Goal: Task Accomplishment & Management: Use online tool/utility

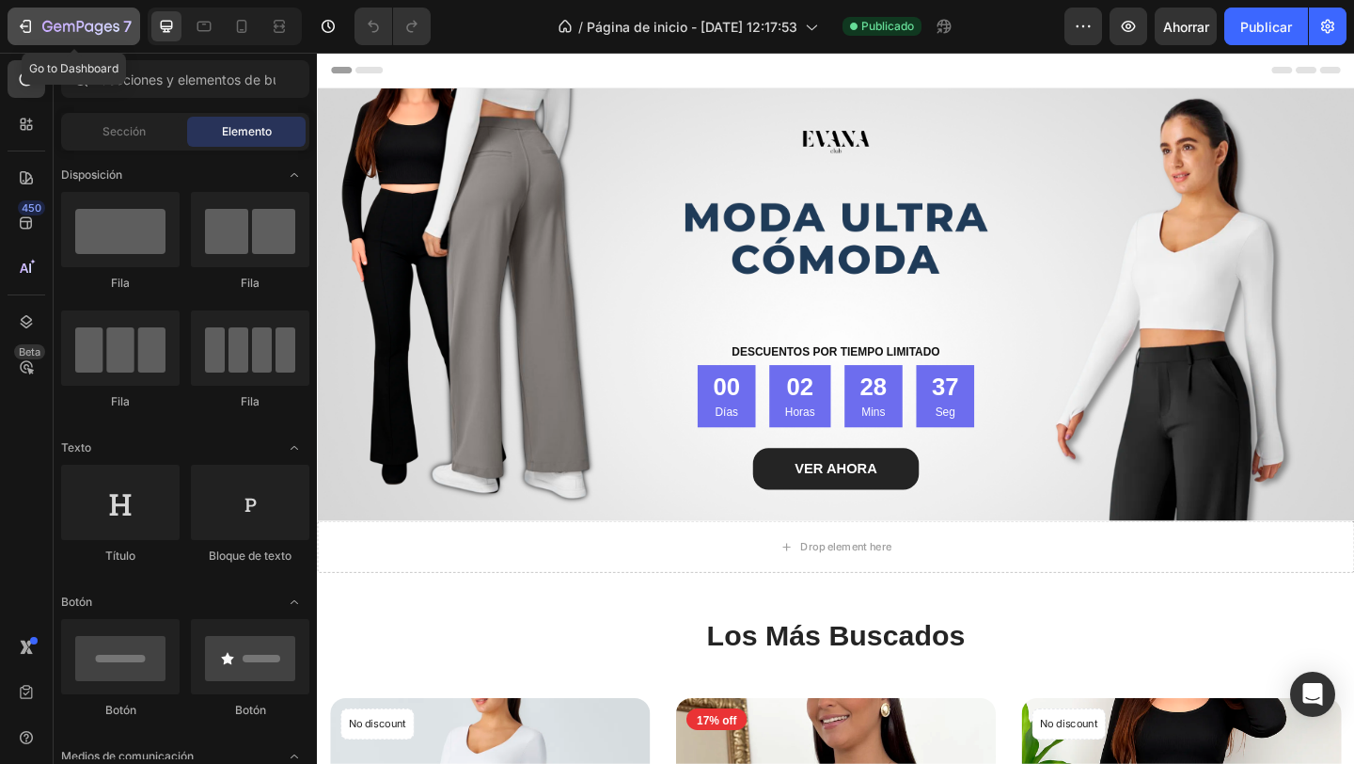
click at [18, 32] on icon "button" at bounding box center [25, 26] width 19 height 19
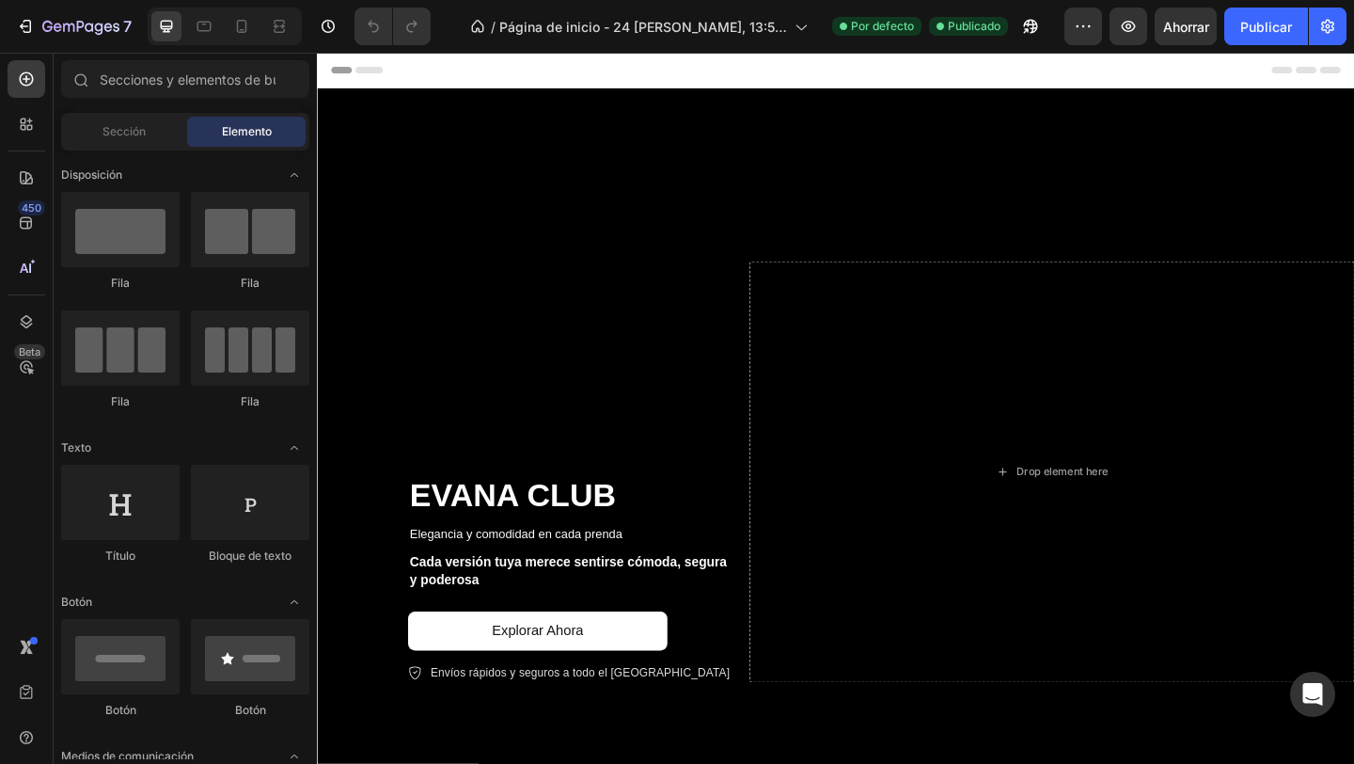
click at [1259, 73] on div "Header" at bounding box center [881, 72] width 1099 height 38
click at [364, 62] on span "Header" at bounding box center [373, 71] width 41 height 19
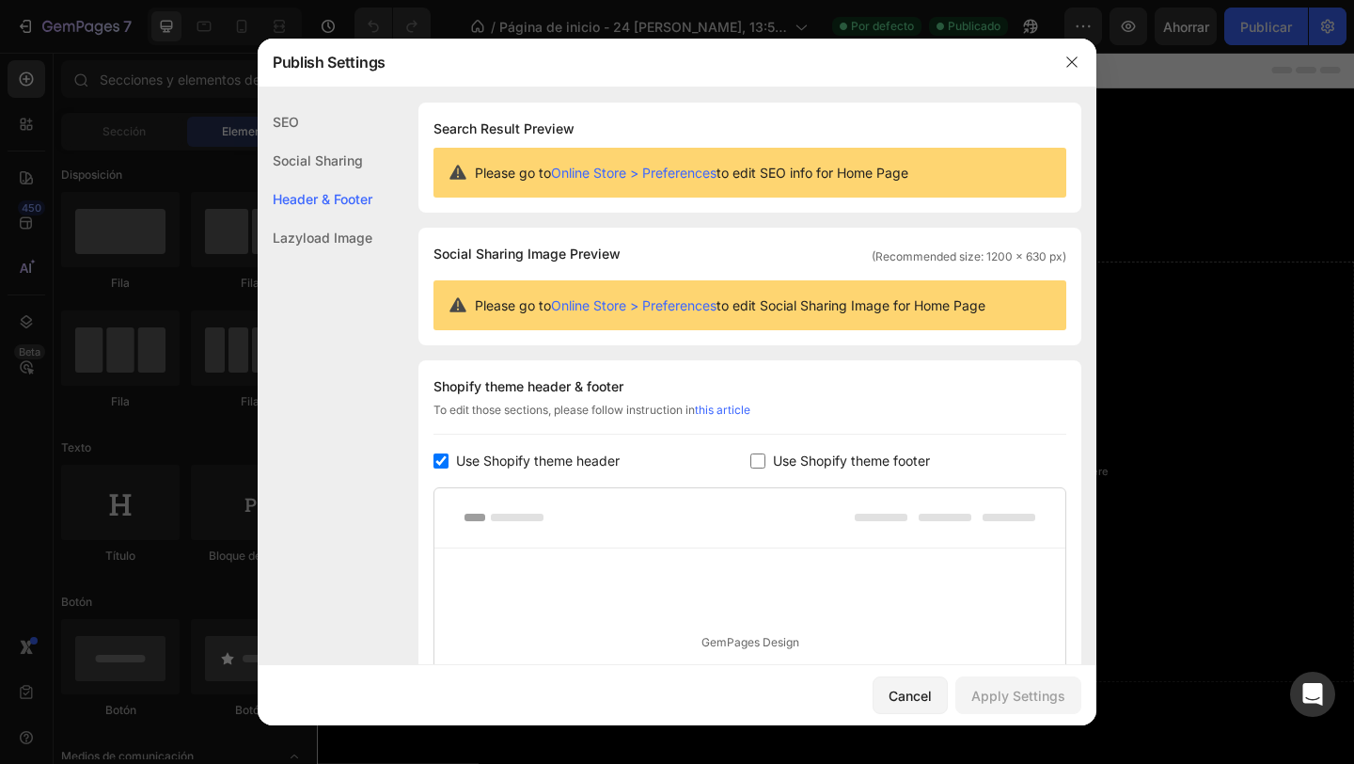
scroll to position [227, 0]
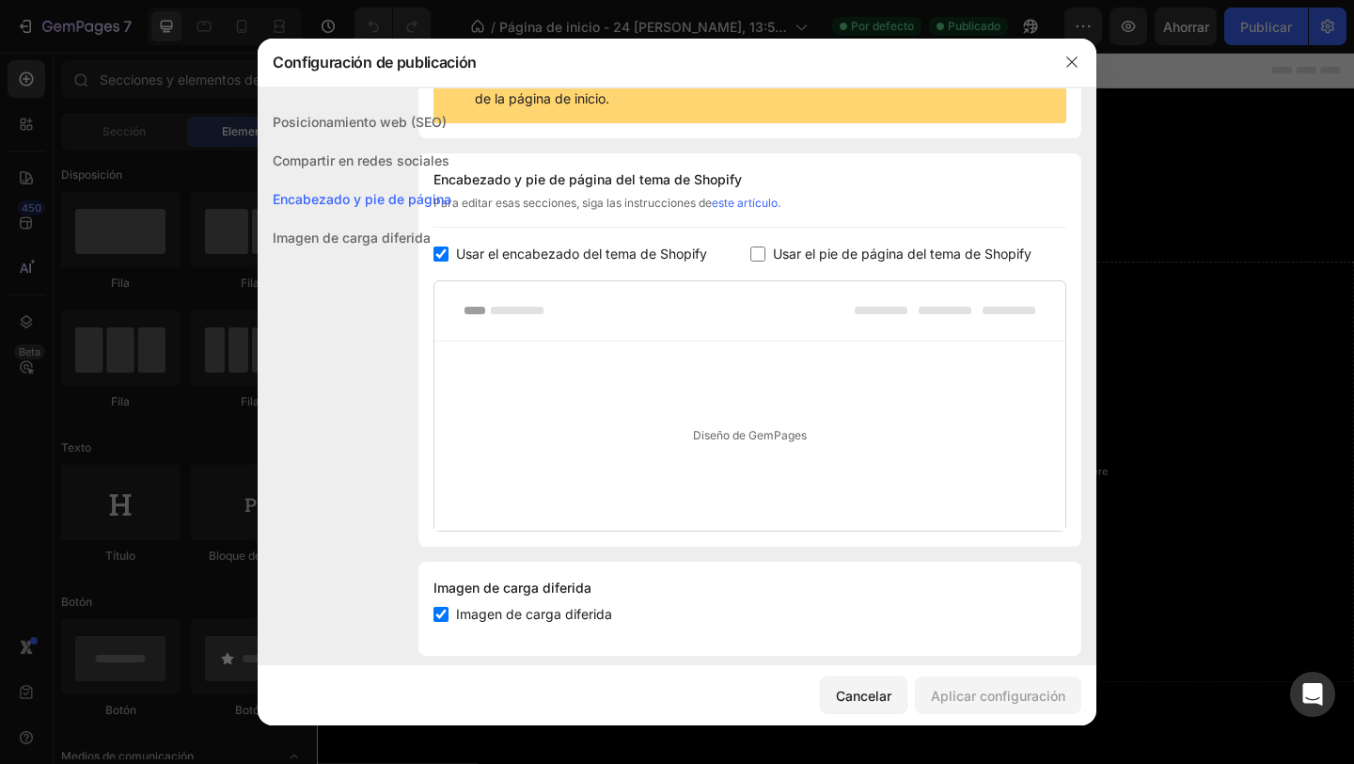
click at [506, 261] on font "Usar el encabezado del tema de Shopify" at bounding box center [581, 253] width 251 height 16
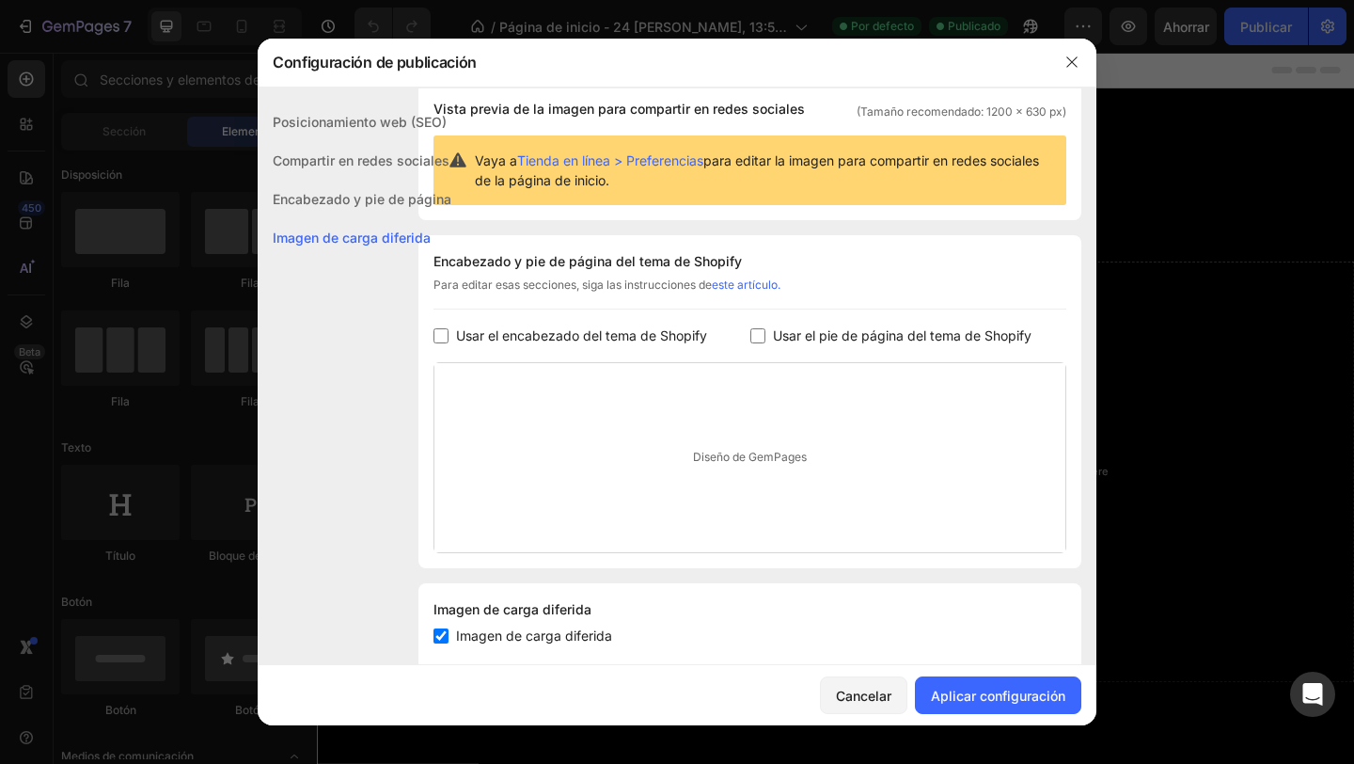
scroll to position [206, 0]
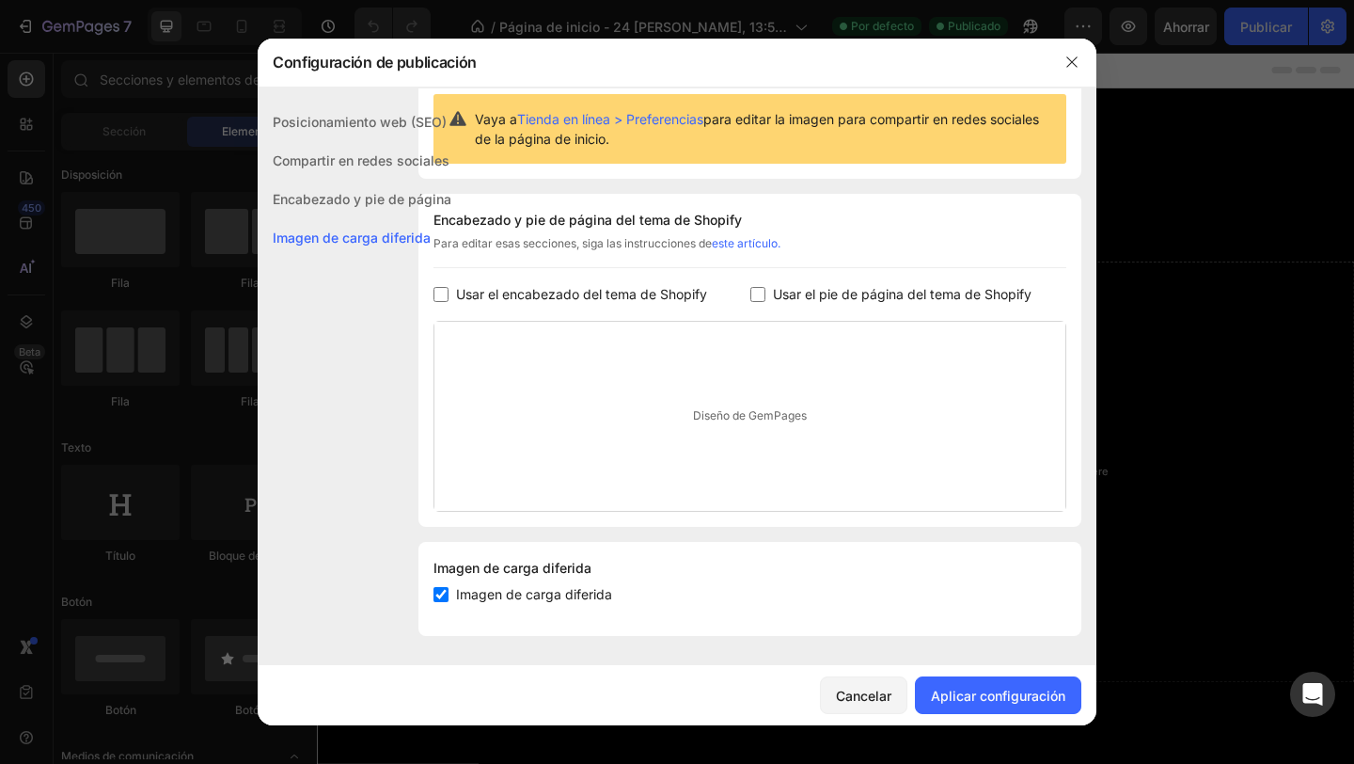
click at [579, 294] on font "Usar el encabezado del tema de Shopify" at bounding box center [581, 294] width 251 height 16
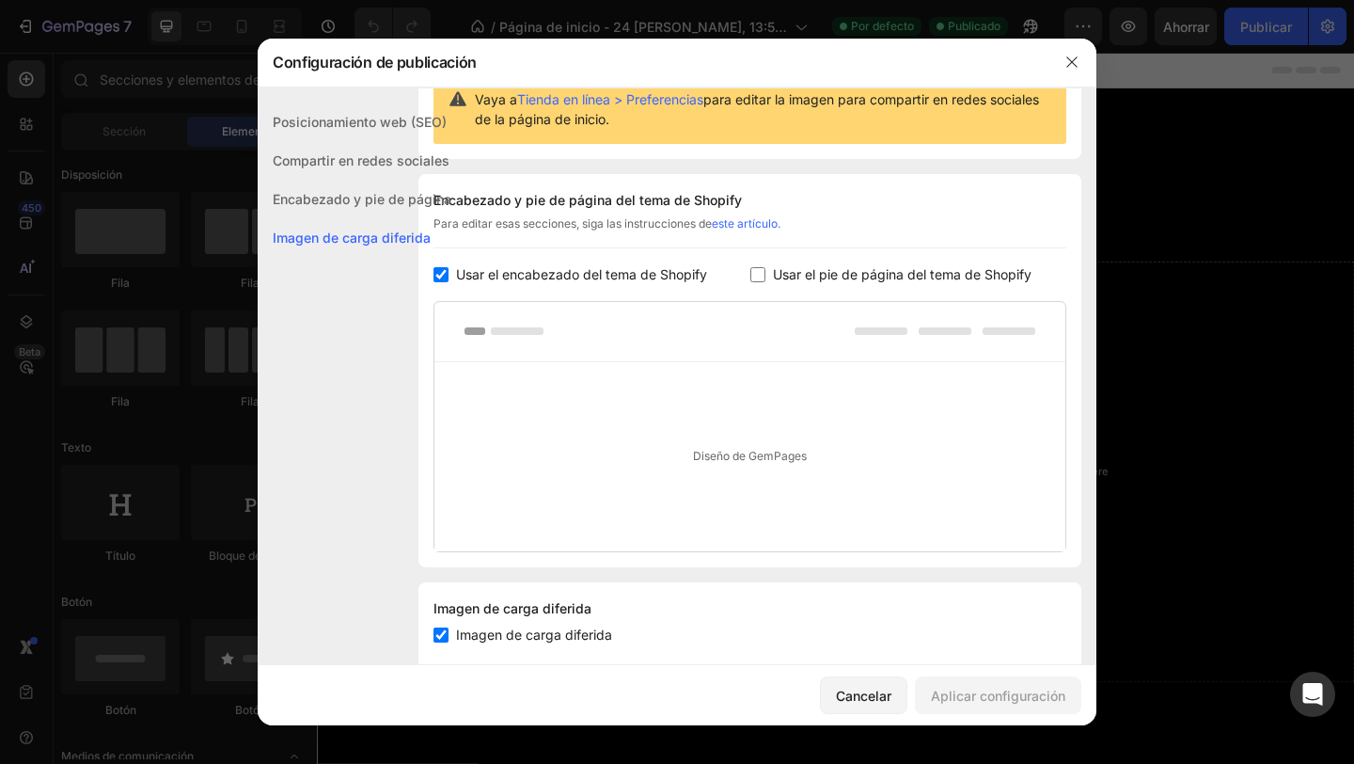
click at [579, 282] on font "Usar el encabezado del tema de Shopify" at bounding box center [581, 274] width 251 height 16
checkbox input "false"
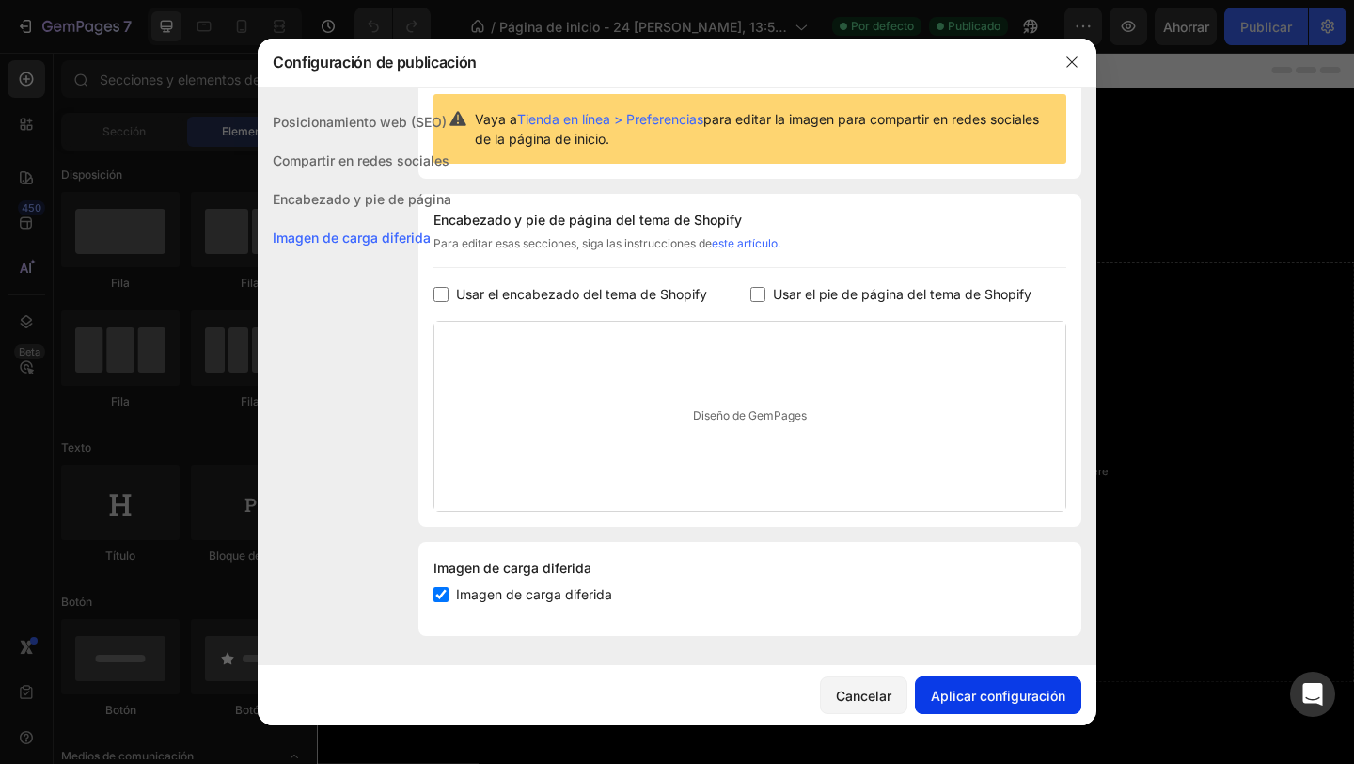
click at [974, 693] on font "Aplicar configuración" at bounding box center [998, 696] width 134 height 16
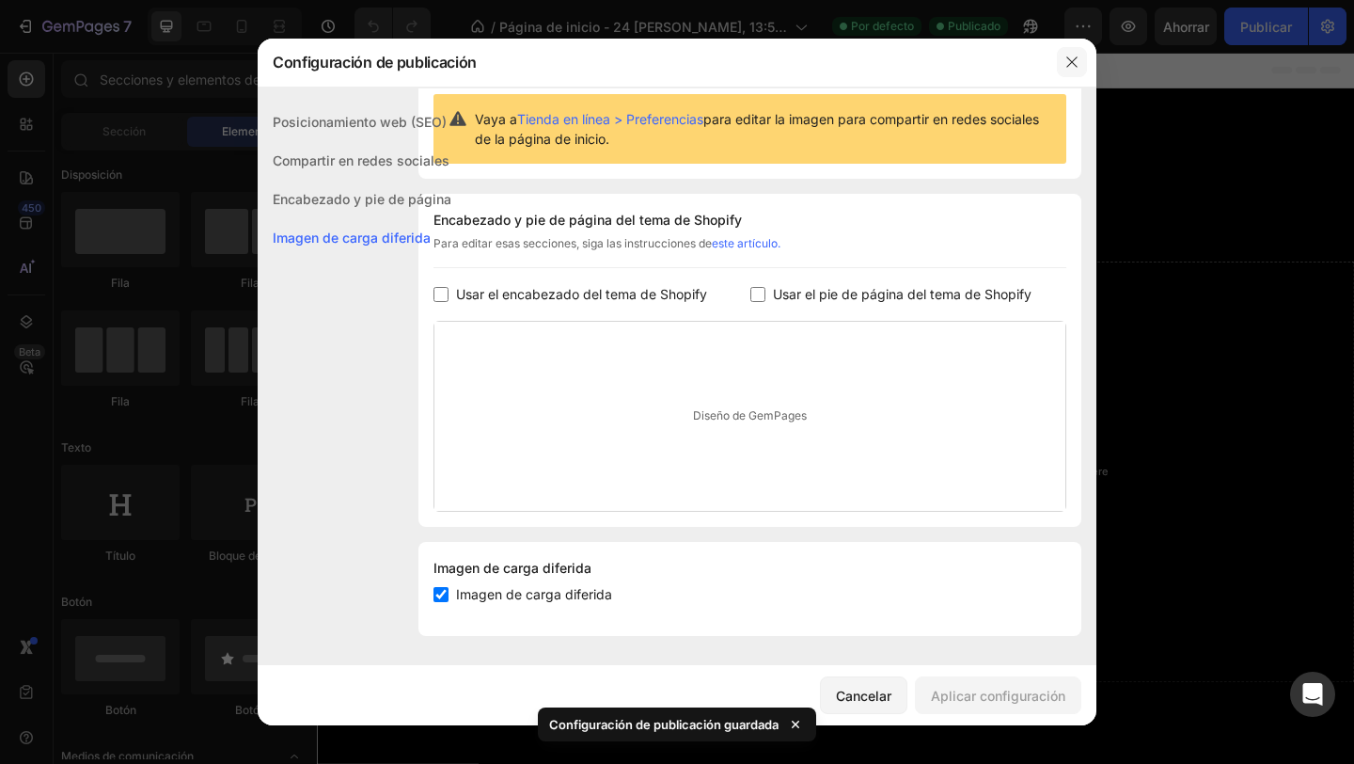
click at [1076, 70] on button "button" at bounding box center [1072, 62] width 30 height 30
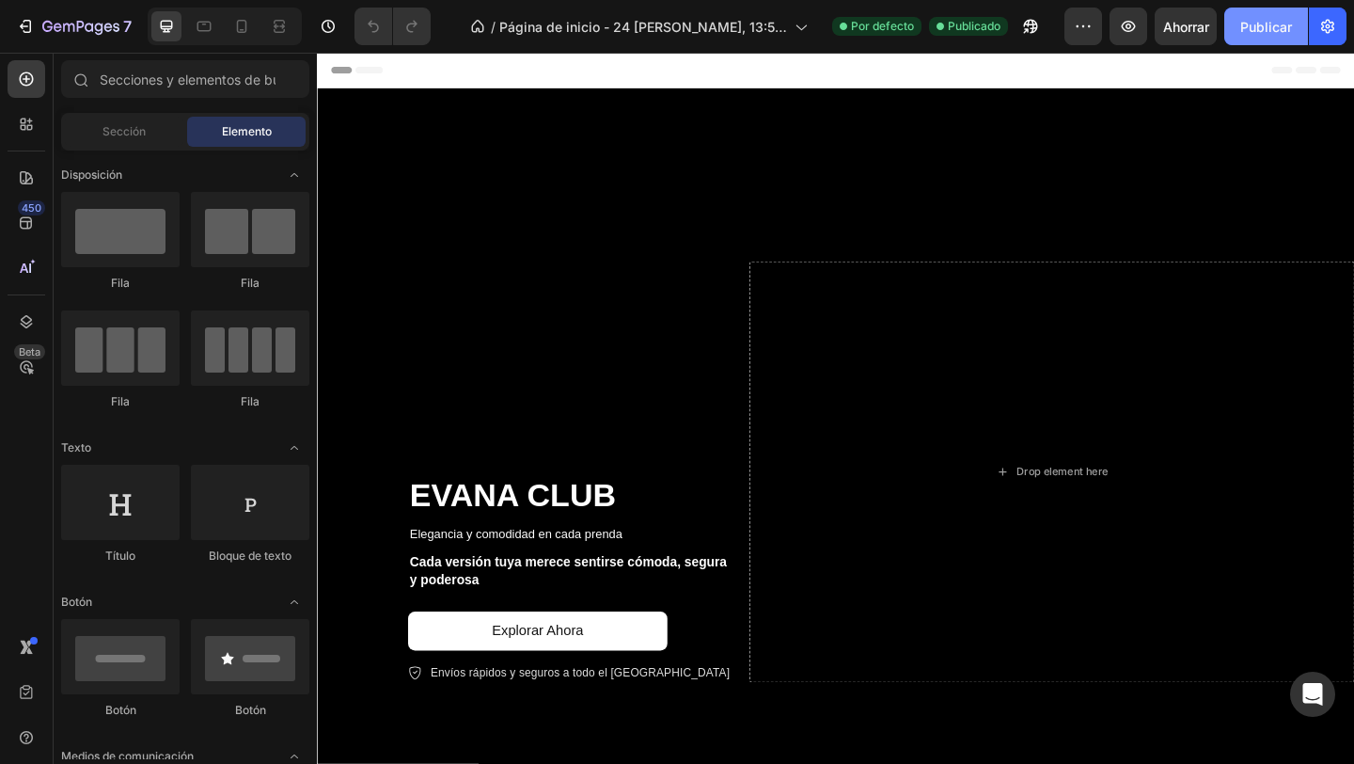
click at [1251, 38] on button "Publicar" at bounding box center [1267, 27] width 84 height 38
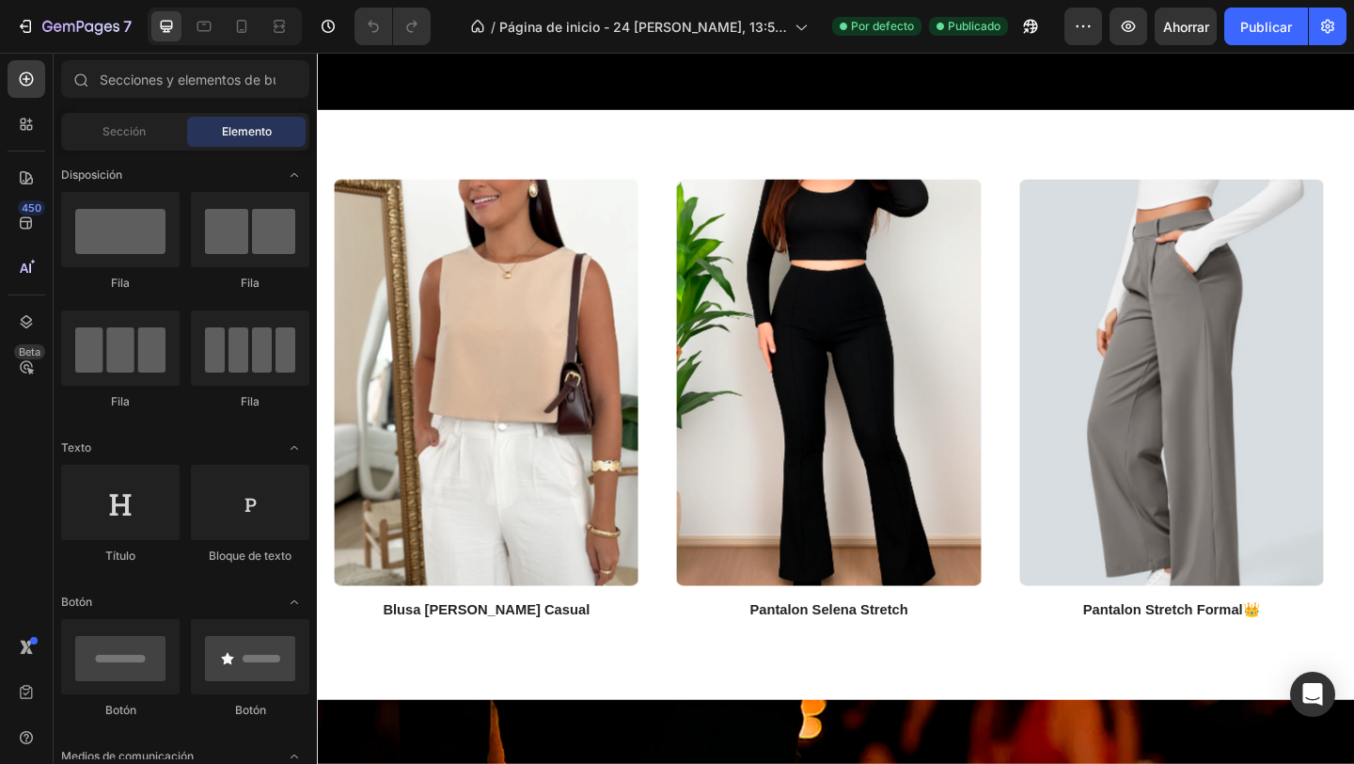
scroll to position [813, 0]
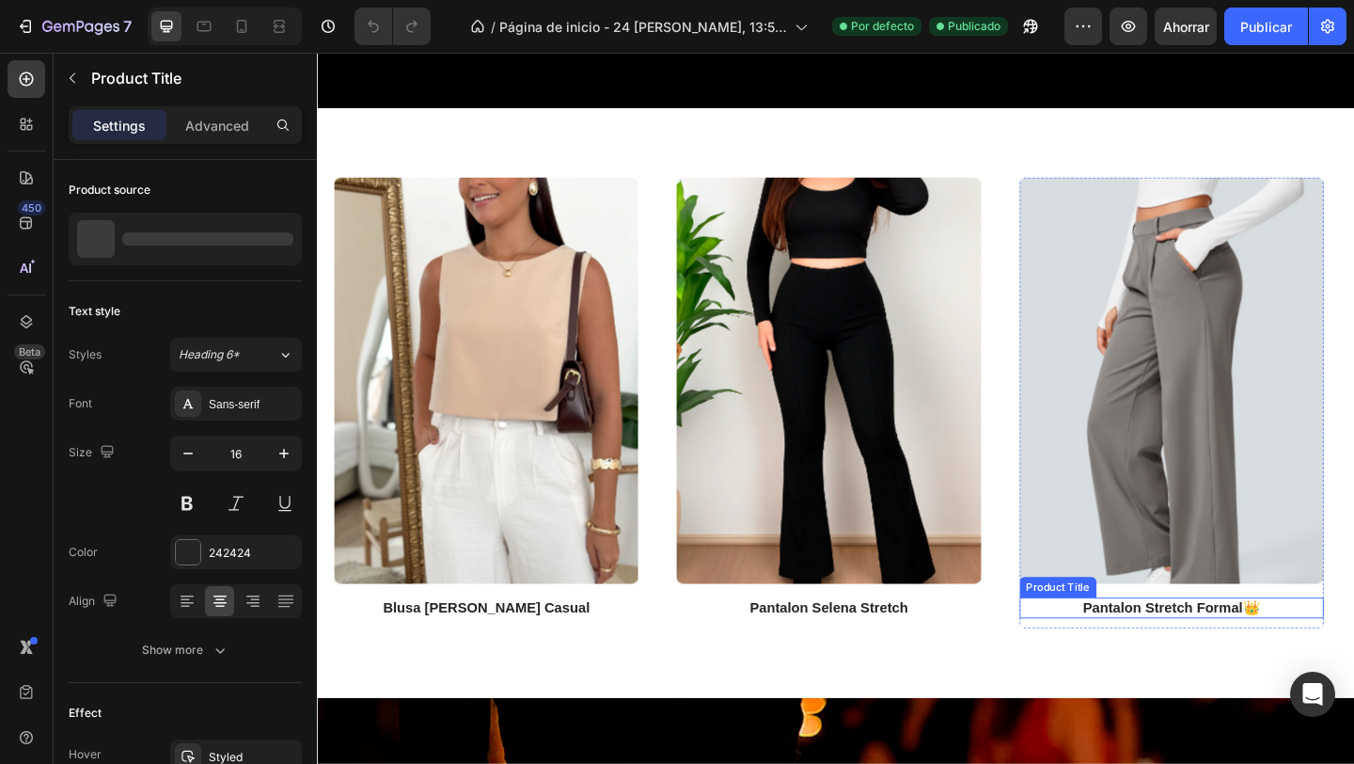
click at [1216, 662] on h2 "pantalon stretch formal👑" at bounding box center [1247, 657] width 331 height 24
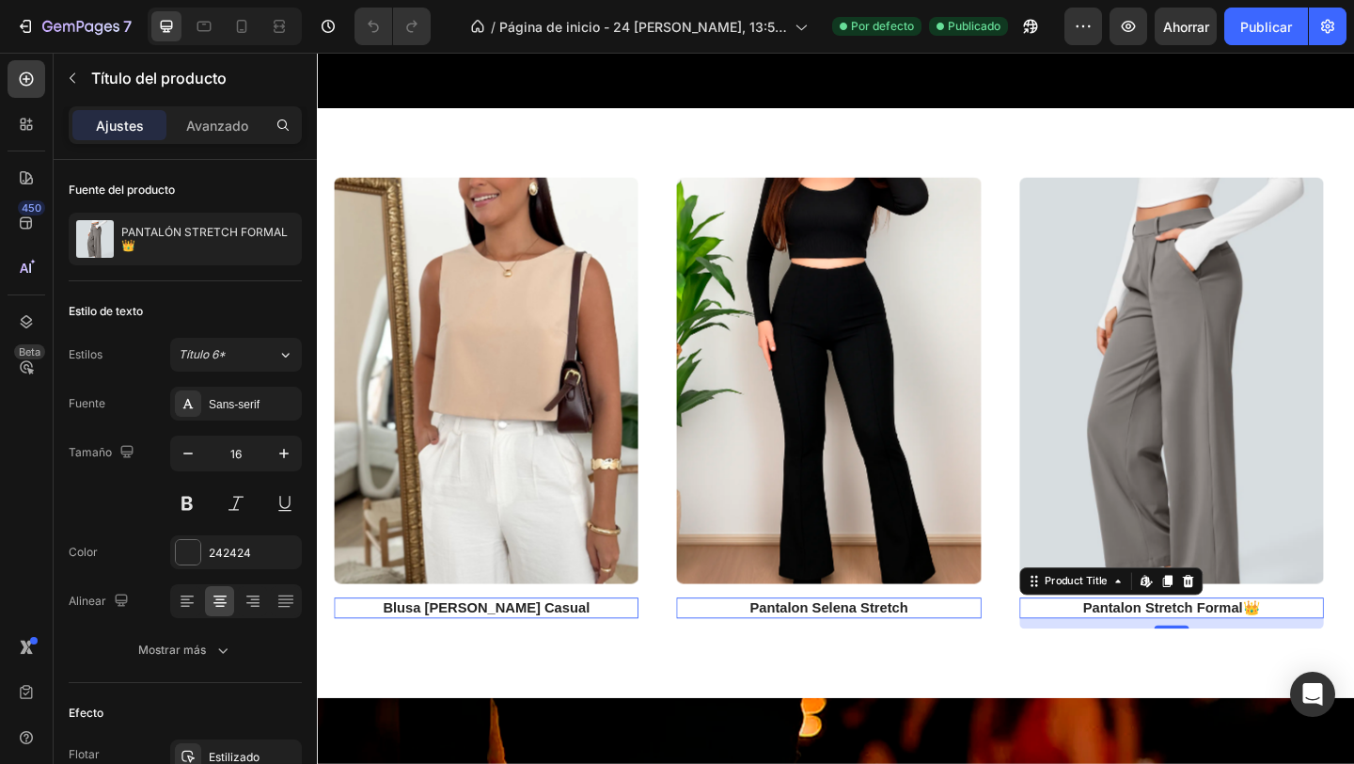
click at [1322, 655] on h2 "pantalon stretch formal👑" at bounding box center [1247, 657] width 331 height 24
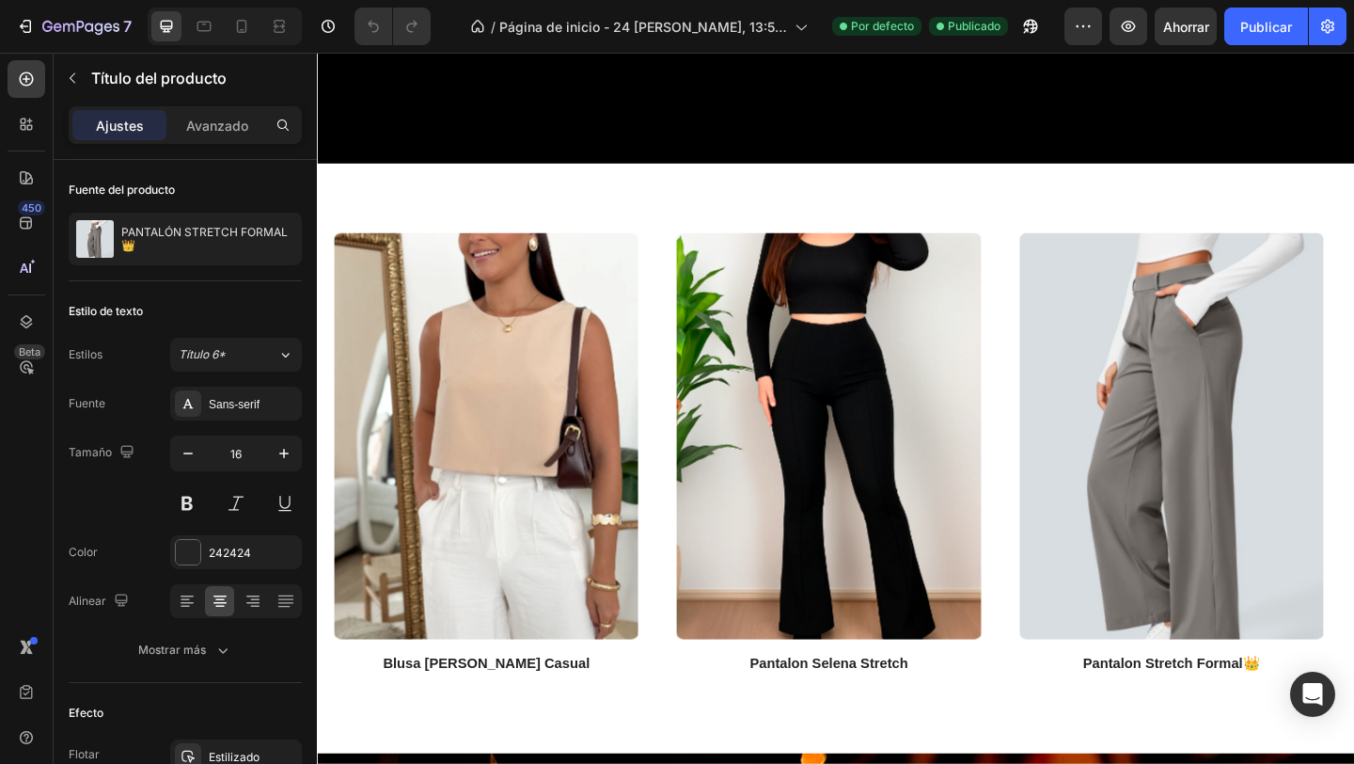
scroll to position [832, 0]
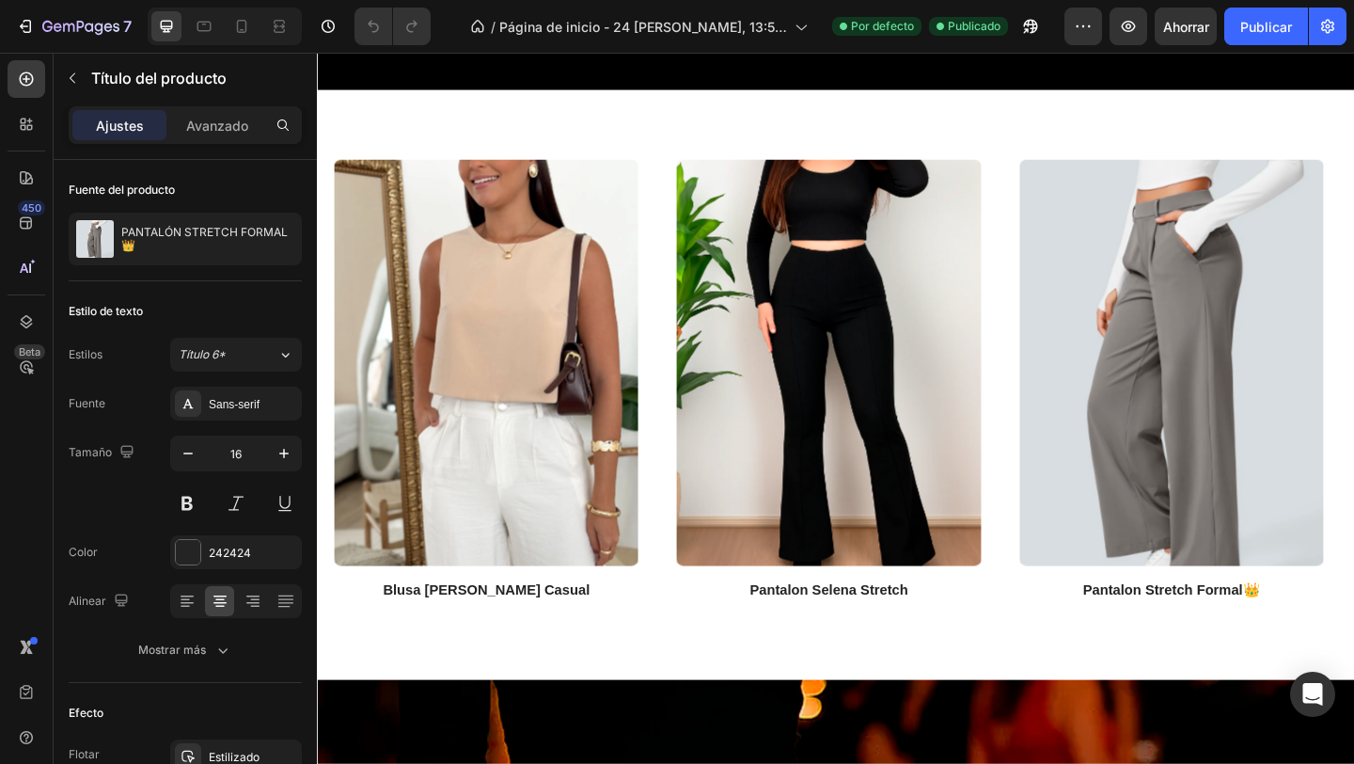
click at [1252, 404] on img at bounding box center [1247, 389] width 331 height 442
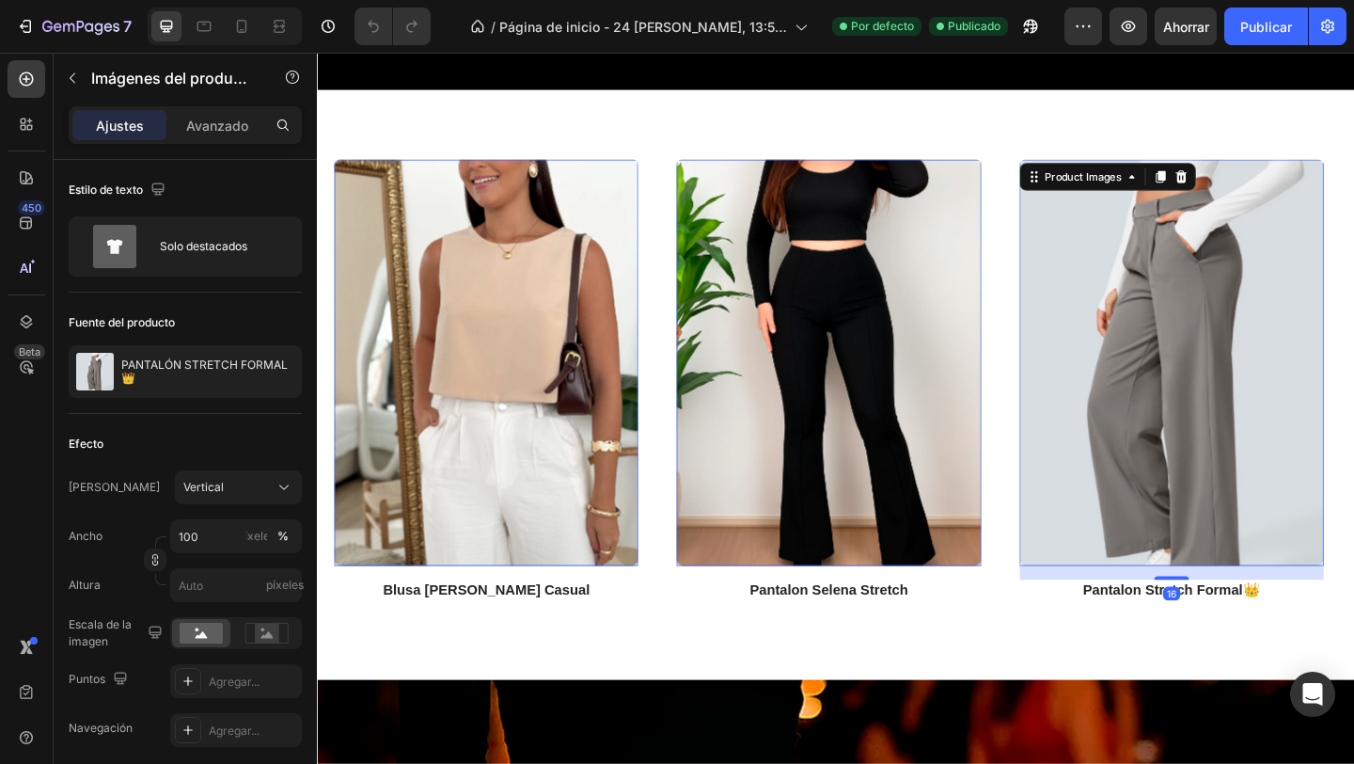
click at [1252, 404] on img at bounding box center [1247, 389] width 331 height 442
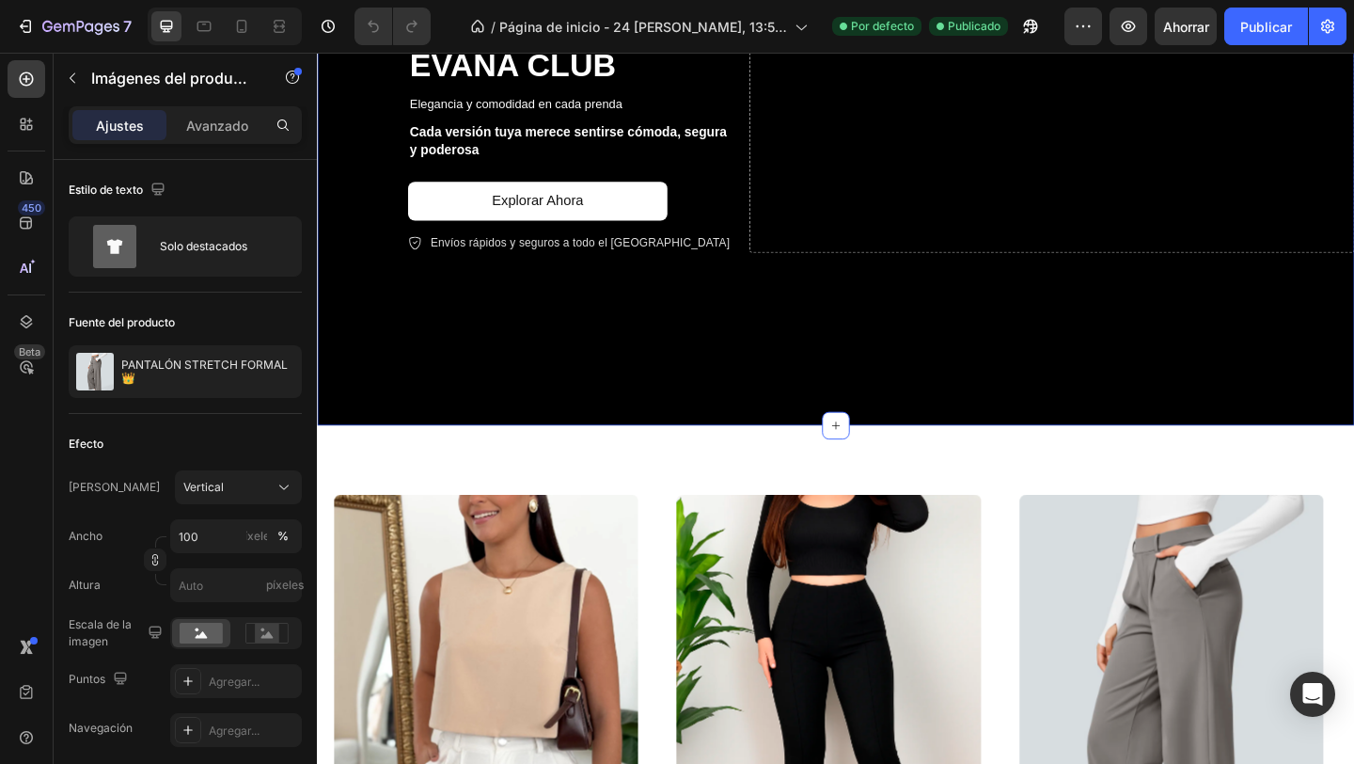
scroll to position [563, 0]
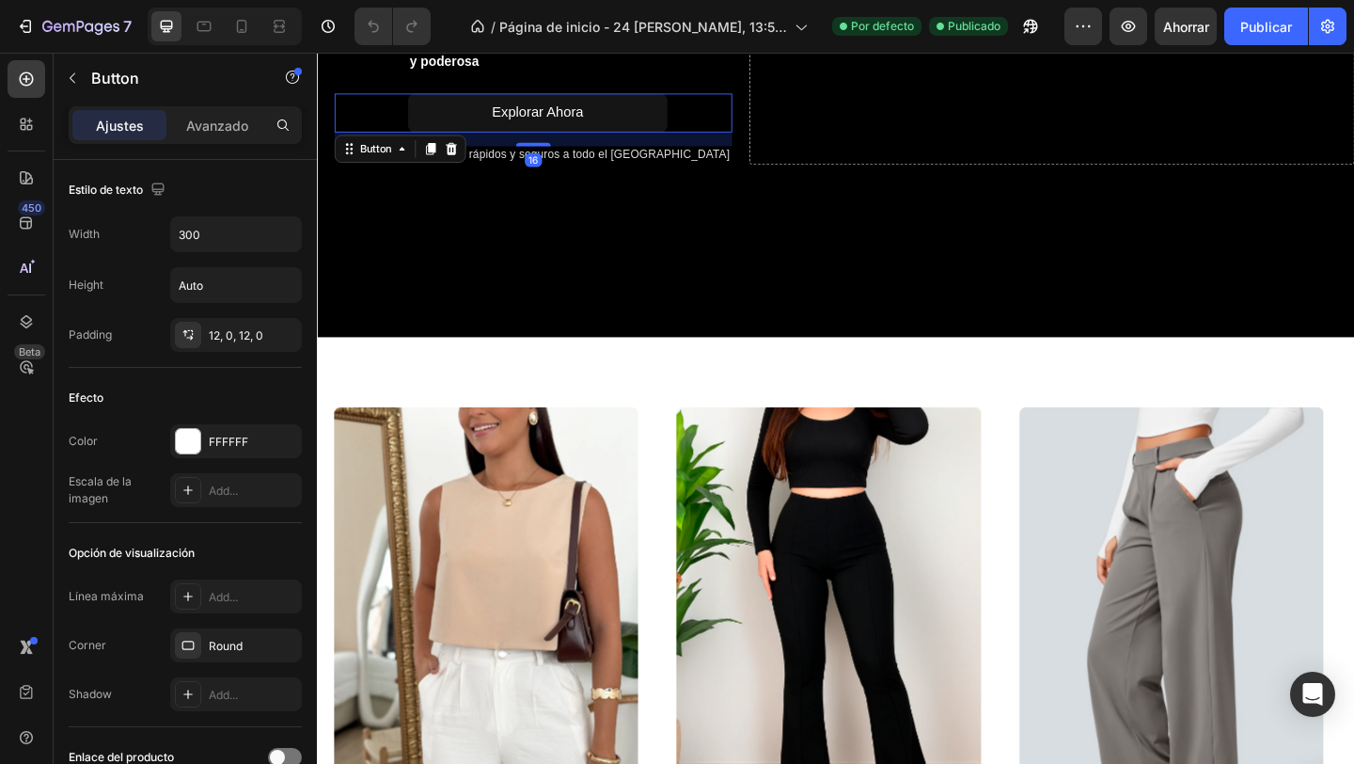
click at [483, 127] on link "Explorar ahora" at bounding box center [557, 118] width 282 height 42
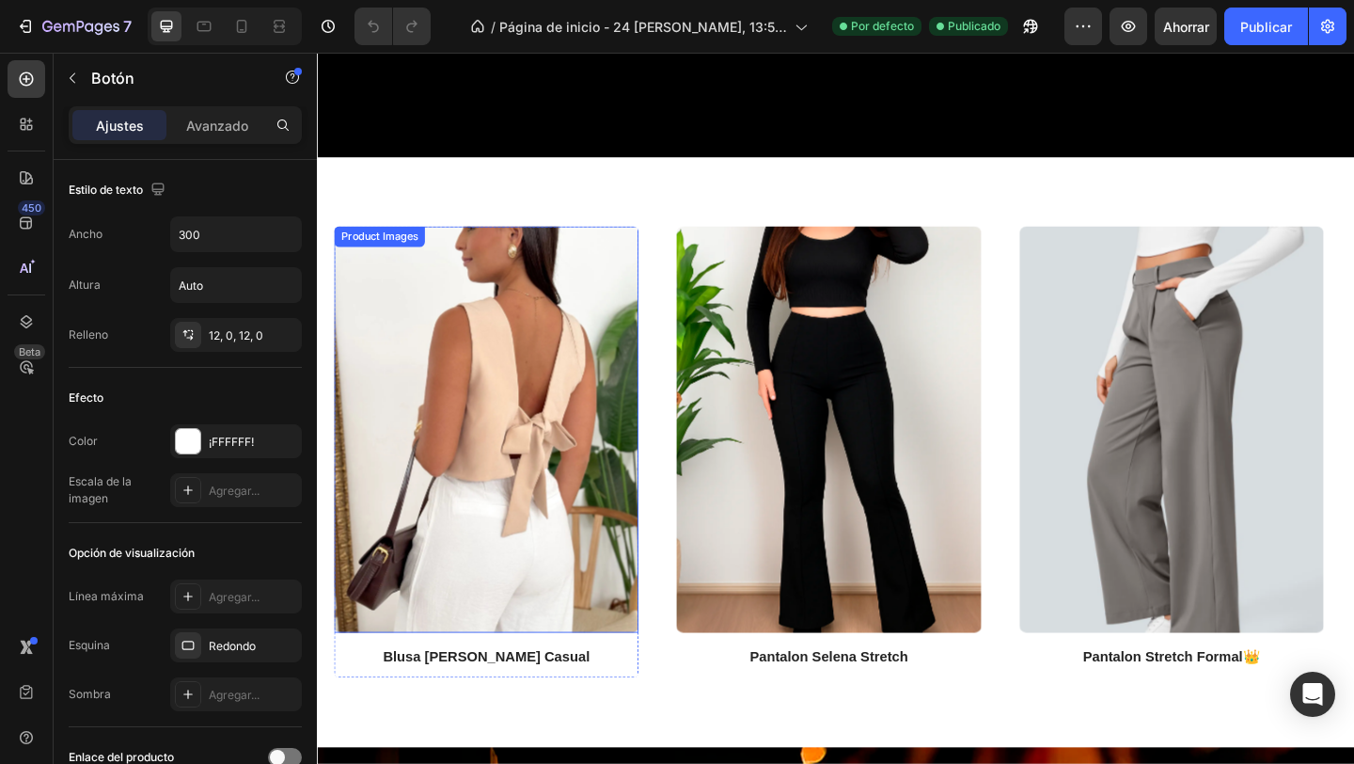
scroll to position [761, 0]
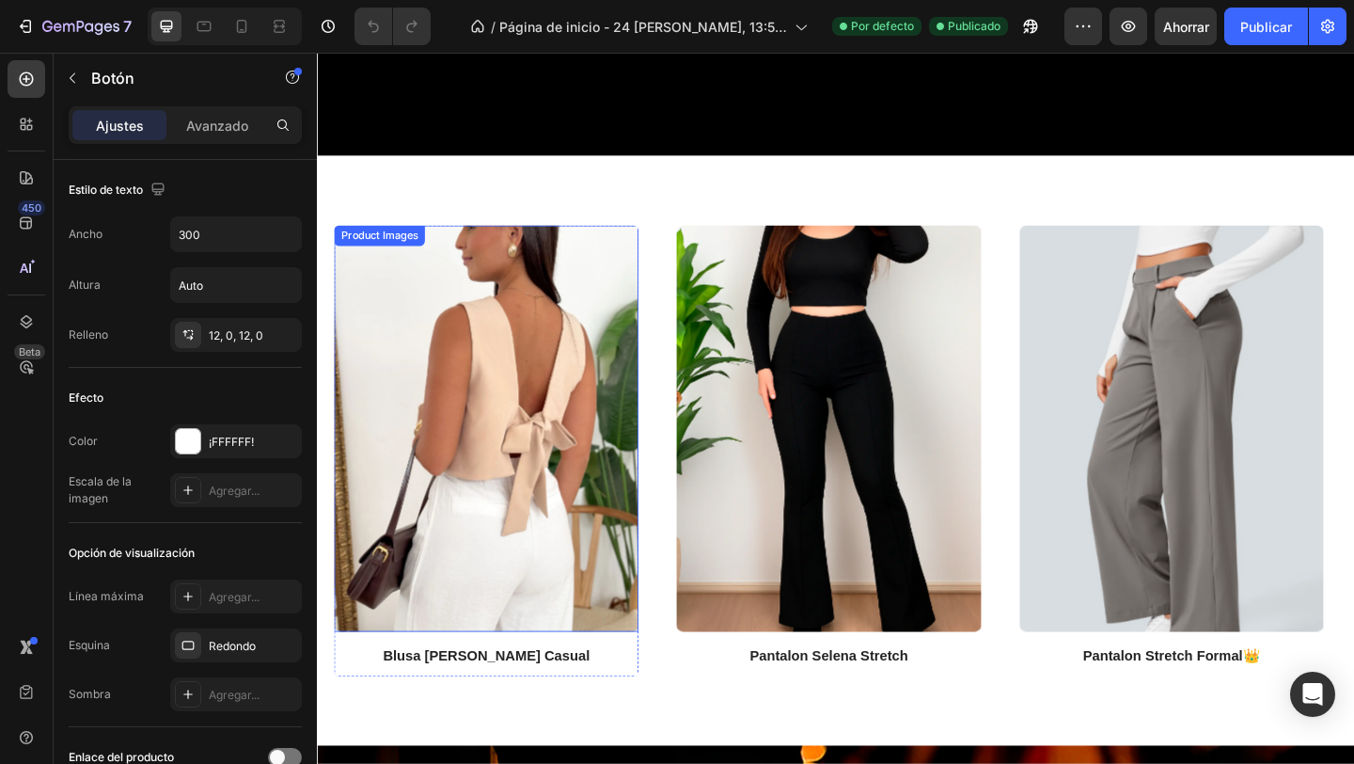
click at [631, 467] on img at bounding box center [501, 461] width 331 height 442
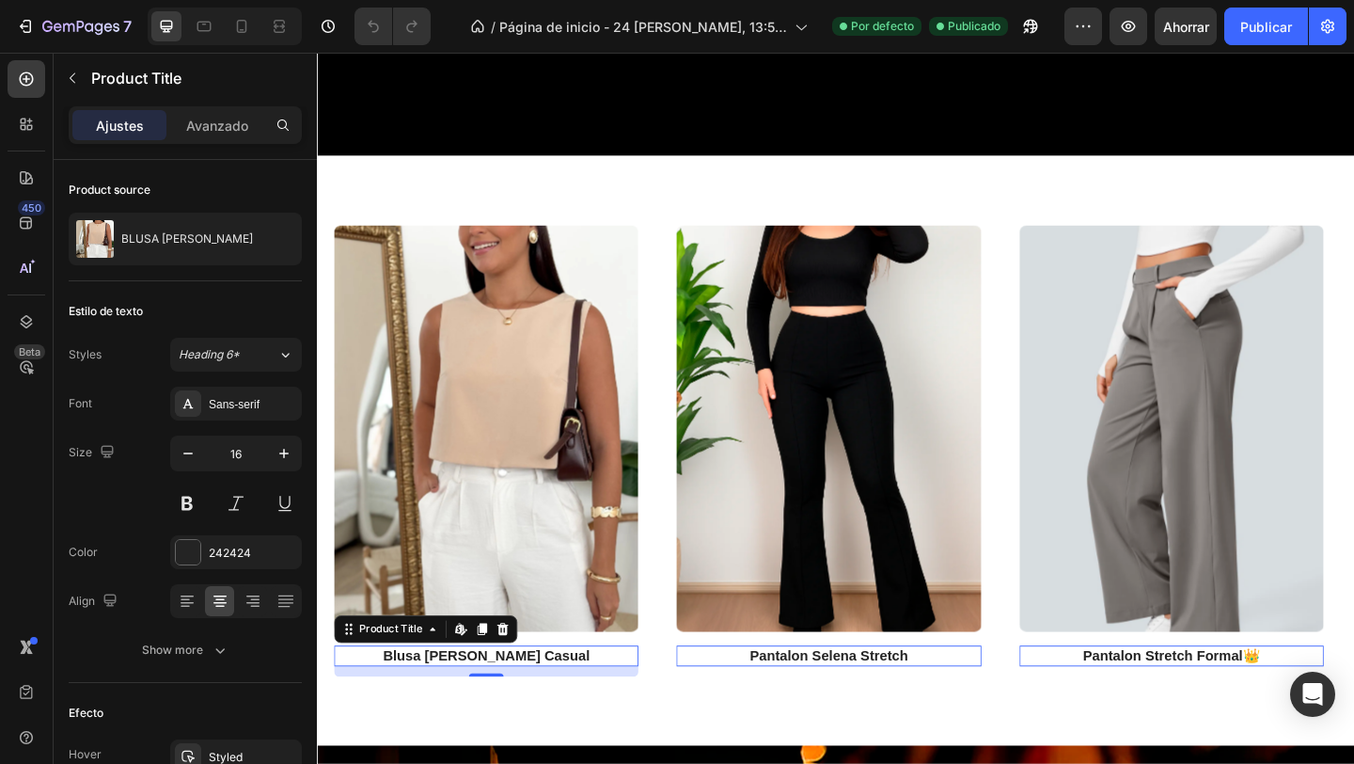
click at [554, 705] on h2 "blusa [PERSON_NAME] casual" at bounding box center [501, 709] width 331 height 24
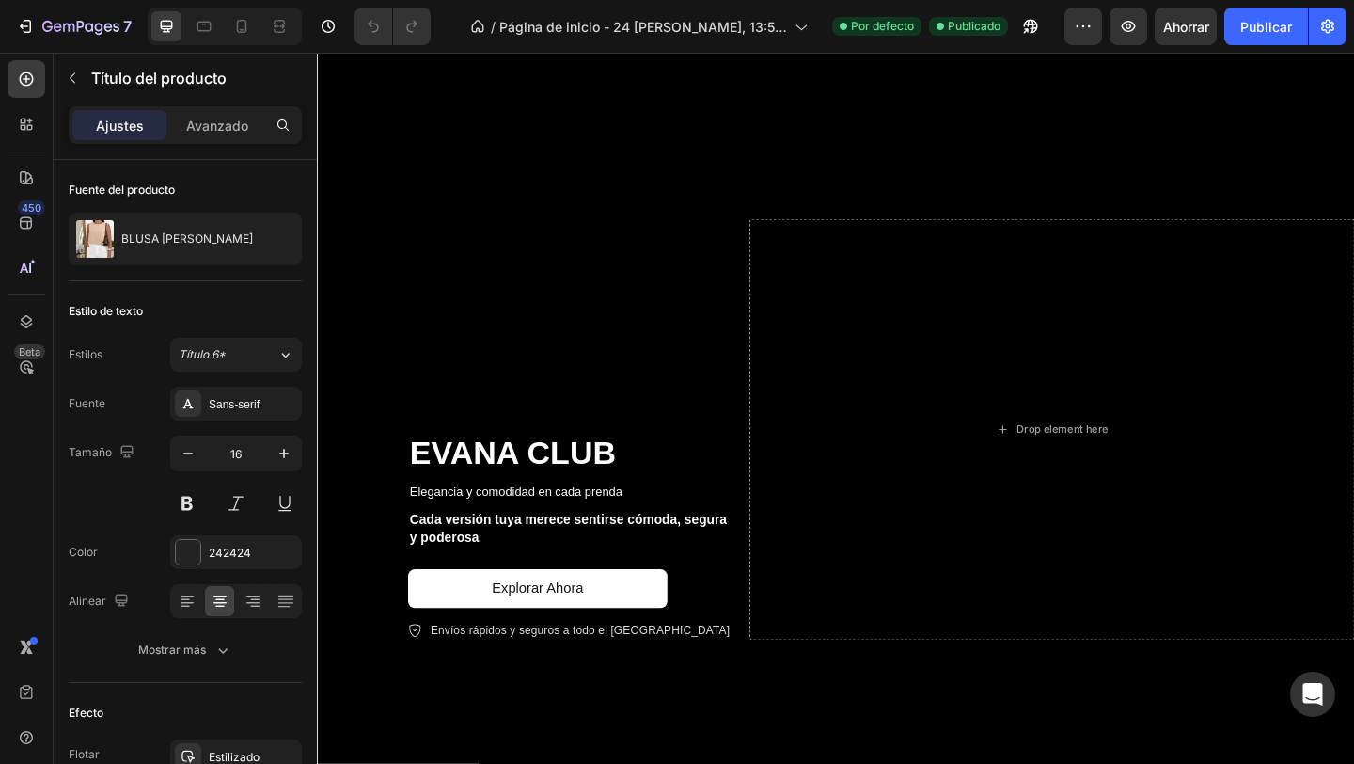
scroll to position [0, 0]
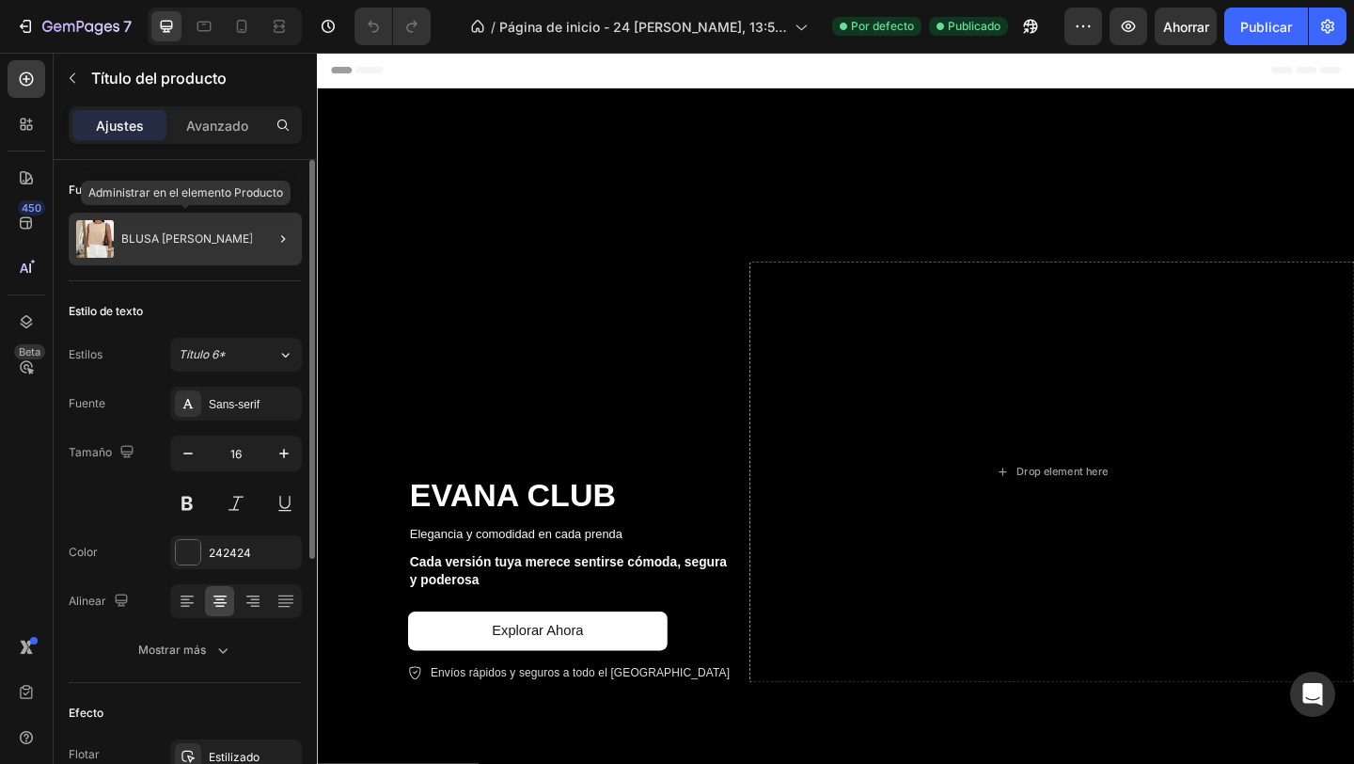
click at [142, 248] on div "BLUSA [PERSON_NAME]" at bounding box center [185, 239] width 233 height 53
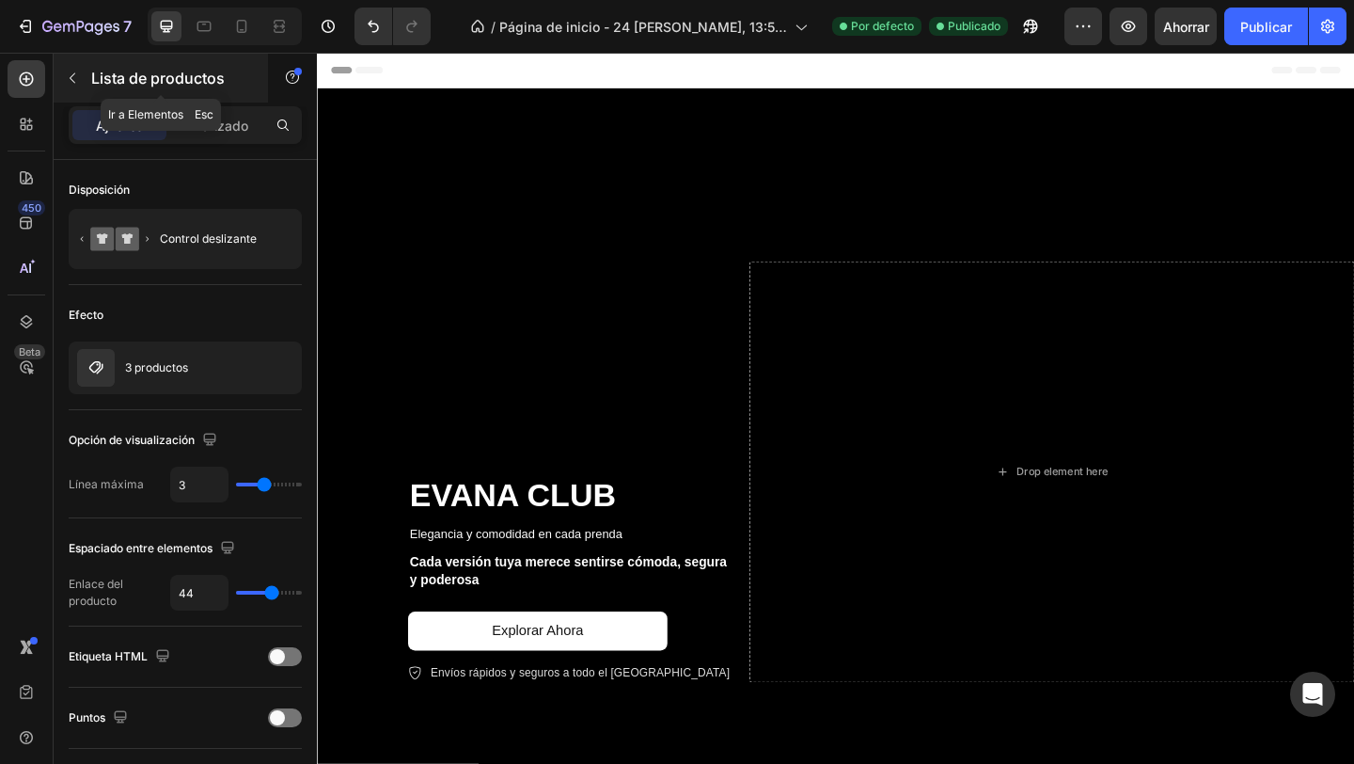
click at [71, 81] on icon "button" at bounding box center [72, 78] width 15 height 15
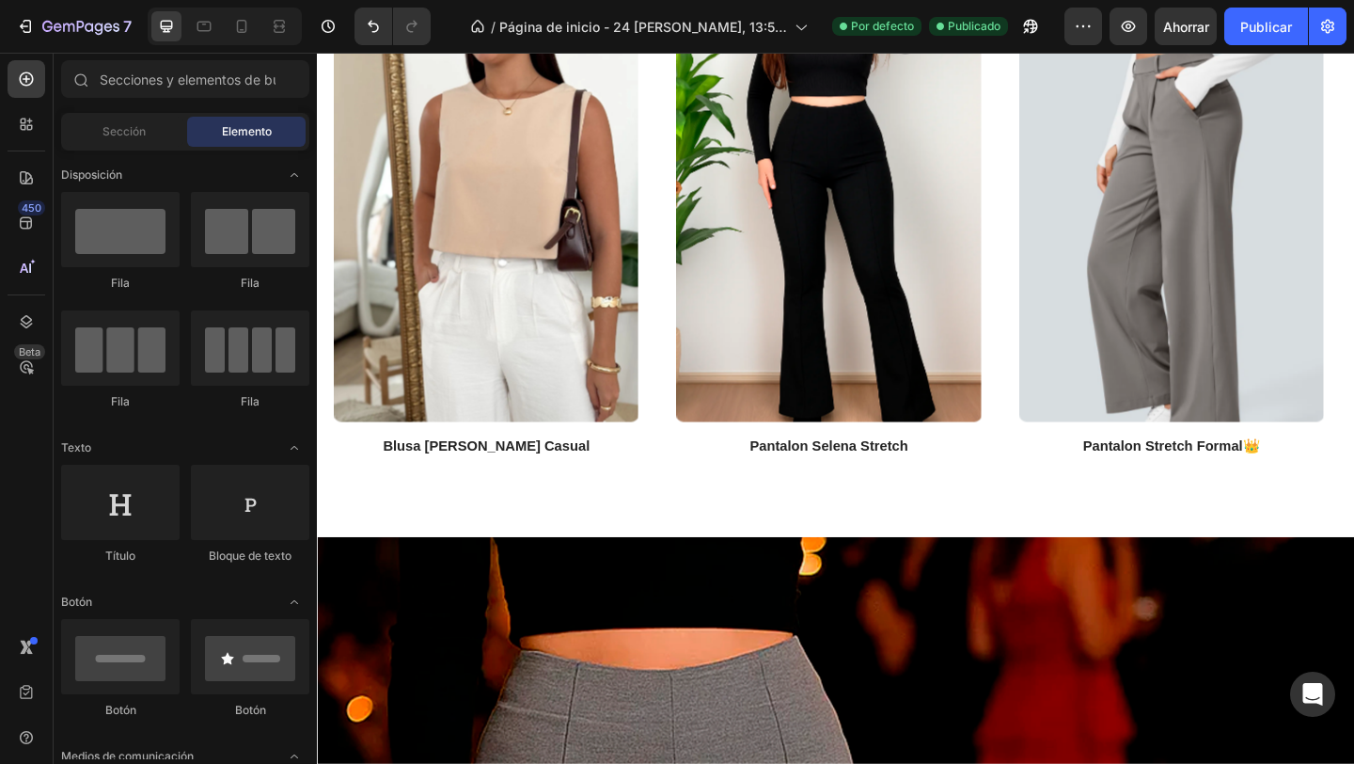
scroll to position [991, 0]
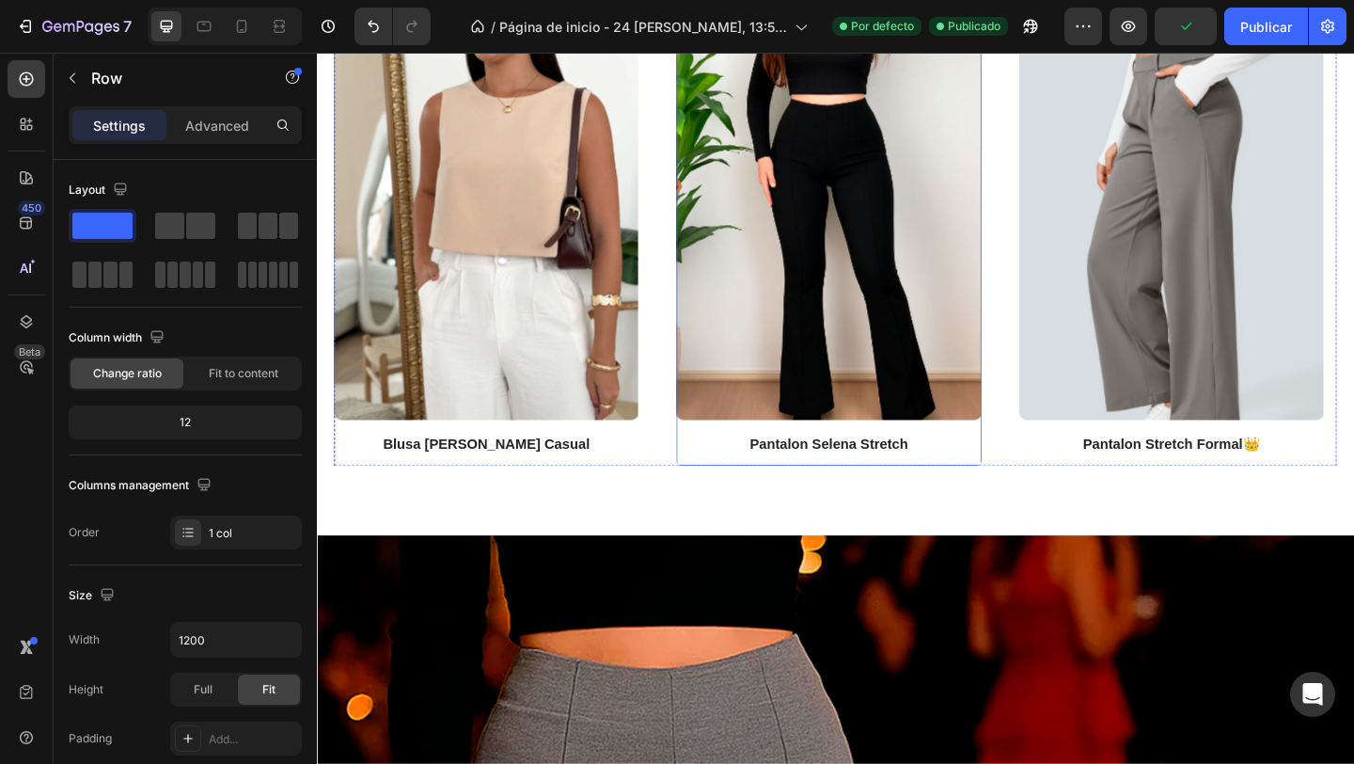
click at [667, 459] on div "Product Images pantalon selena stretch Product Title" at bounding box center [501, 256] width 331 height 492
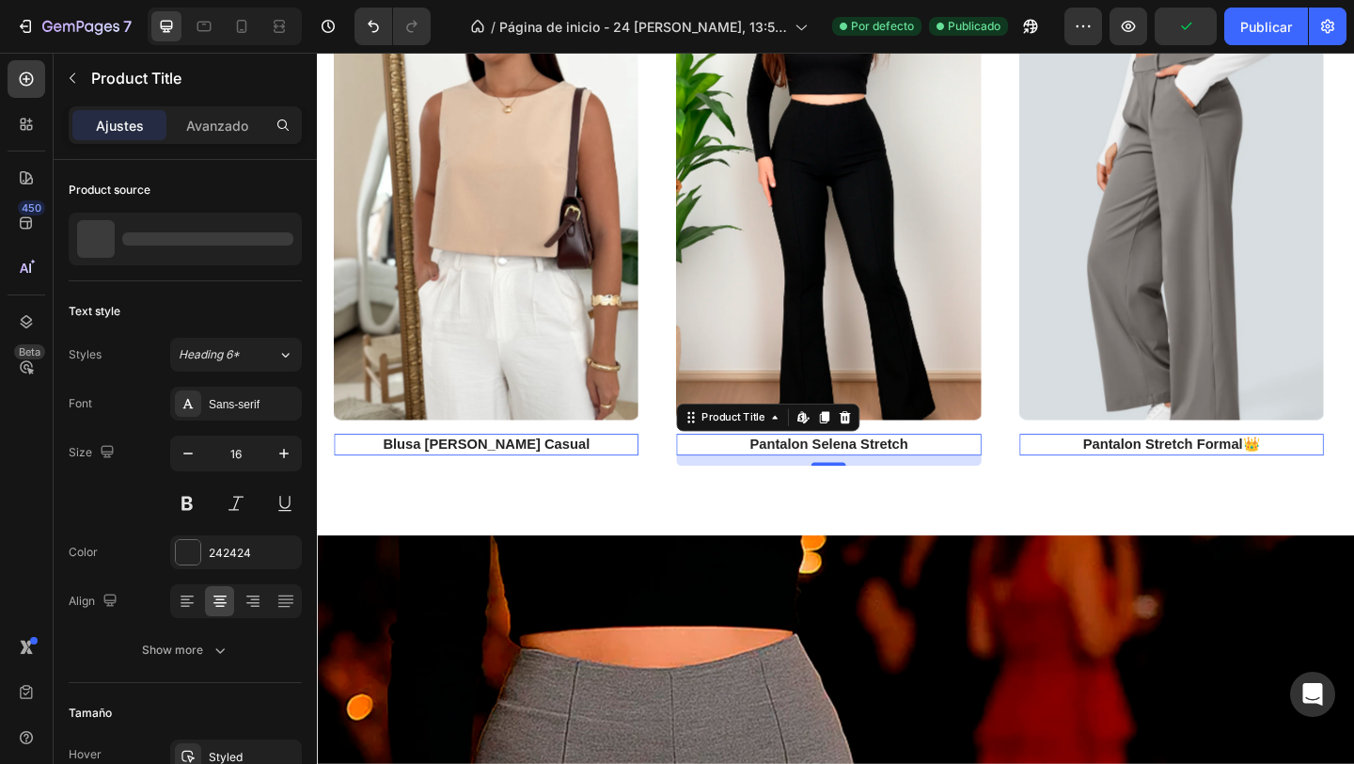
click at [833, 480] on h2 "pantalon selena stretch" at bounding box center [873, 479] width 331 height 24
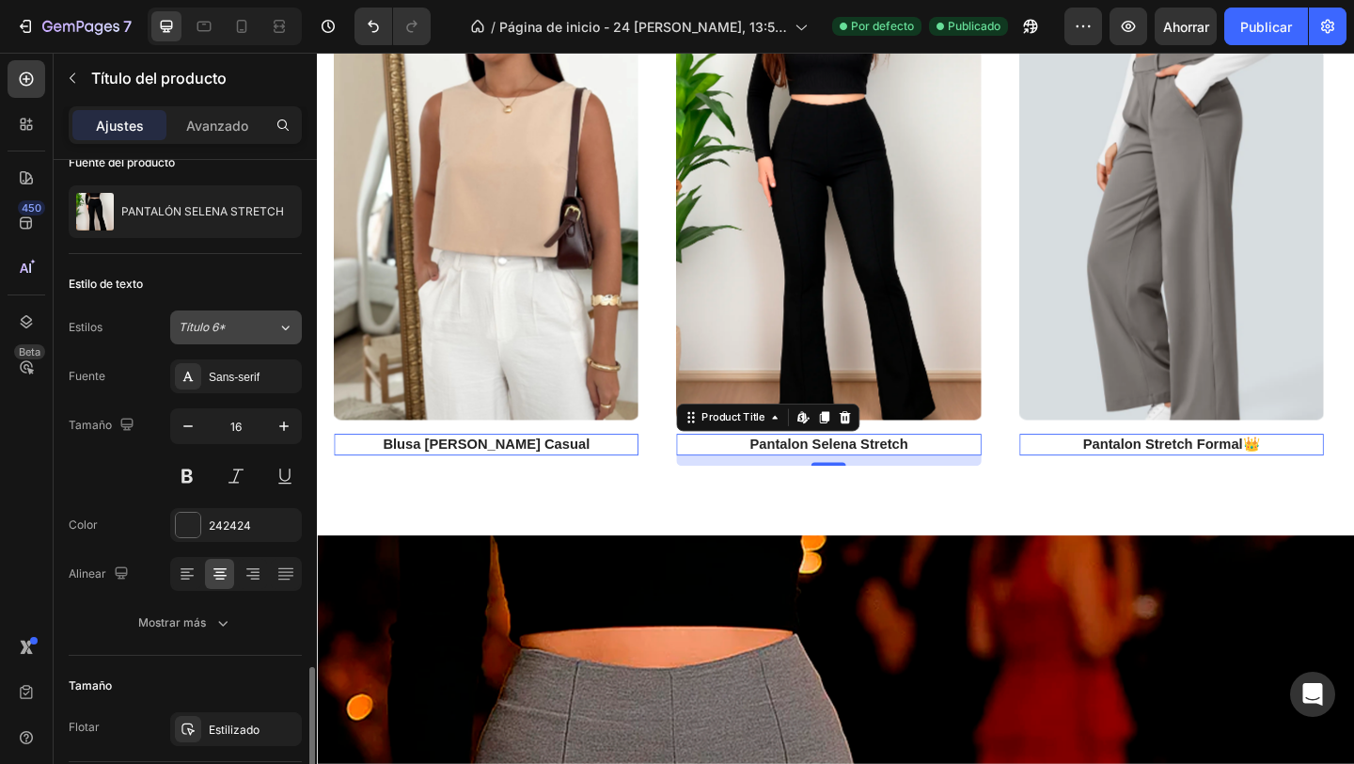
scroll to position [0, 0]
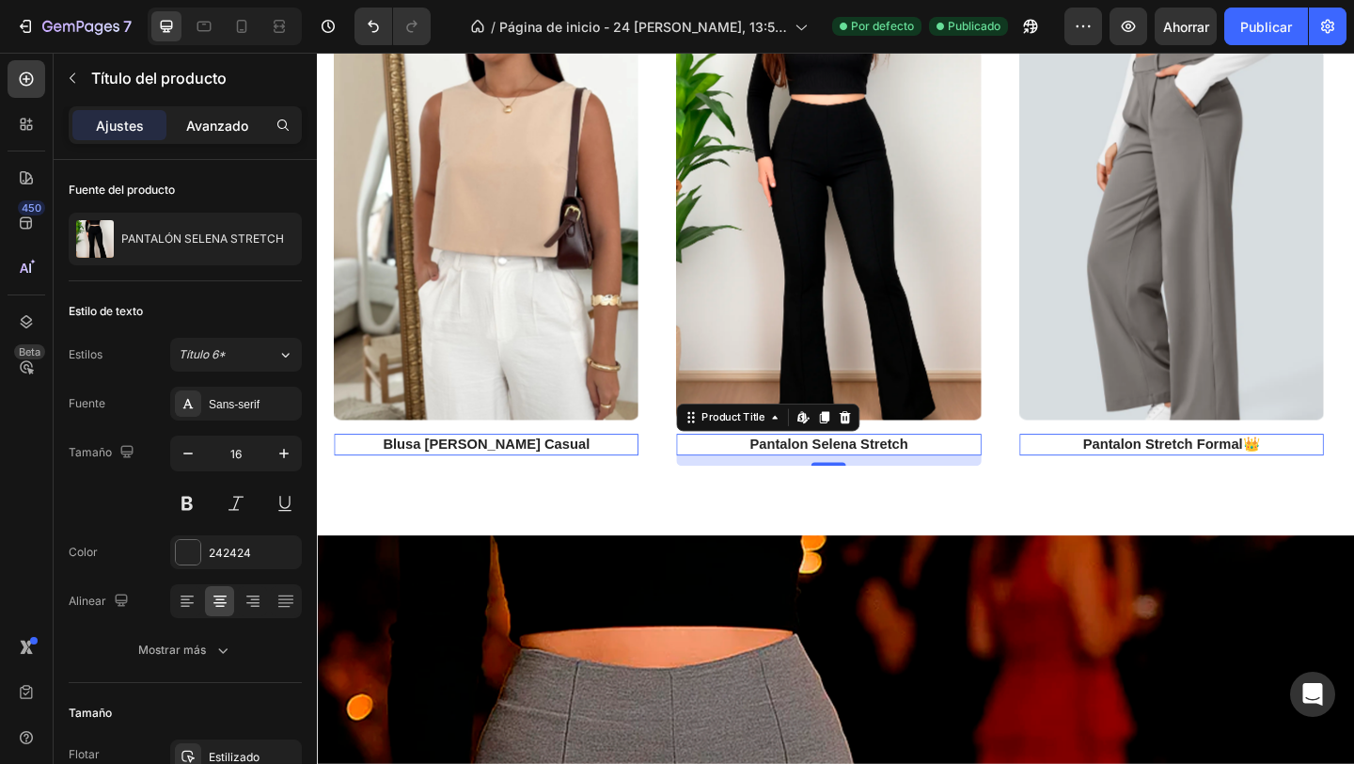
click at [207, 128] on font "Avanzado" at bounding box center [217, 126] width 62 height 16
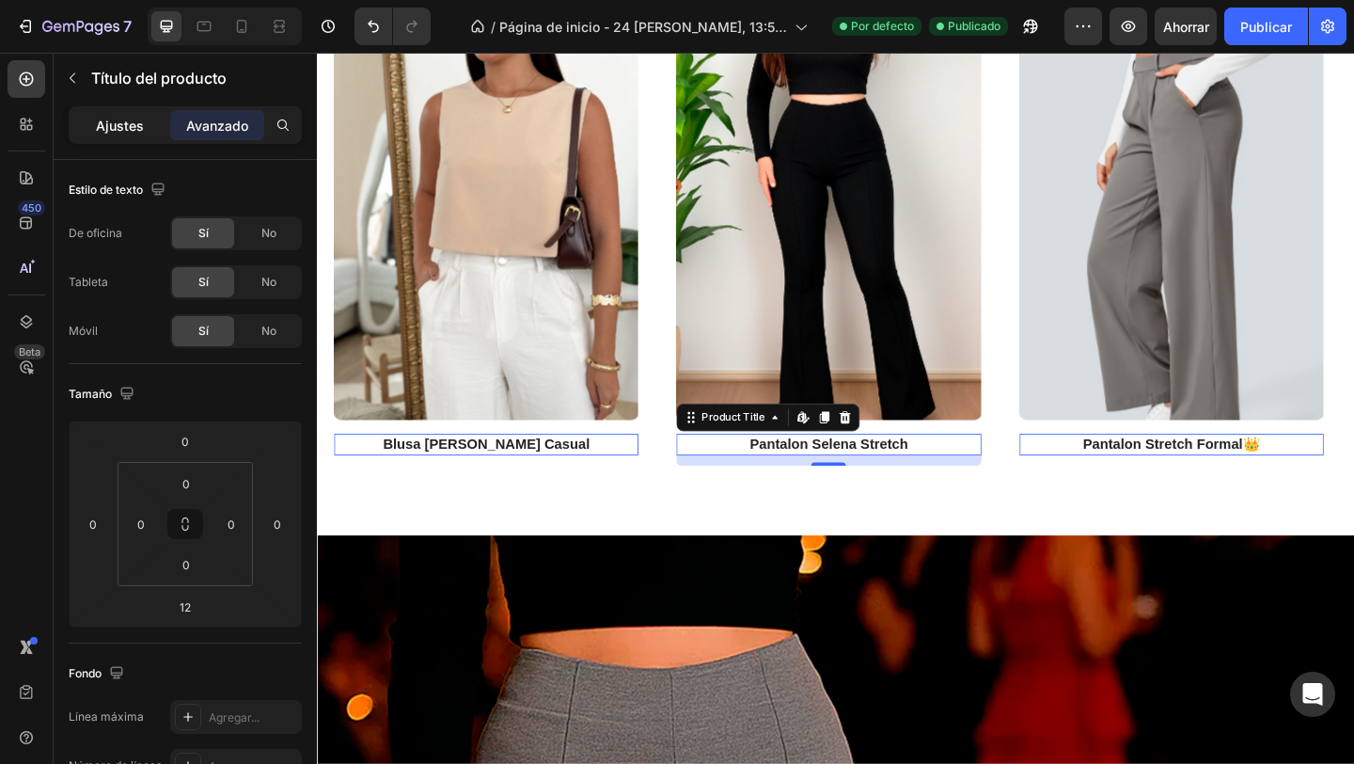
click at [122, 139] on div "Ajustes" at bounding box center [119, 125] width 94 height 30
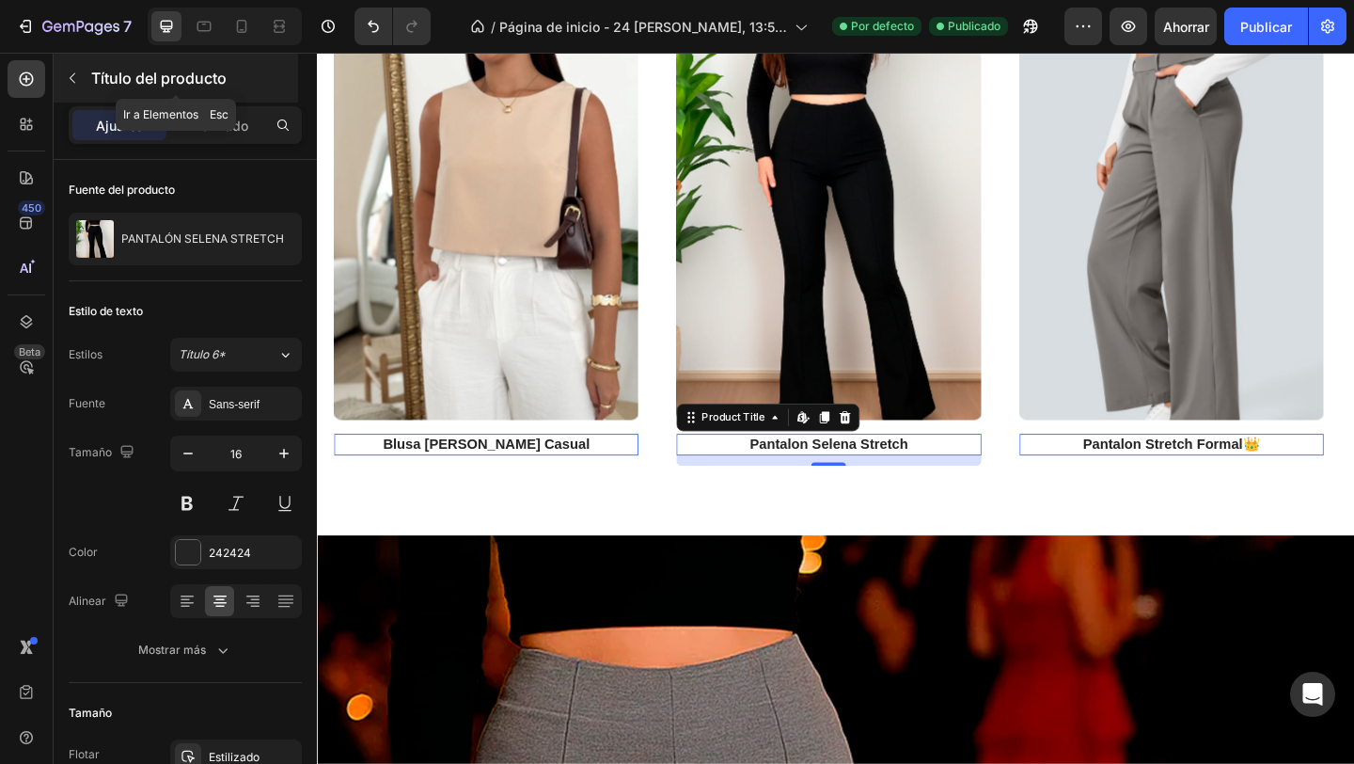
click at [71, 80] on icon "button" at bounding box center [73, 78] width 6 height 10
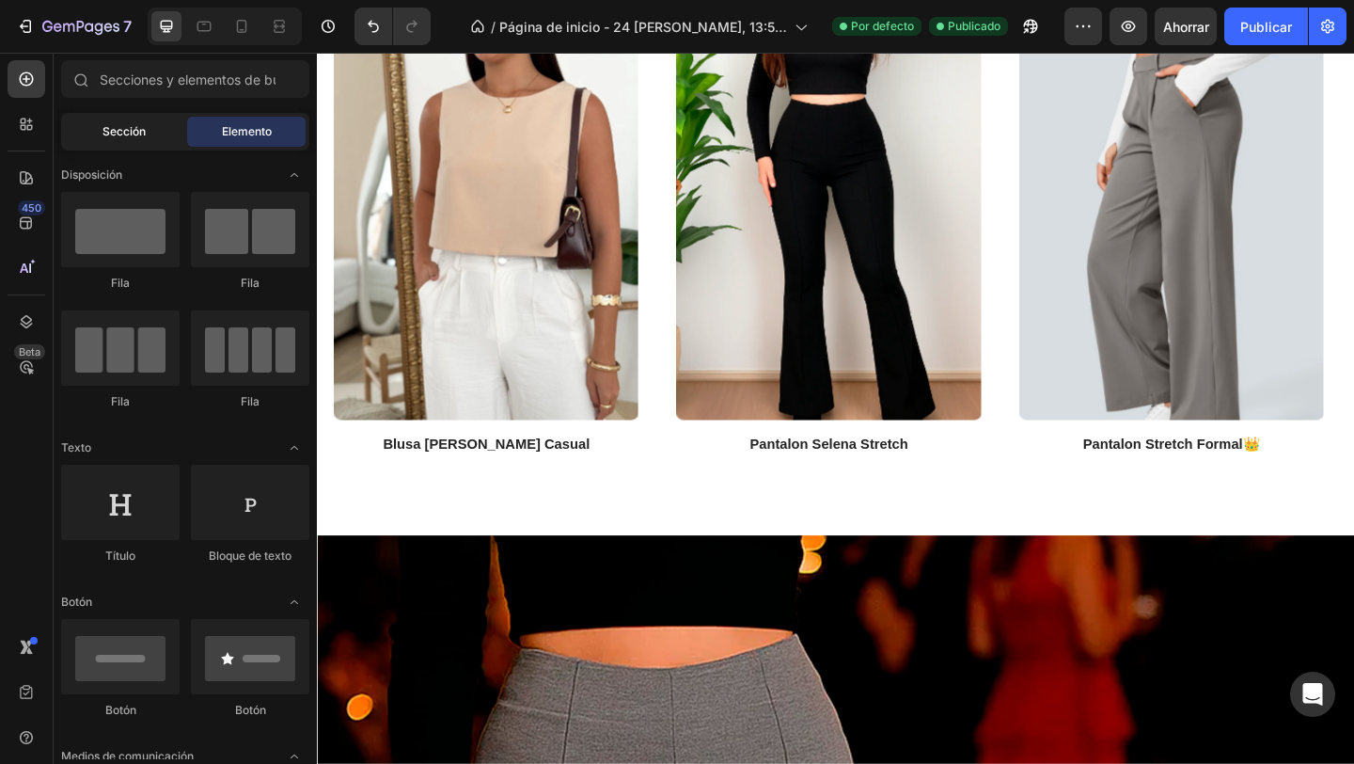
click at [139, 122] on div "Sección" at bounding box center [124, 132] width 119 height 30
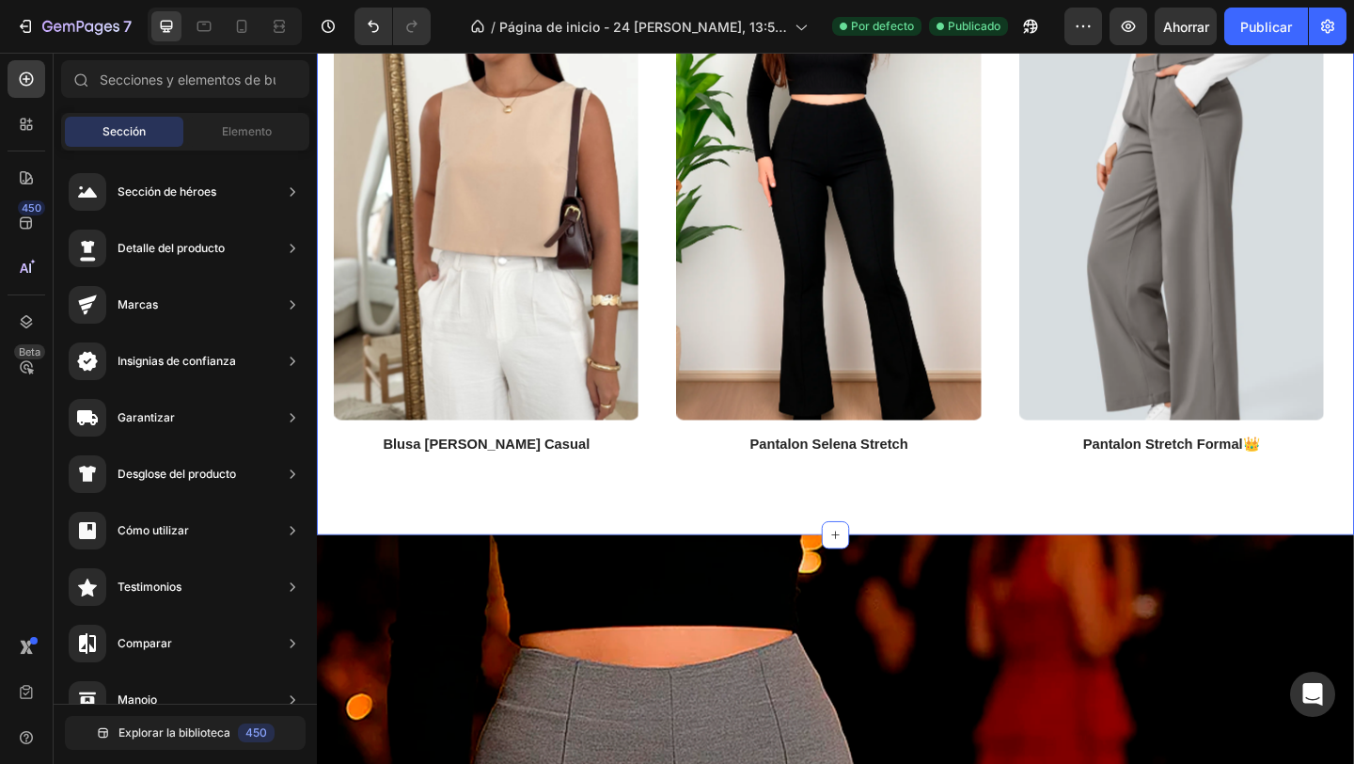
click at [677, 551] on div "Product Images blusa [PERSON_NAME] casual Product Title Row Product List Produc…" at bounding box center [881, 256] width 1129 height 642
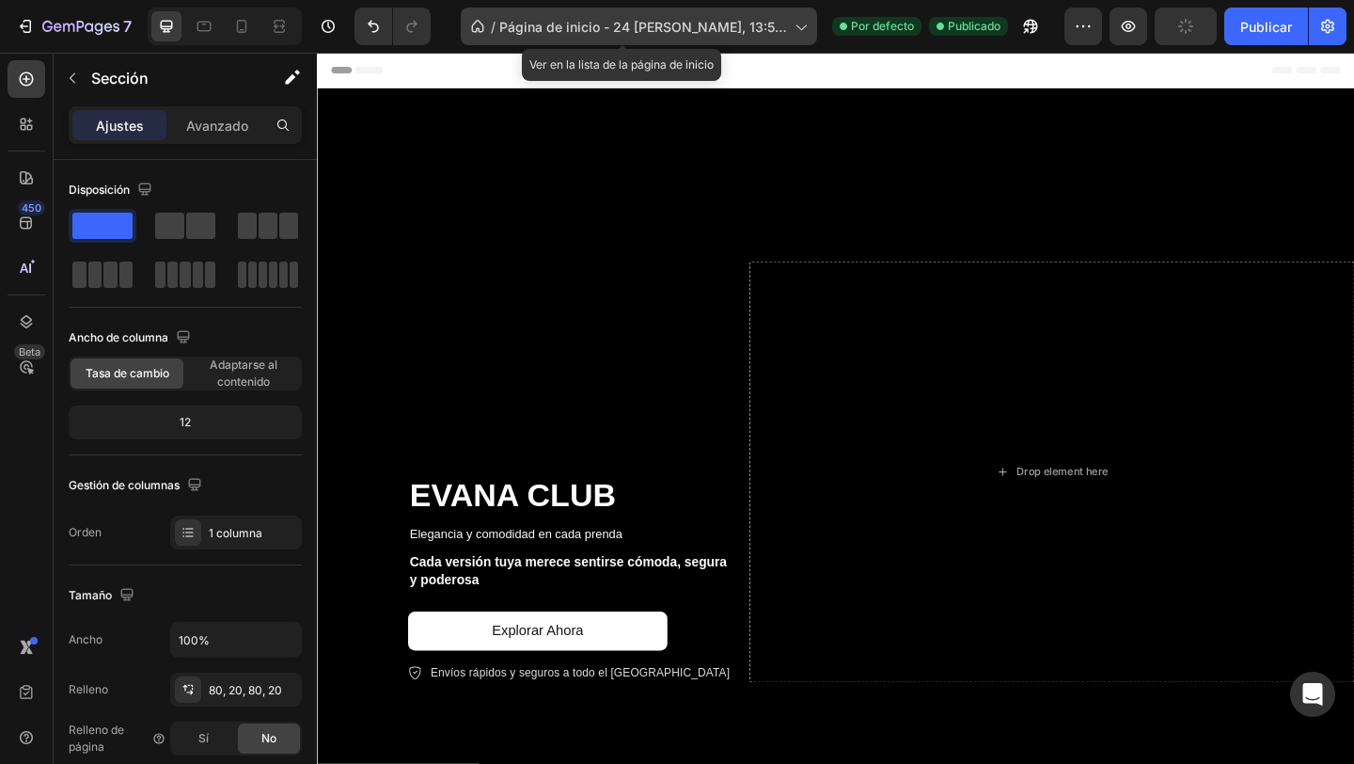
click at [622, 37] on div "/ Página de inicio - 24 [PERSON_NAME], 13:54:27" at bounding box center [639, 27] width 356 height 38
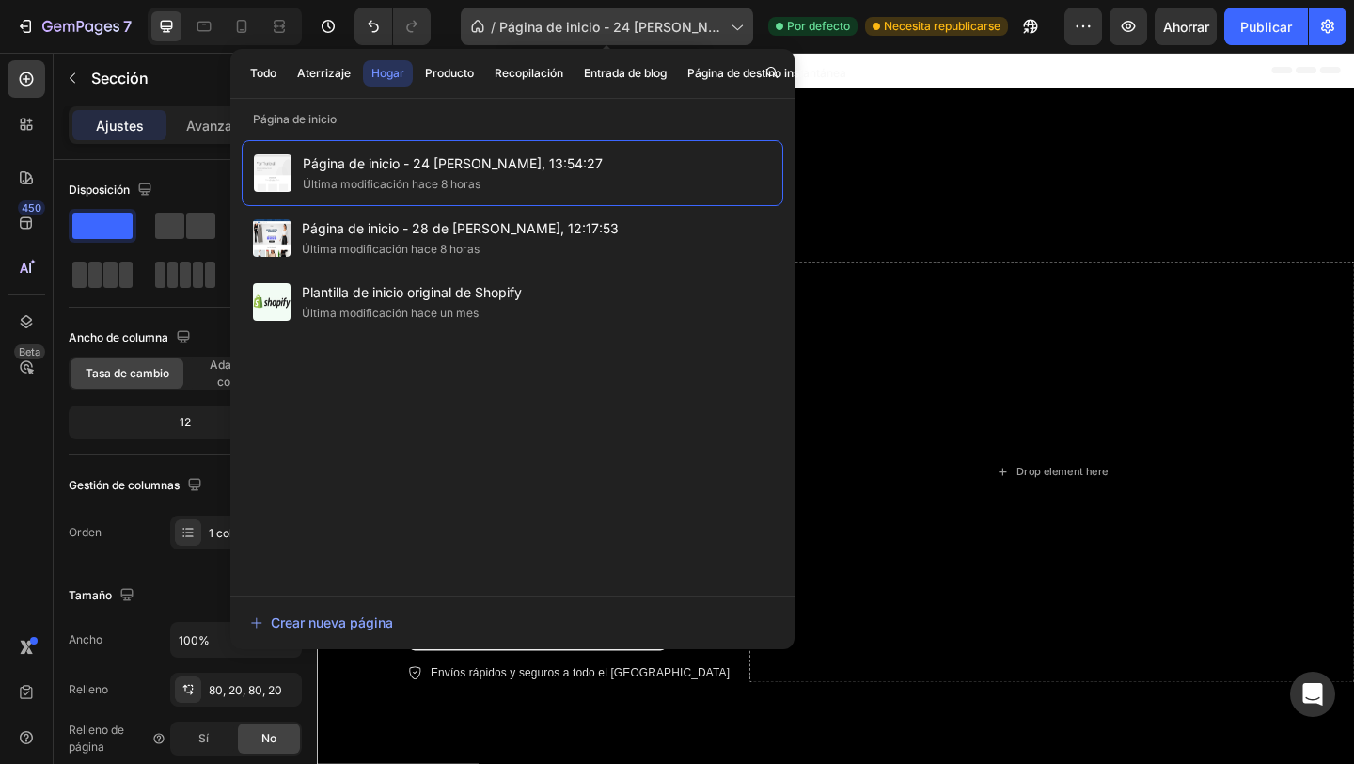
click at [661, 21] on font "Página de inicio - 24 [PERSON_NAME], 13:54:27" at bounding box center [609, 37] width 221 height 36
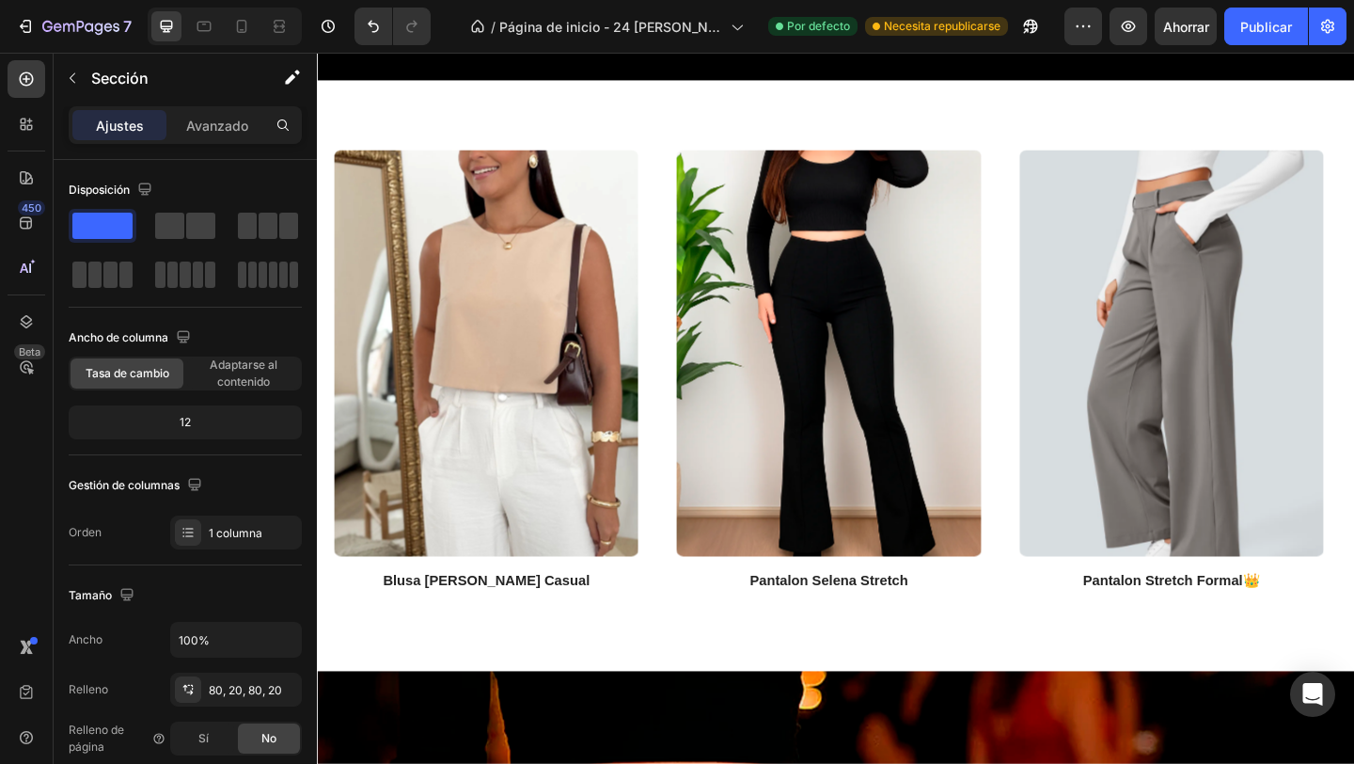
scroll to position [875, 0]
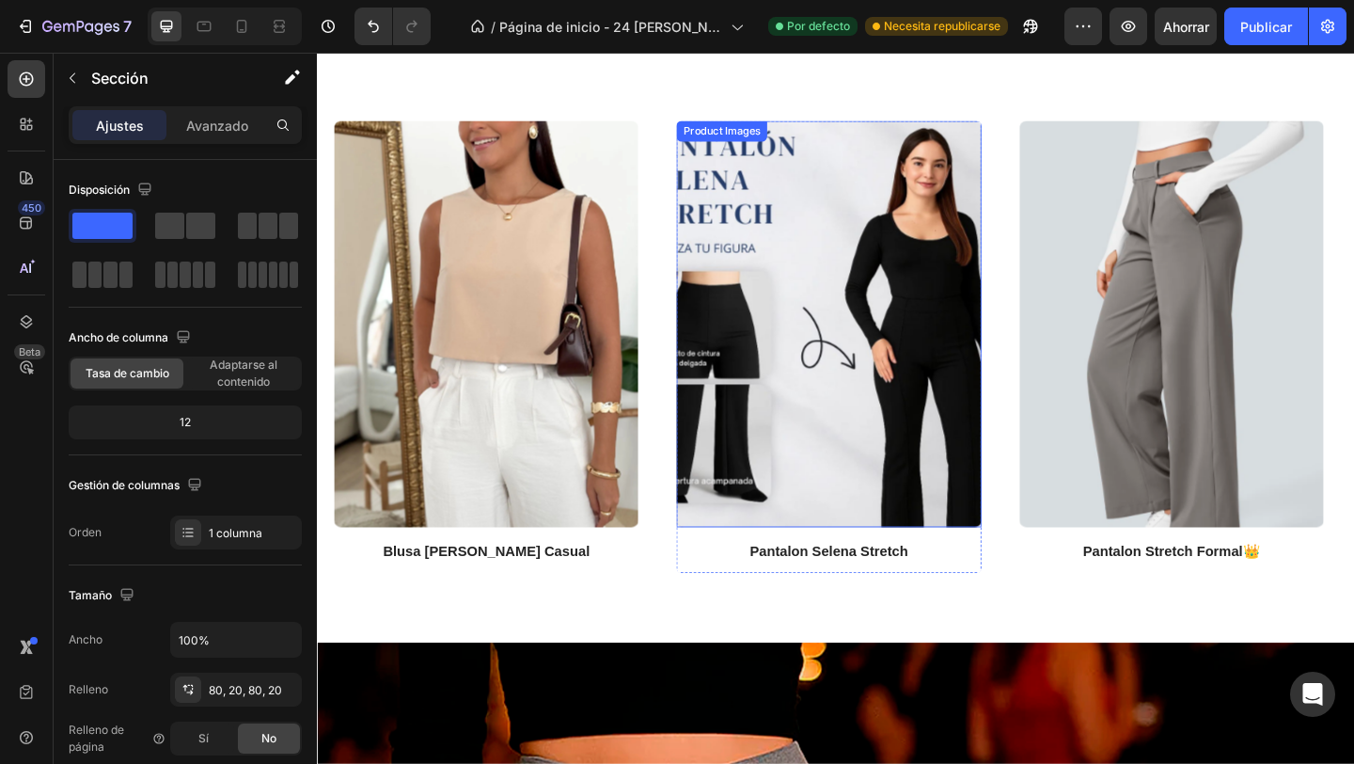
click at [830, 235] on img at bounding box center [873, 348] width 331 height 442
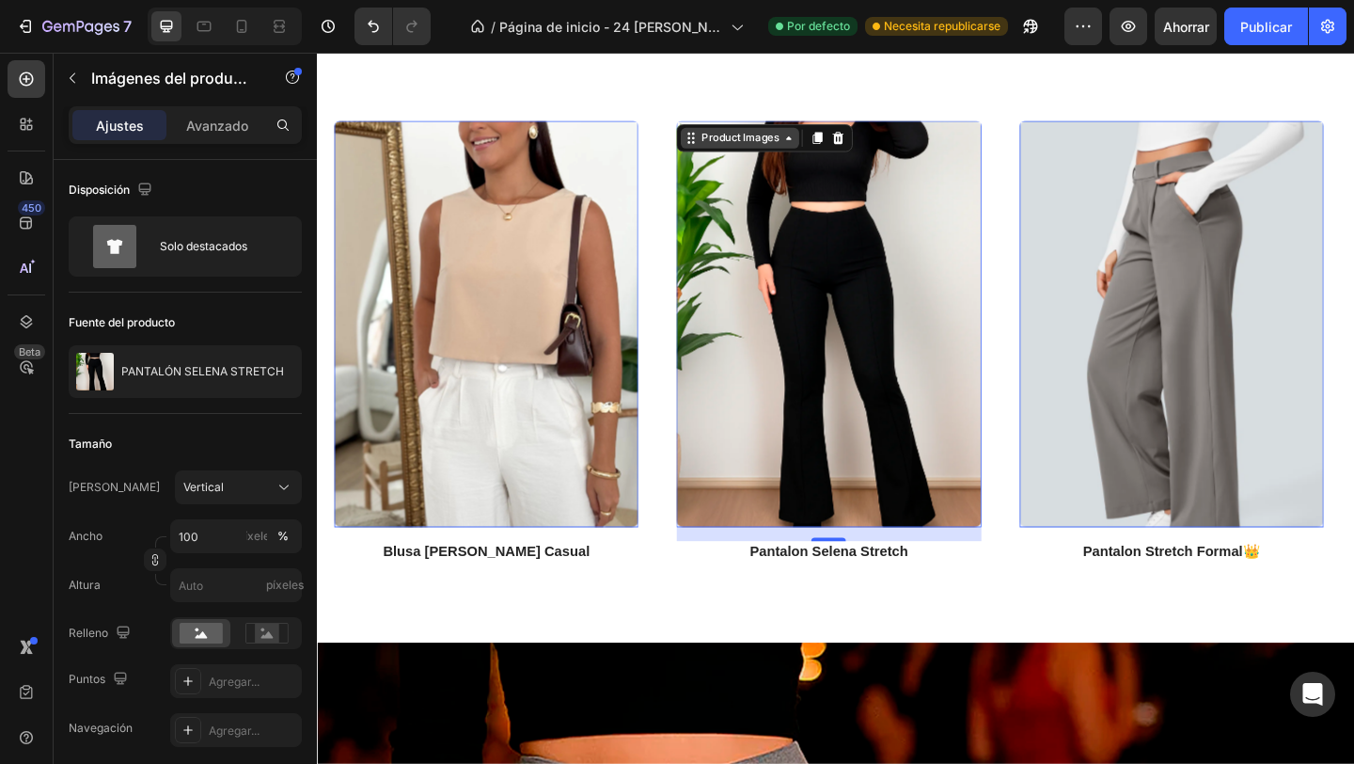
click at [432, 124] on div "Product Images" at bounding box center [385, 115] width 91 height 17
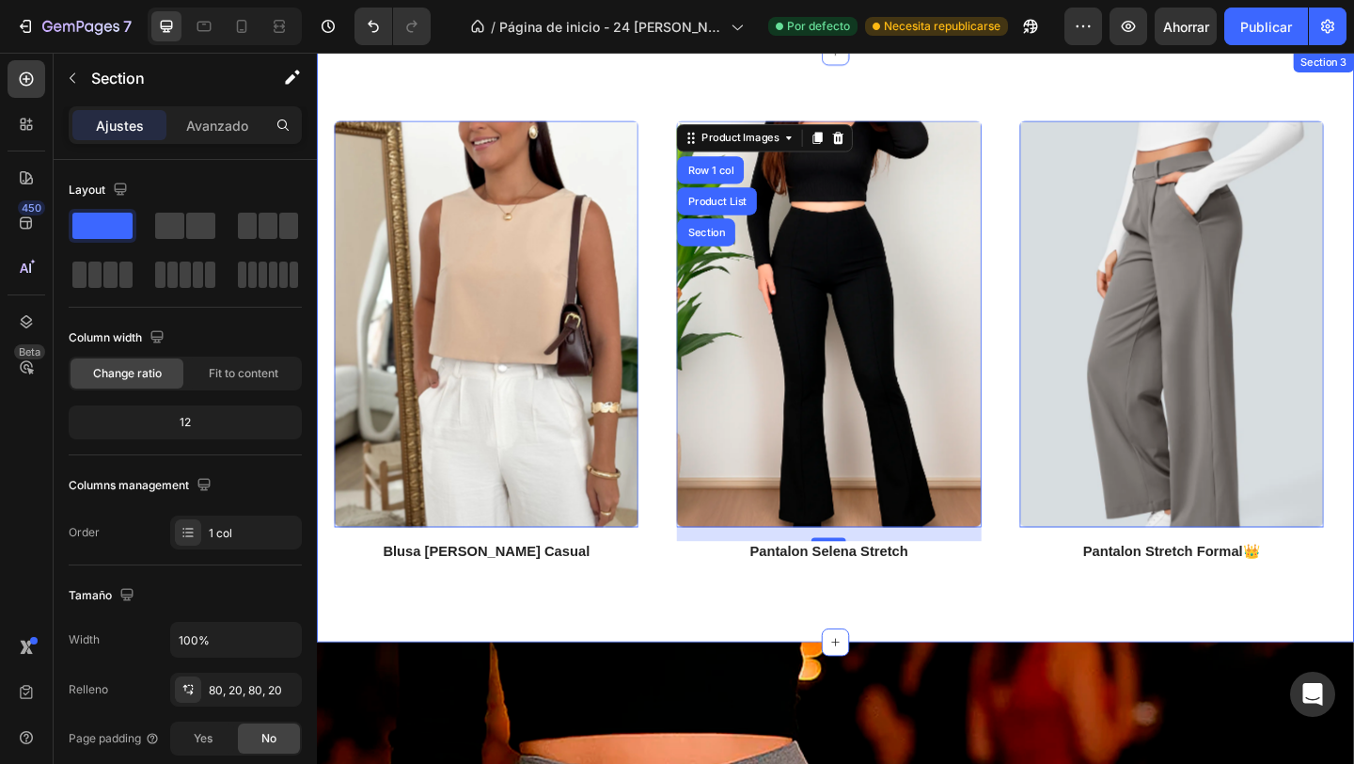
click at [732, 655] on div "Product Images 0 blusa [PERSON_NAME] casual Product Title Row Product List Prod…" at bounding box center [881, 373] width 1129 height 642
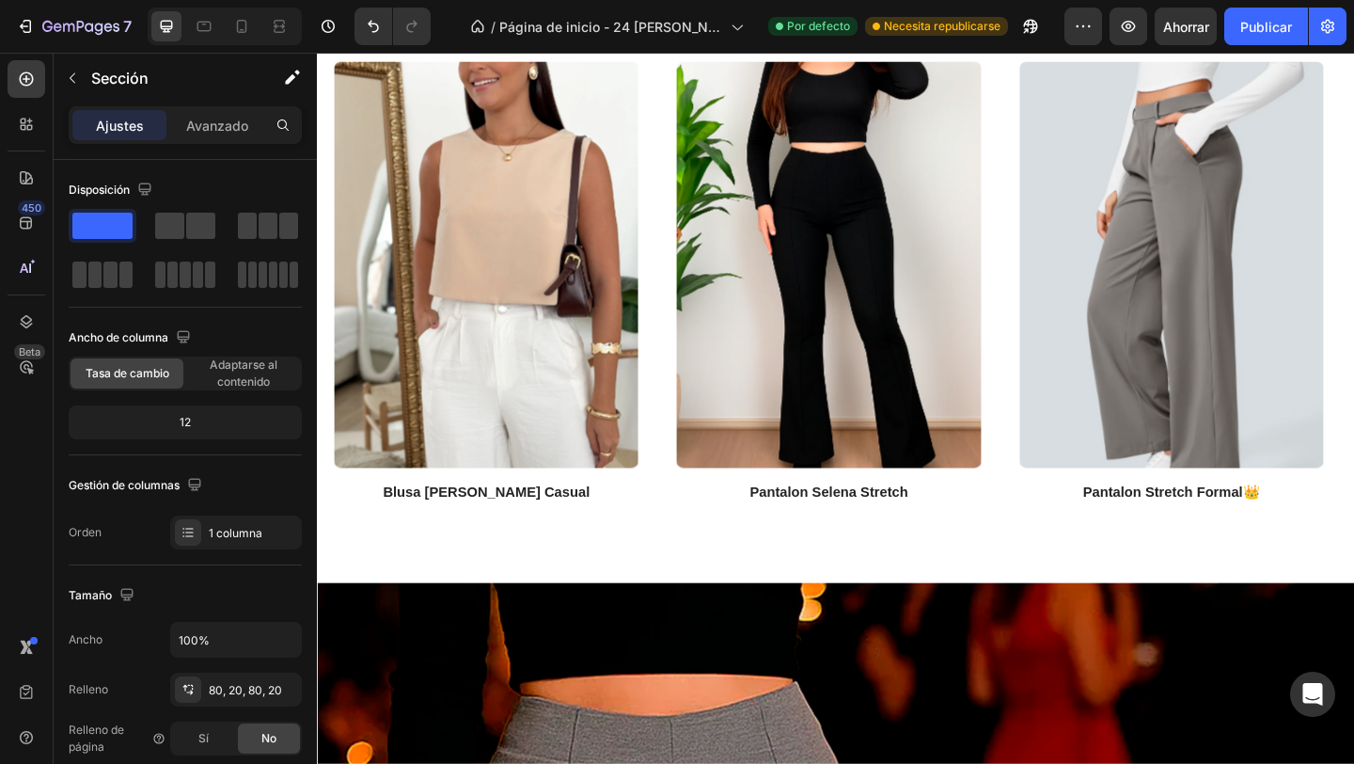
scroll to position [960, 0]
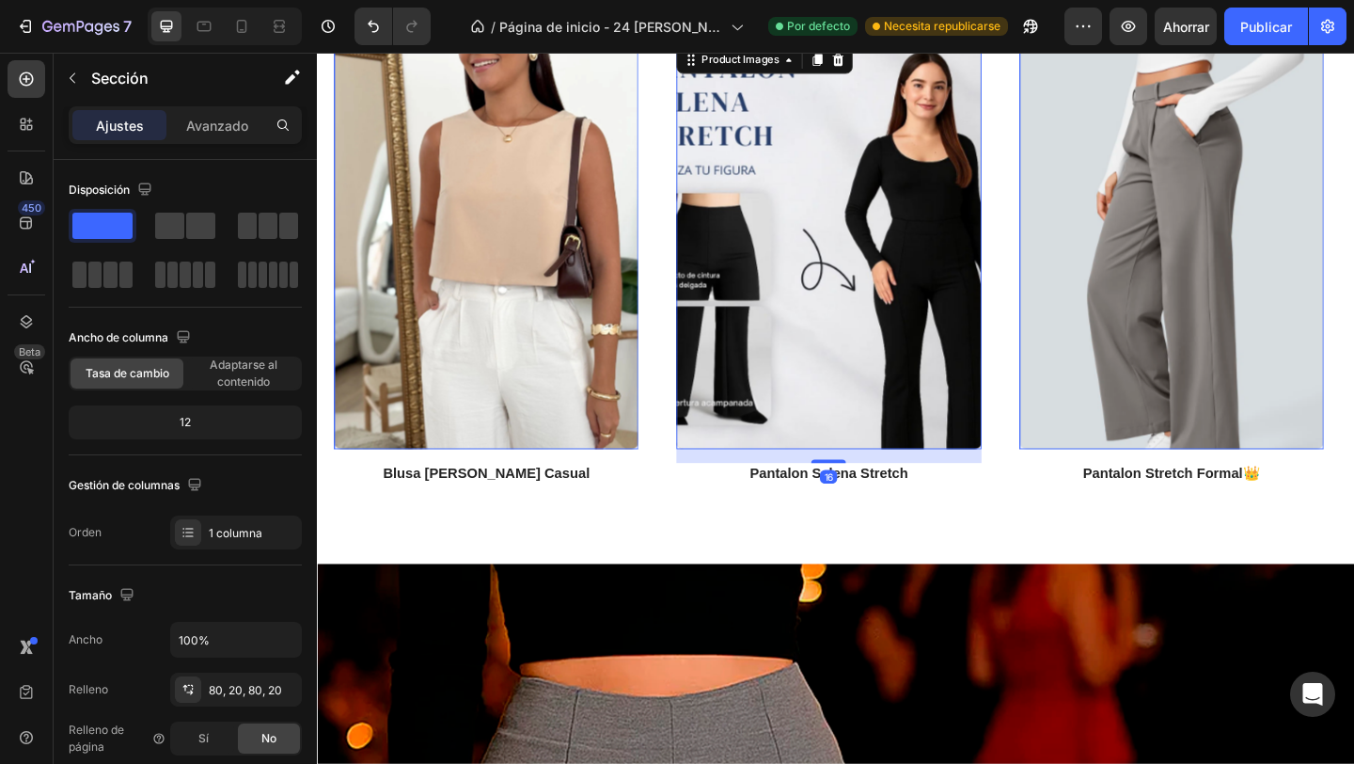
click at [850, 180] on img at bounding box center [873, 262] width 331 height 442
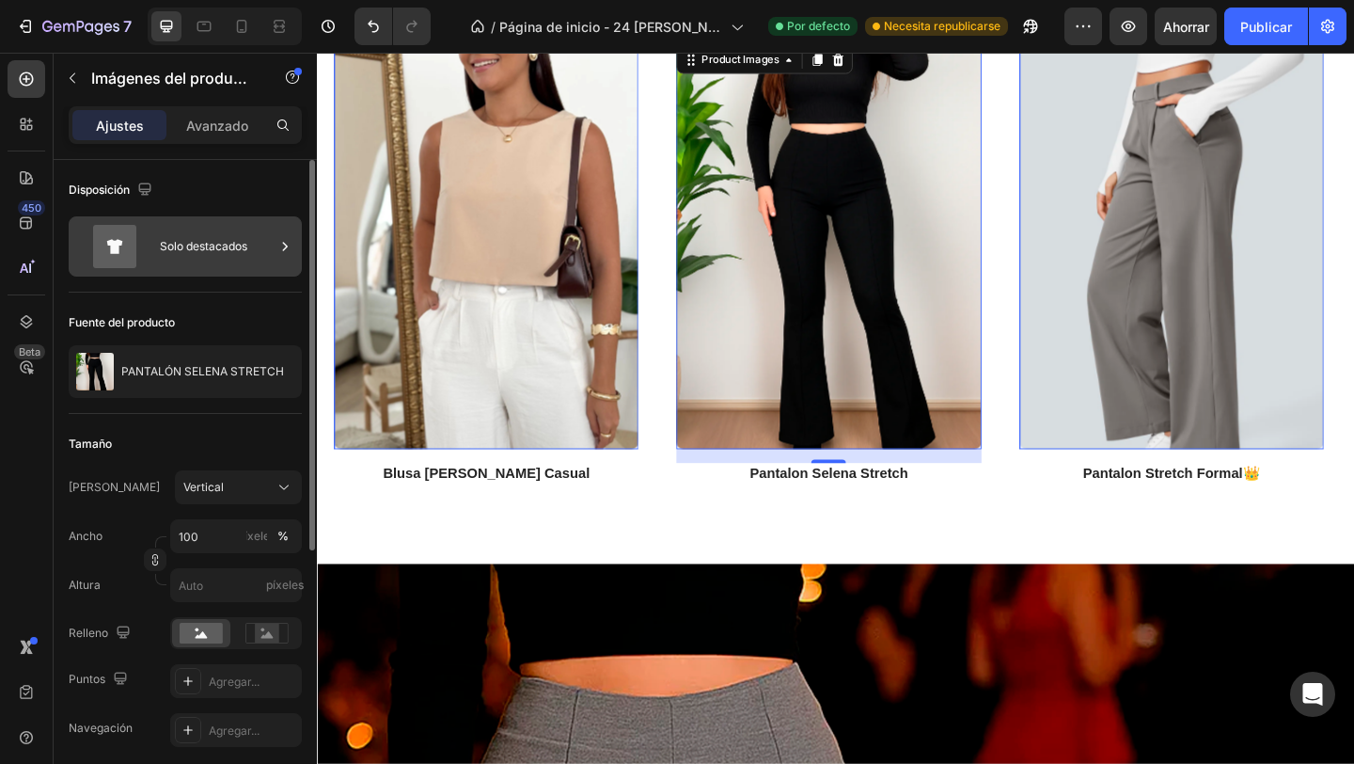
click at [190, 241] on font "Solo destacados" at bounding box center [203, 246] width 87 height 14
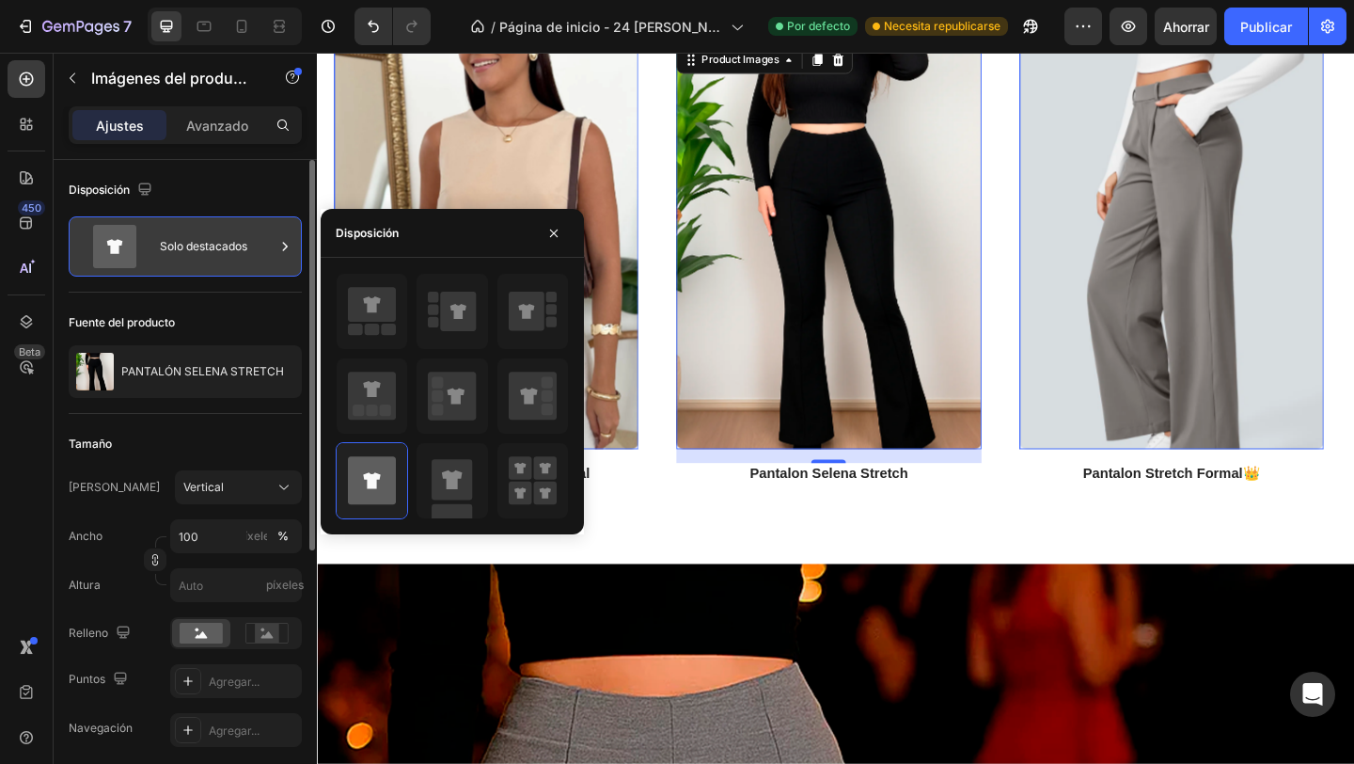
click at [189, 241] on font "Solo destacados" at bounding box center [203, 246] width 87 height 14
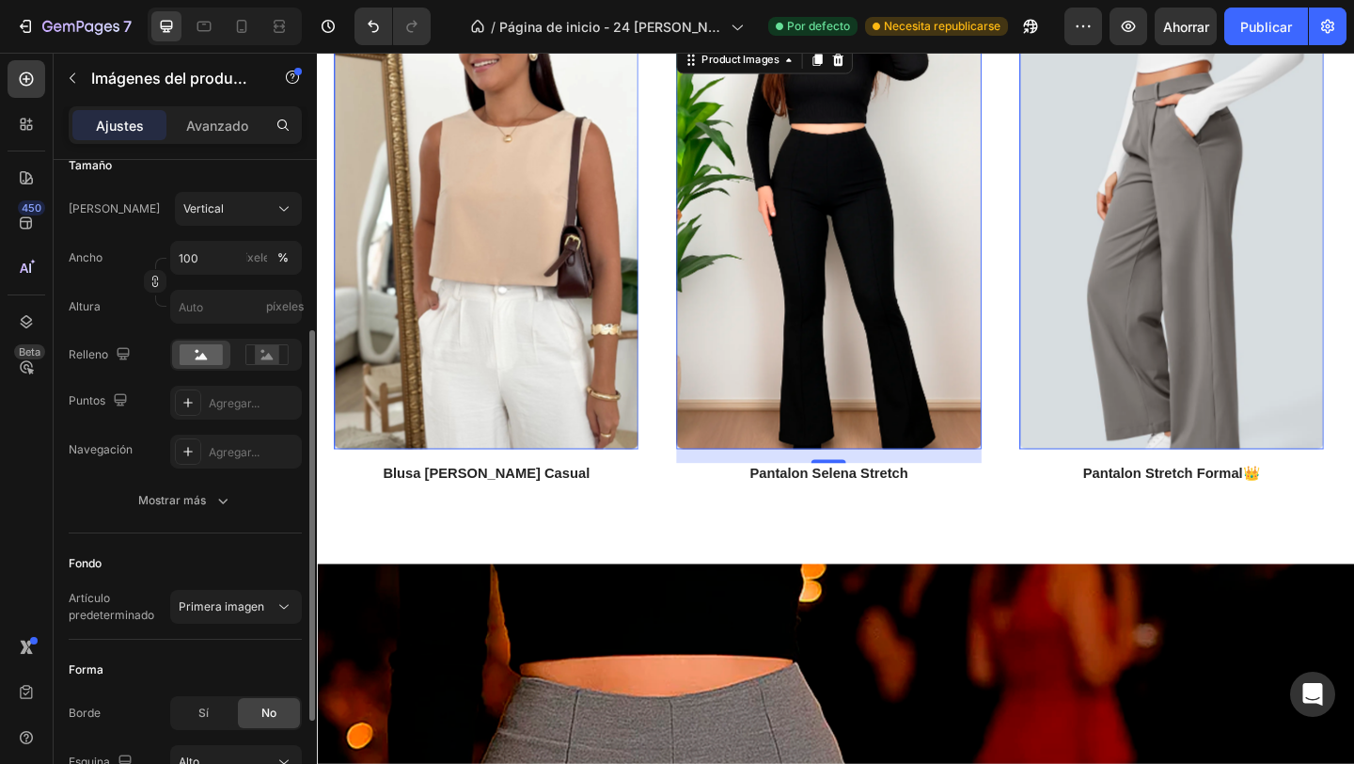
scroll to position [283, 0]
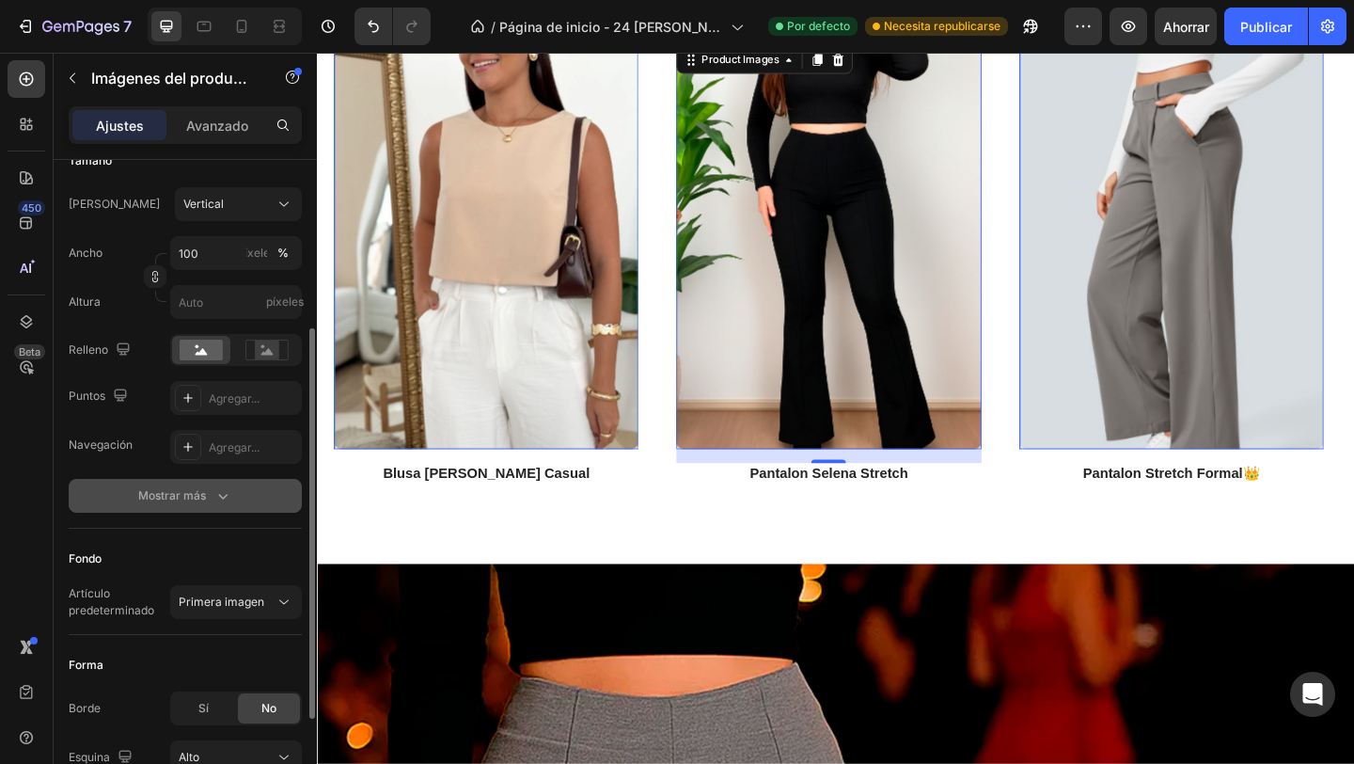
click at [257, 499] on button "Mostrar más" at bounding box center [185, 496] width 233 height 34
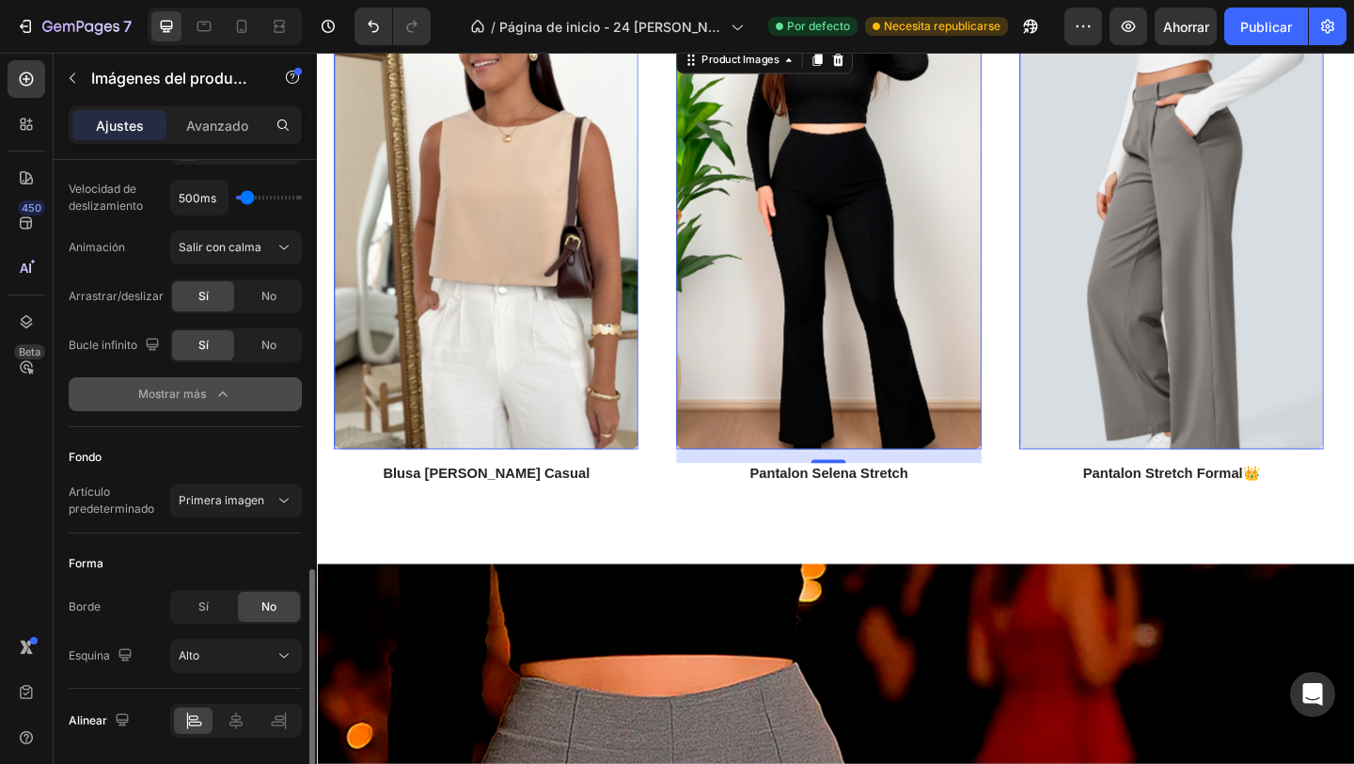
scroll to position [793, 0]
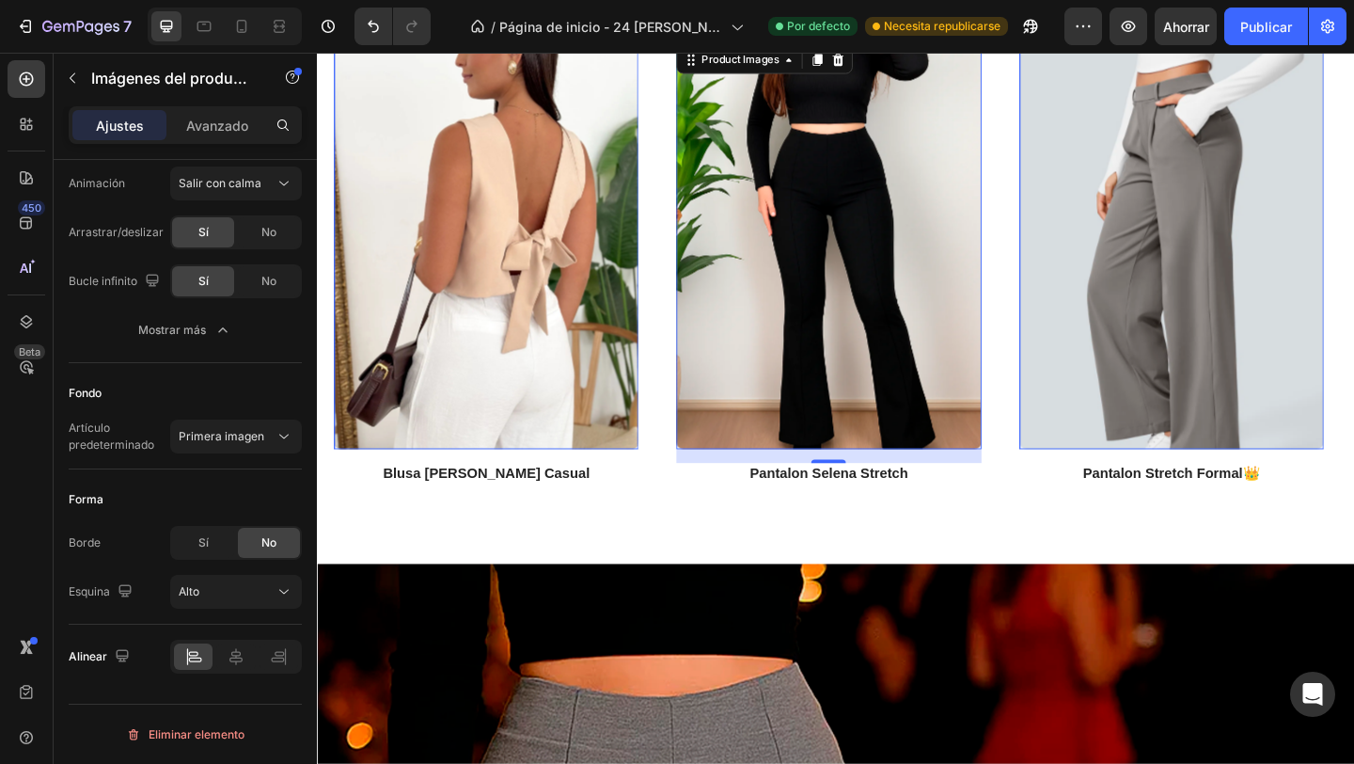
click at [601, 410] on img at bounding box center [501, 262] width 331 height 442
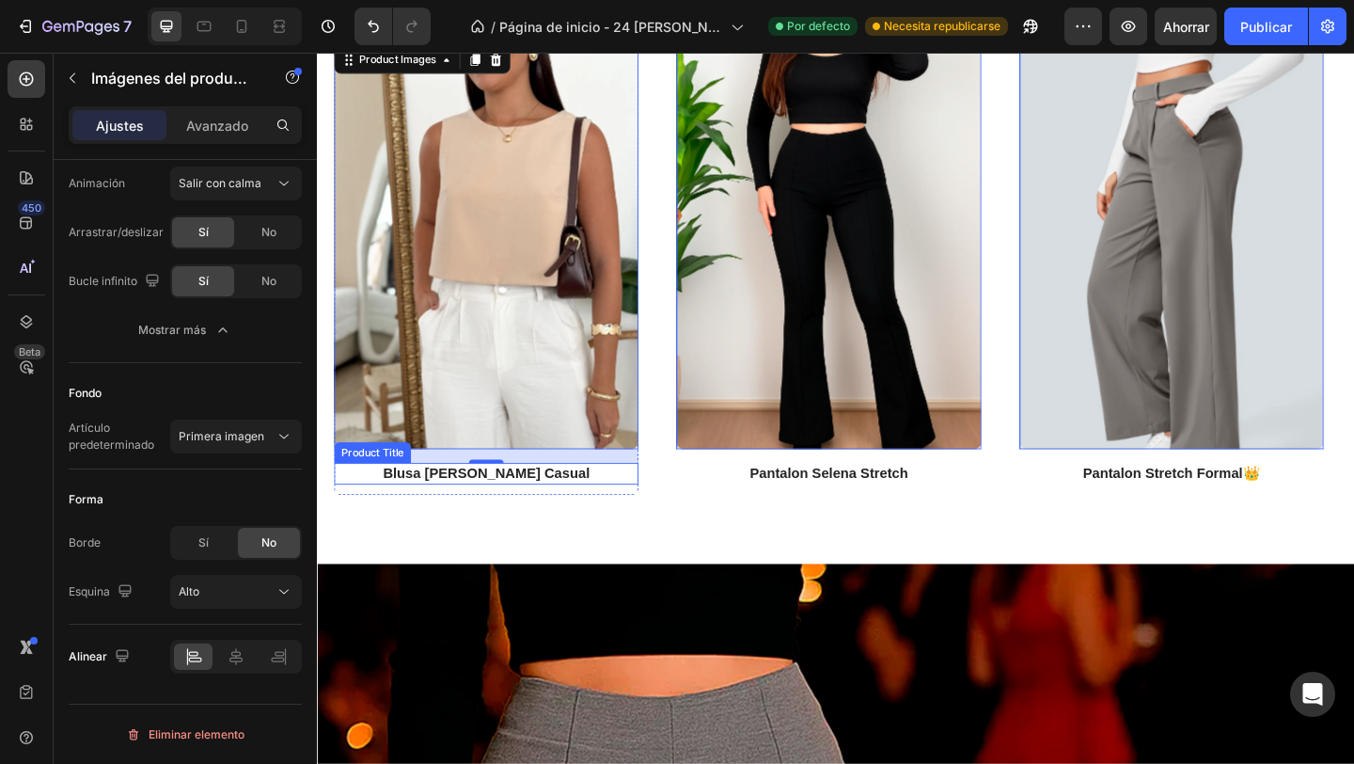
click at [530, 512] on h2 "blusa [PERSON_NAME] casual" at bounding box center [501, 510] width 331 height 24
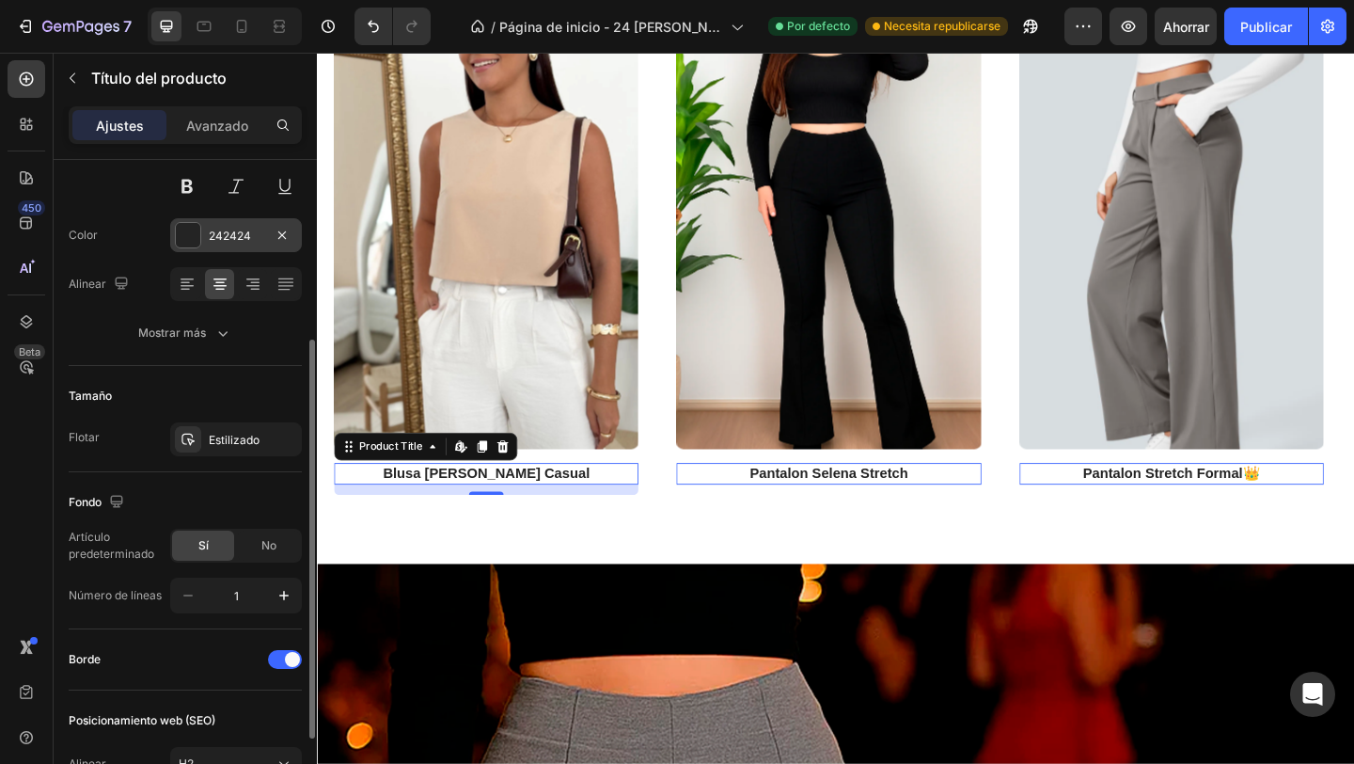
scroll to position [331, 0]
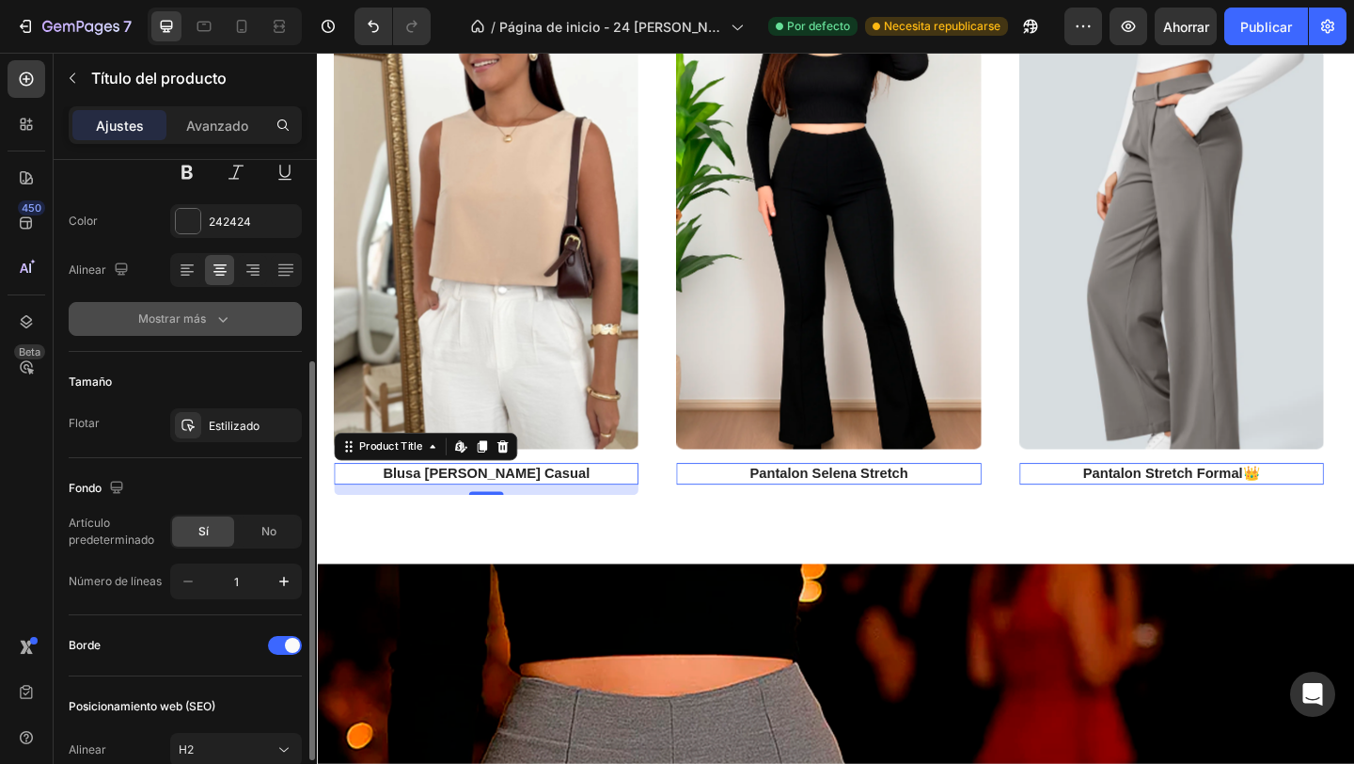
click at [202, 329] on button "Mostrar más" at bounding box center [185, 319] width 233 height 34
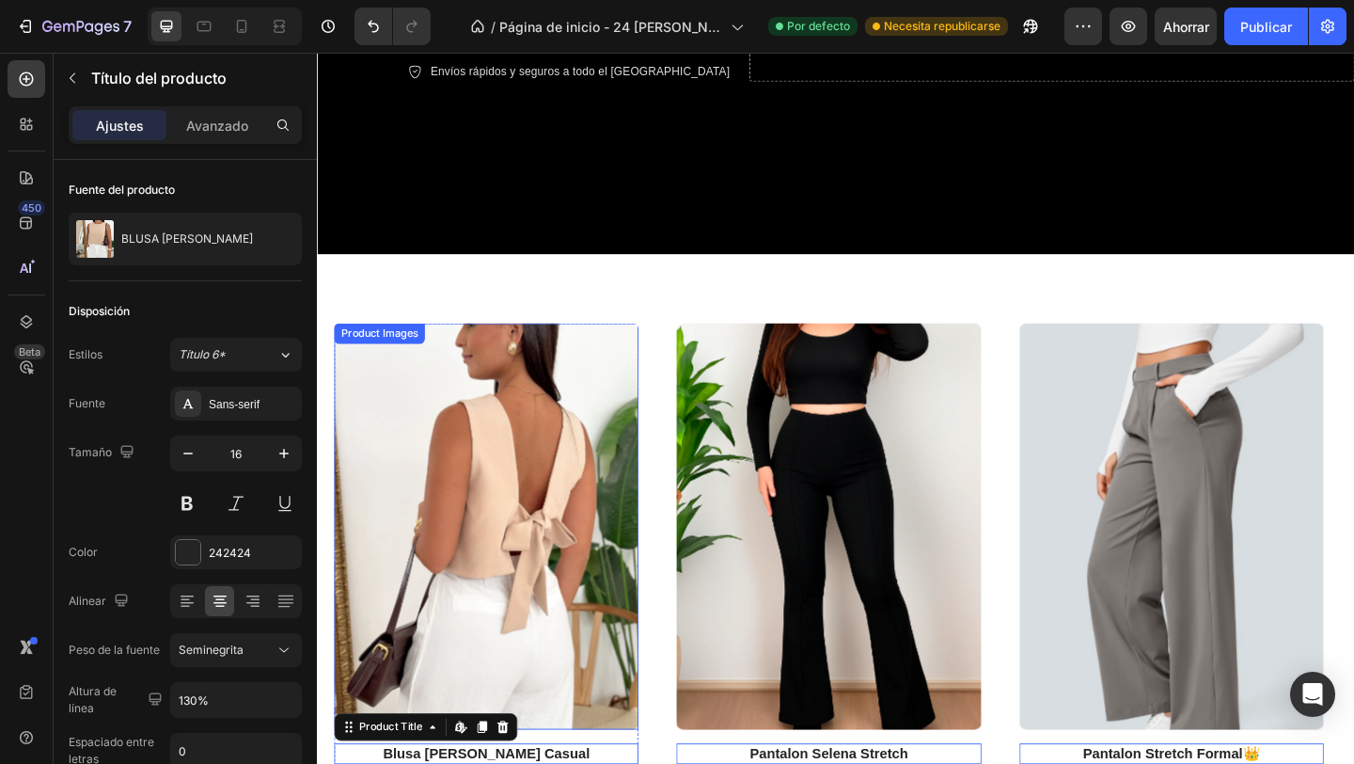
scroll to position [681, 0]
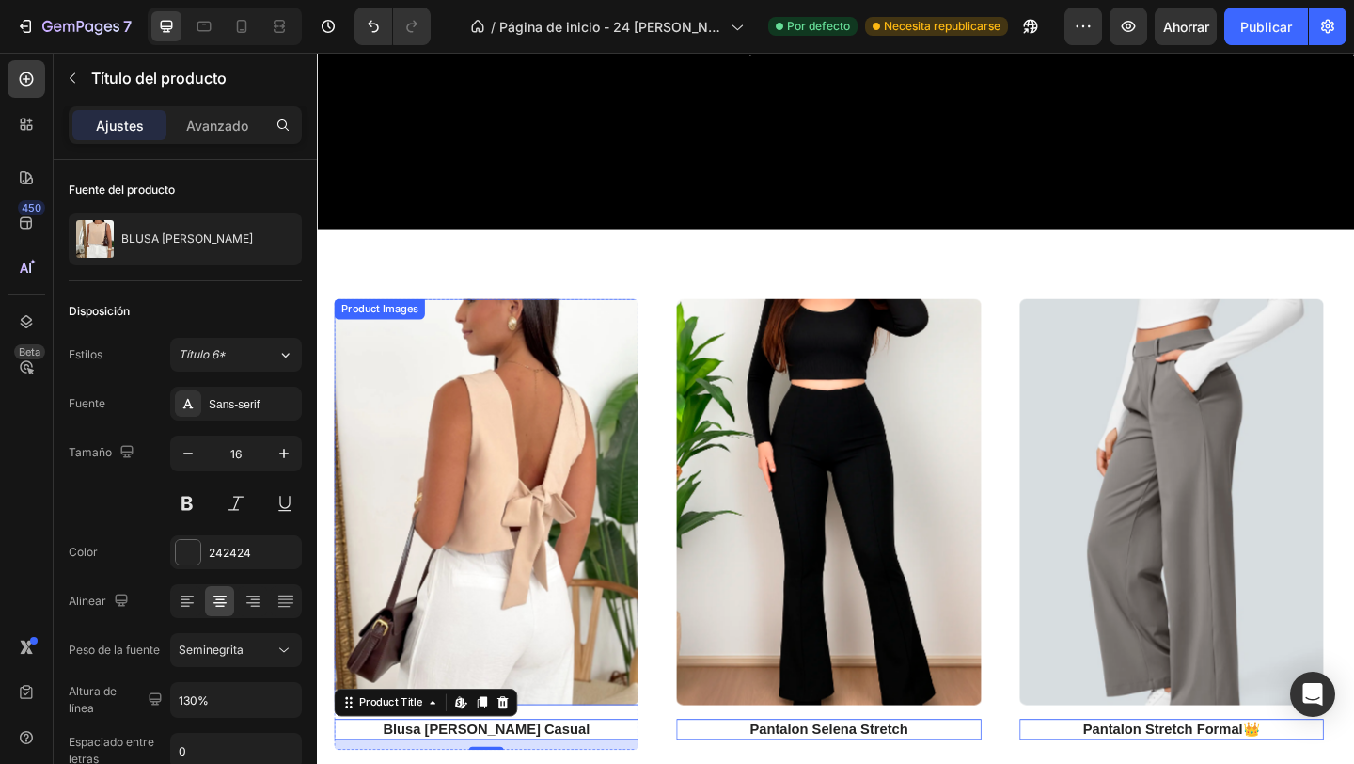
click at [548, 381] on img at bounding box center [501, 541] width 331 height 442
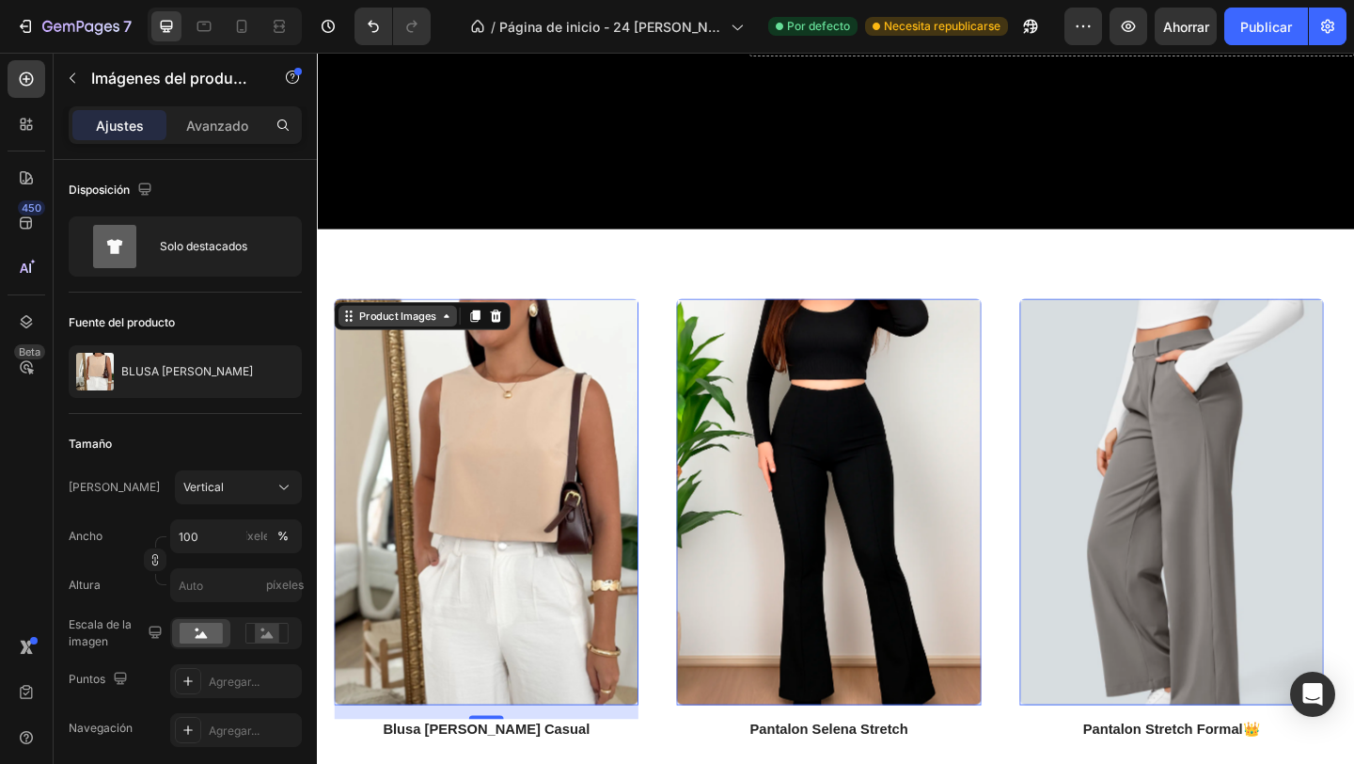
click at [431, 343] on div "Product Images" at bounding box center [404, 338] width 91 height 17
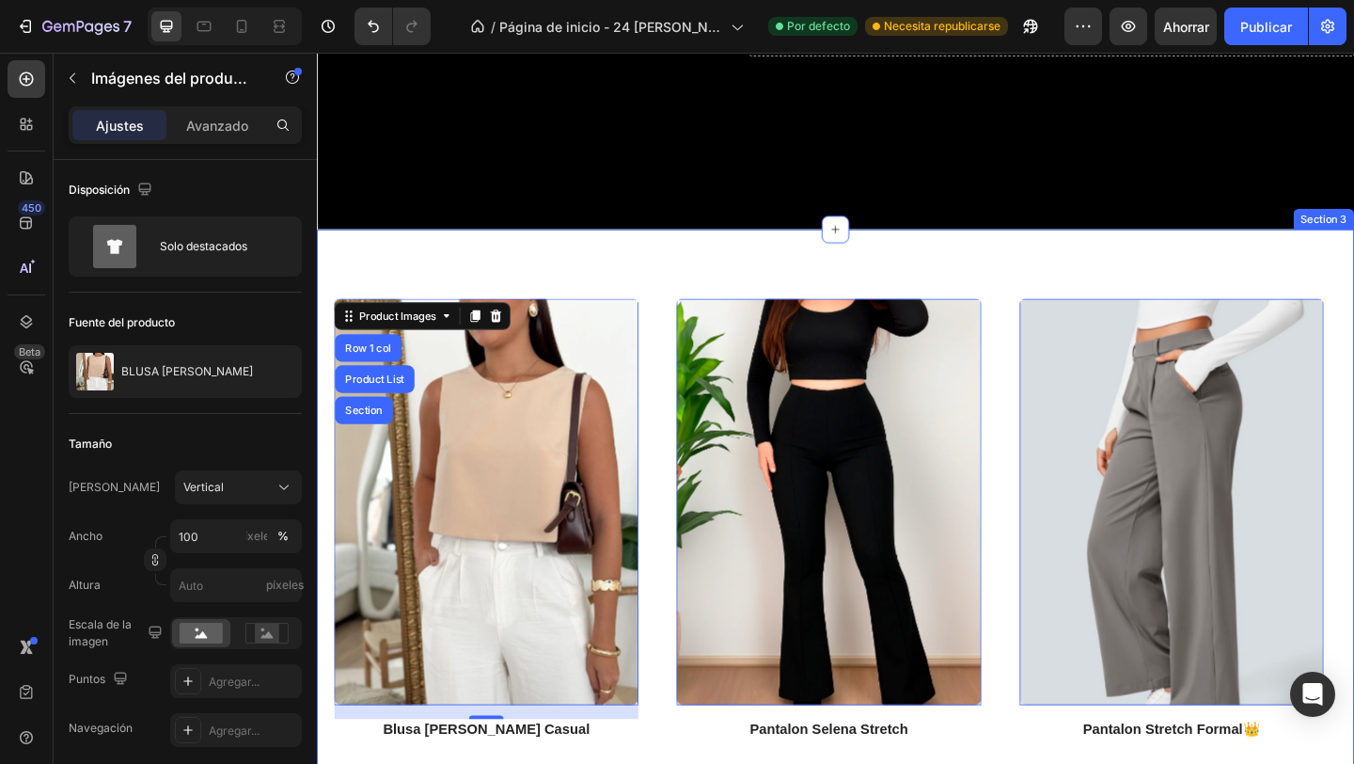
click at [533, 290] on div "Product Images Row 1 col Product List Section 16 blusa [PERSON_NAME] casual Pro…" at bounding box center [881, 566] width 1129 height 642
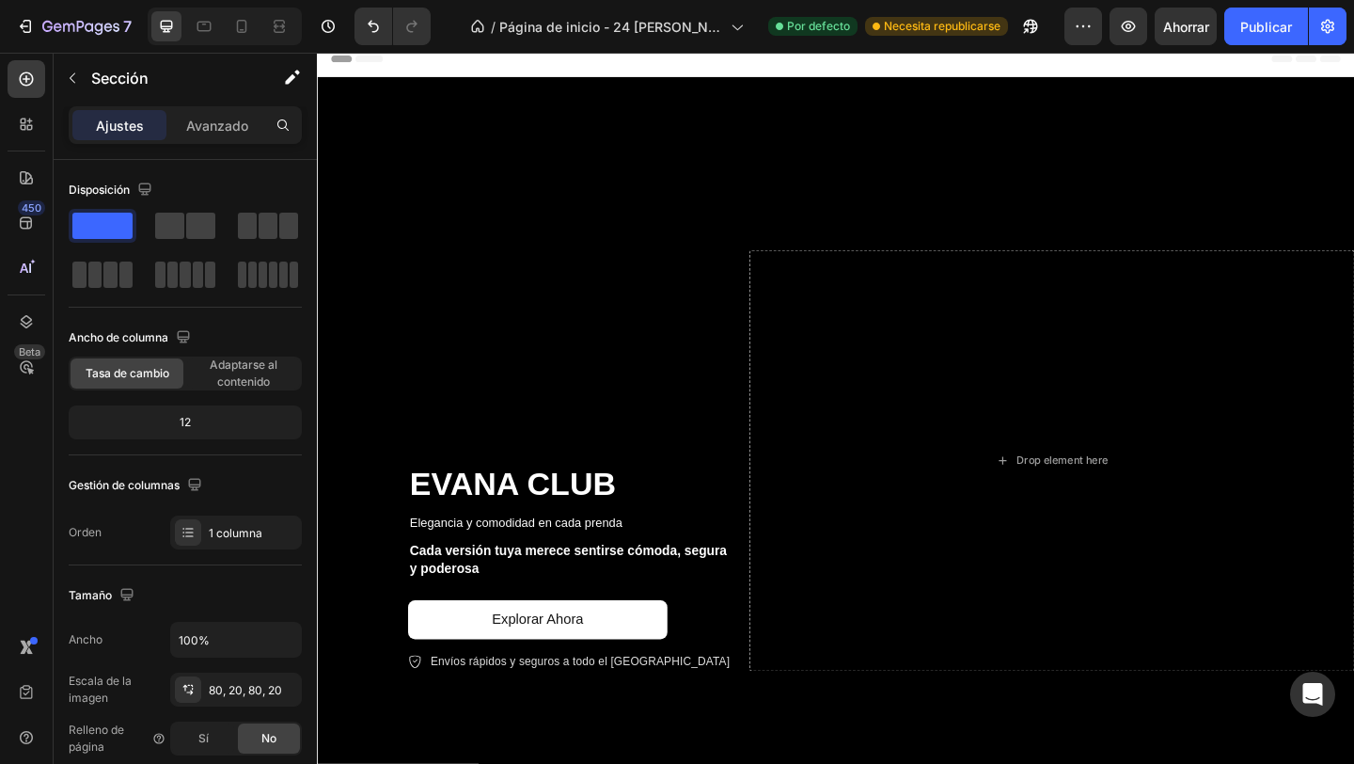
scroll to position [0, 0]
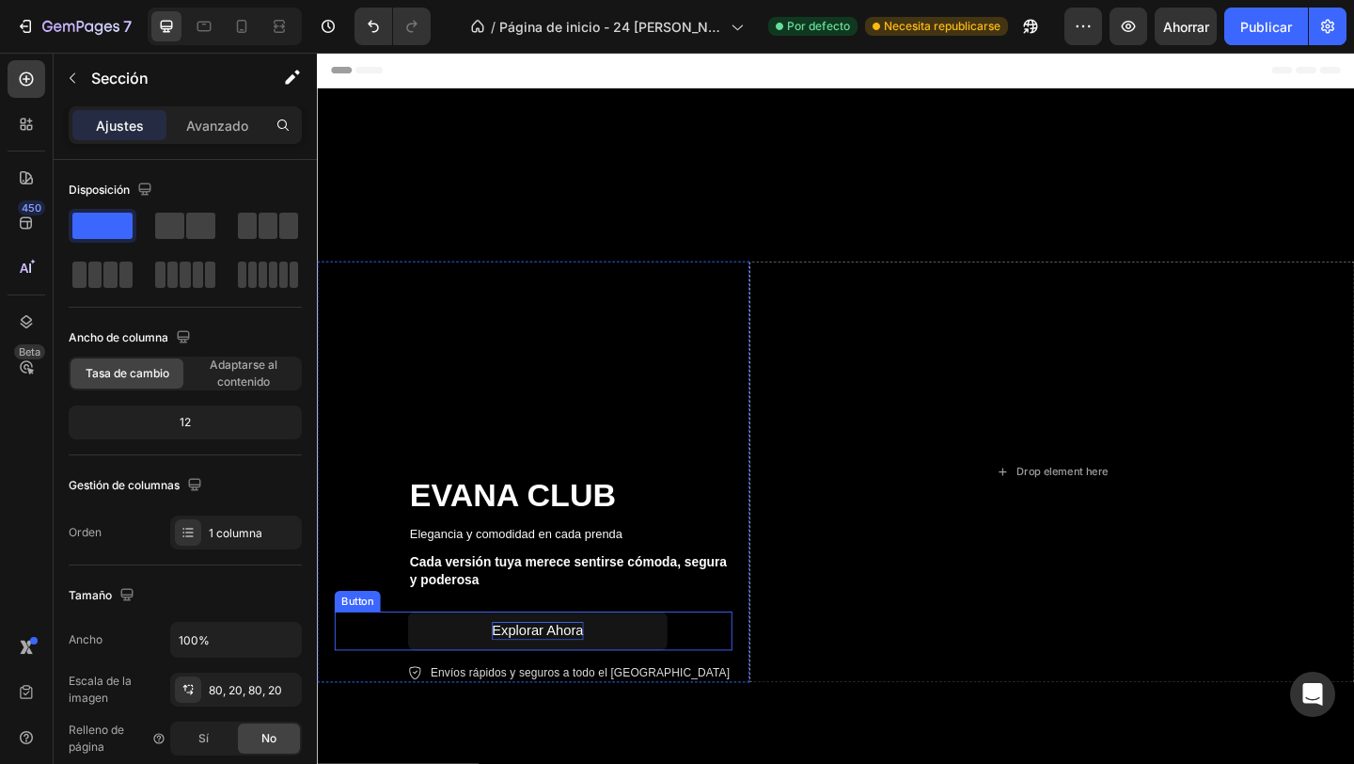
click at [522, 672] on p "Explorar ahora" at bounding box center [557, 682] width 100 height 20
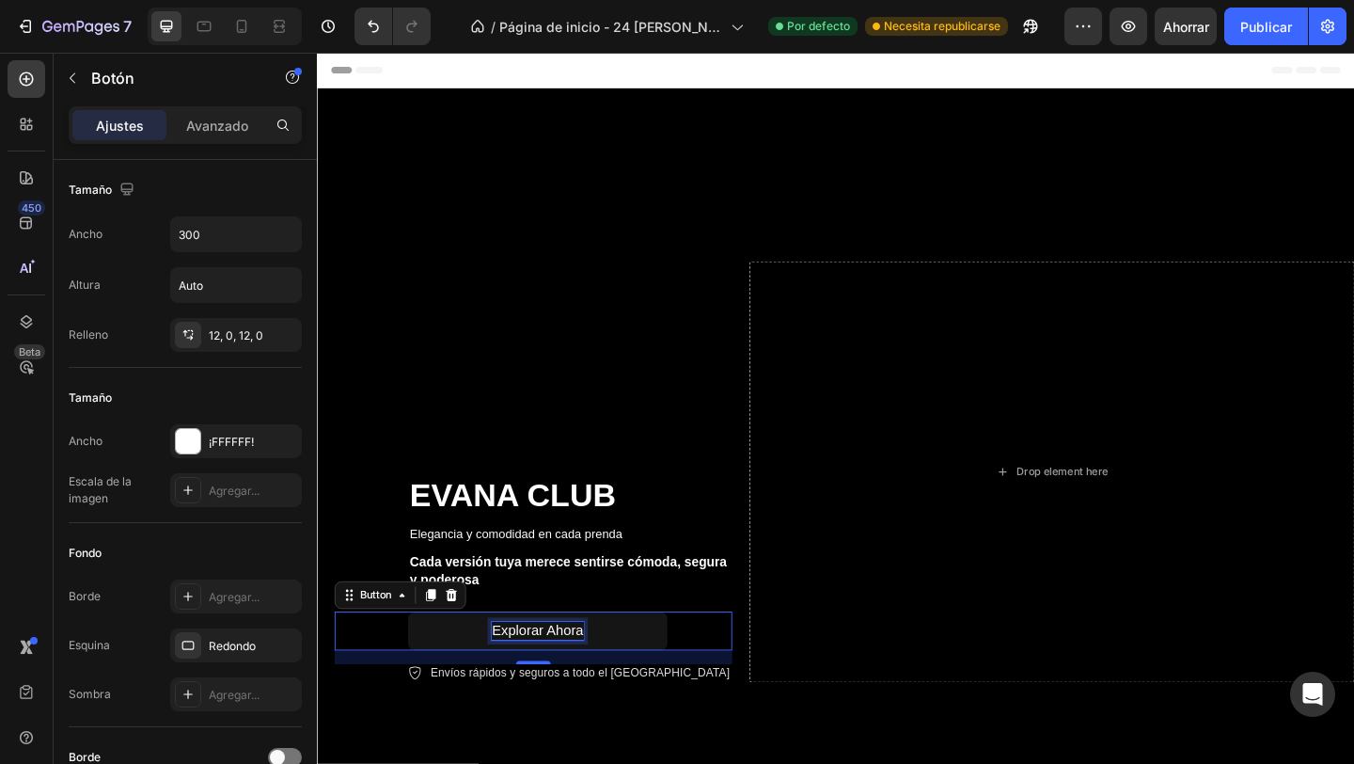
click at [522, 682] on p "Explorar ahora" at bounding box center [557, 682] width 100 height 20
click at [479, 688] on link "Explorar ahora" at bounding box center [557, 681] width 282 height 42
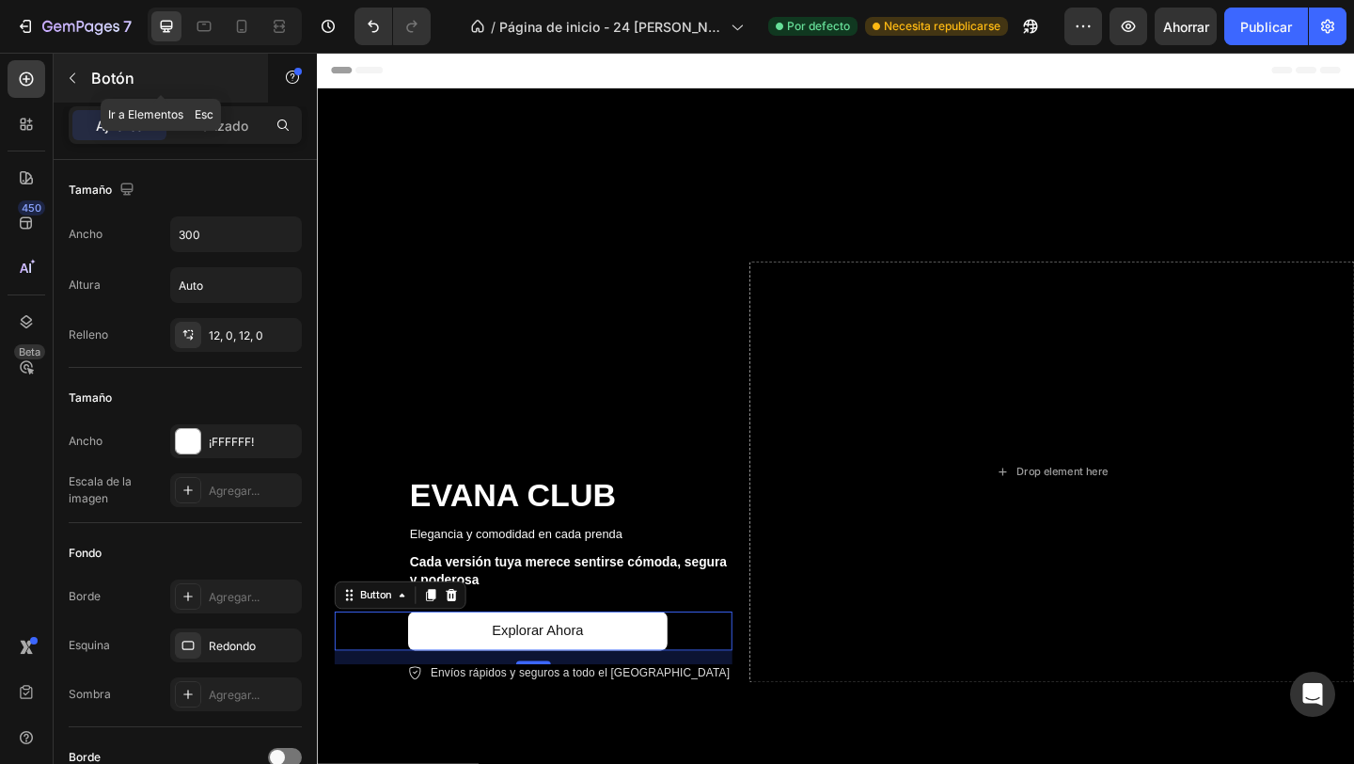
click at [76, 72] on icon "button" at bounding box center [72, 78] width 15 height 15
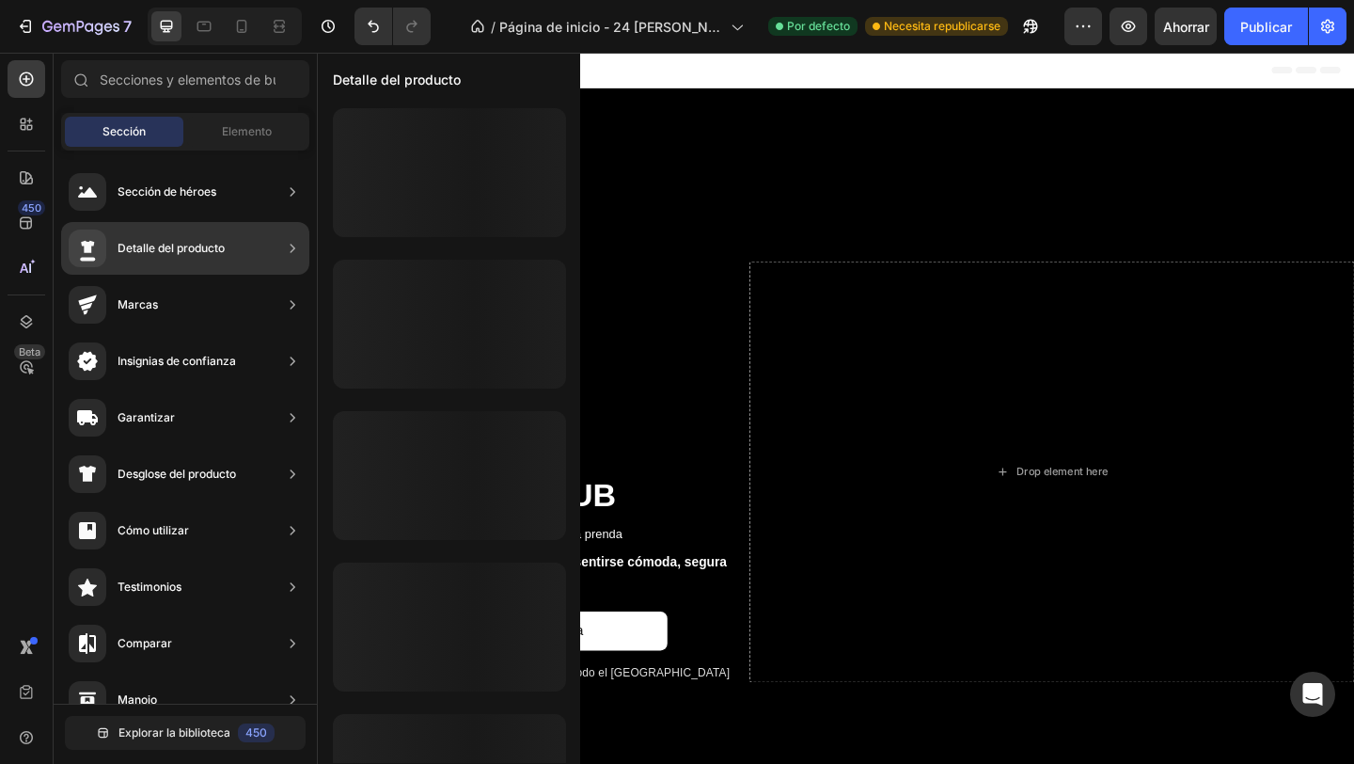
click at [228, 251] on div "Detalle del producto" at bounding box center [185, 248] width 248 height 53
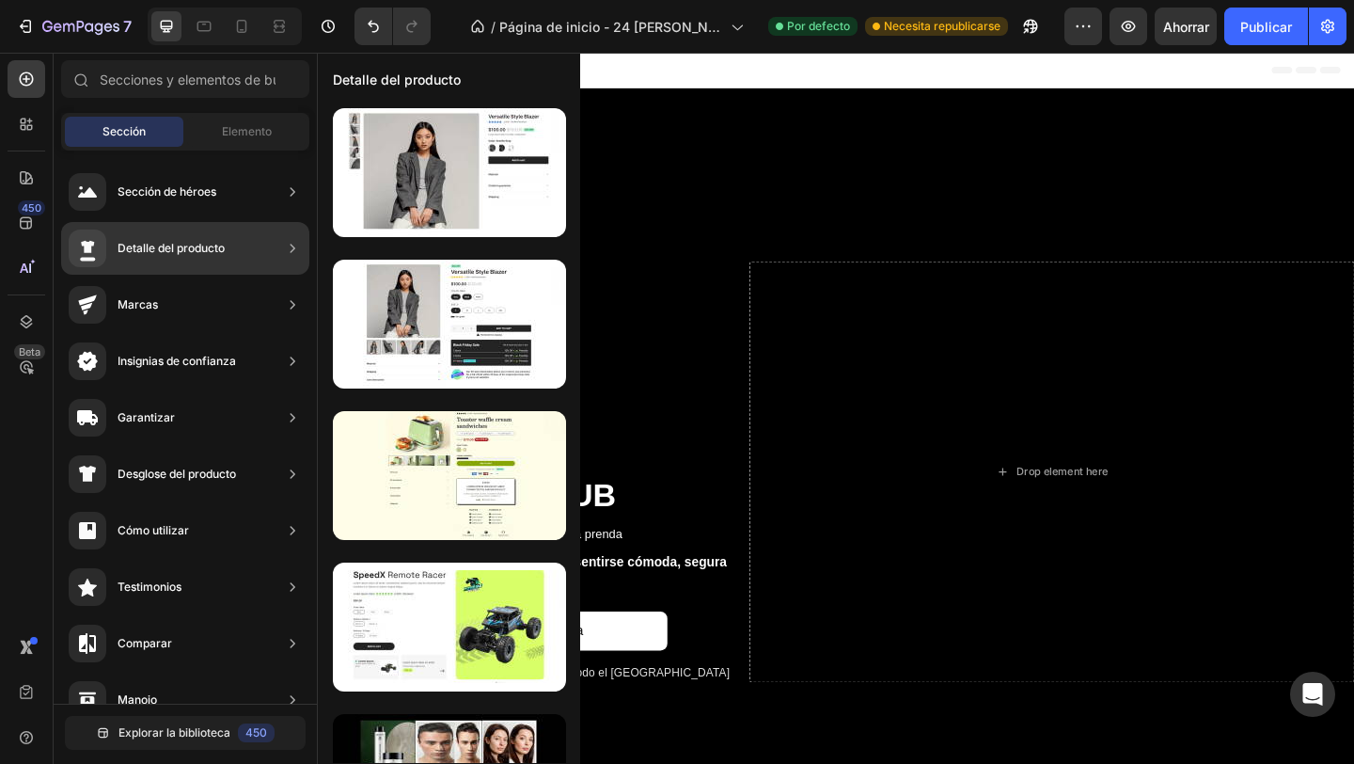
click at [228, 251] on div "Detalle del producto" at bounding box center [185, 248] width 248 height 53
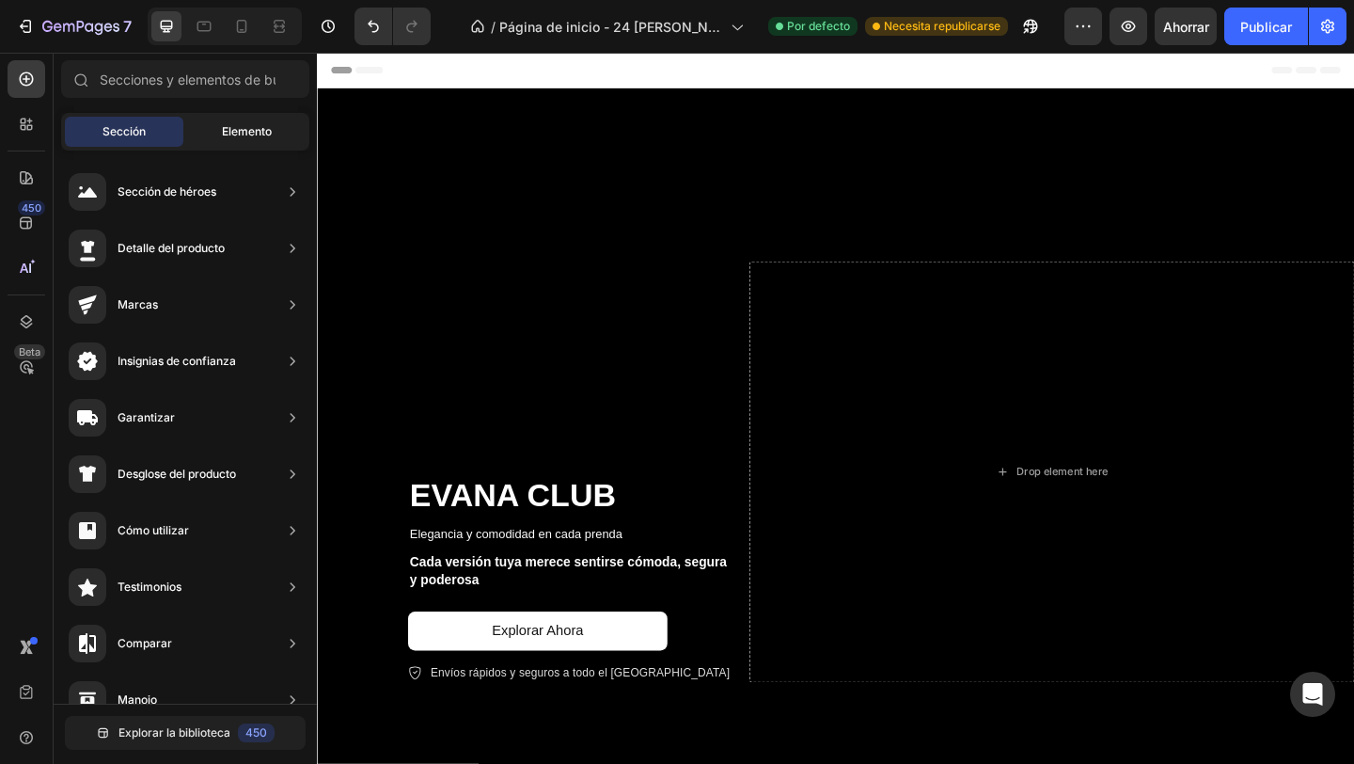
click at [236, 126] on font "Elemento" at bounding box center [247, 131] width 50 height 14
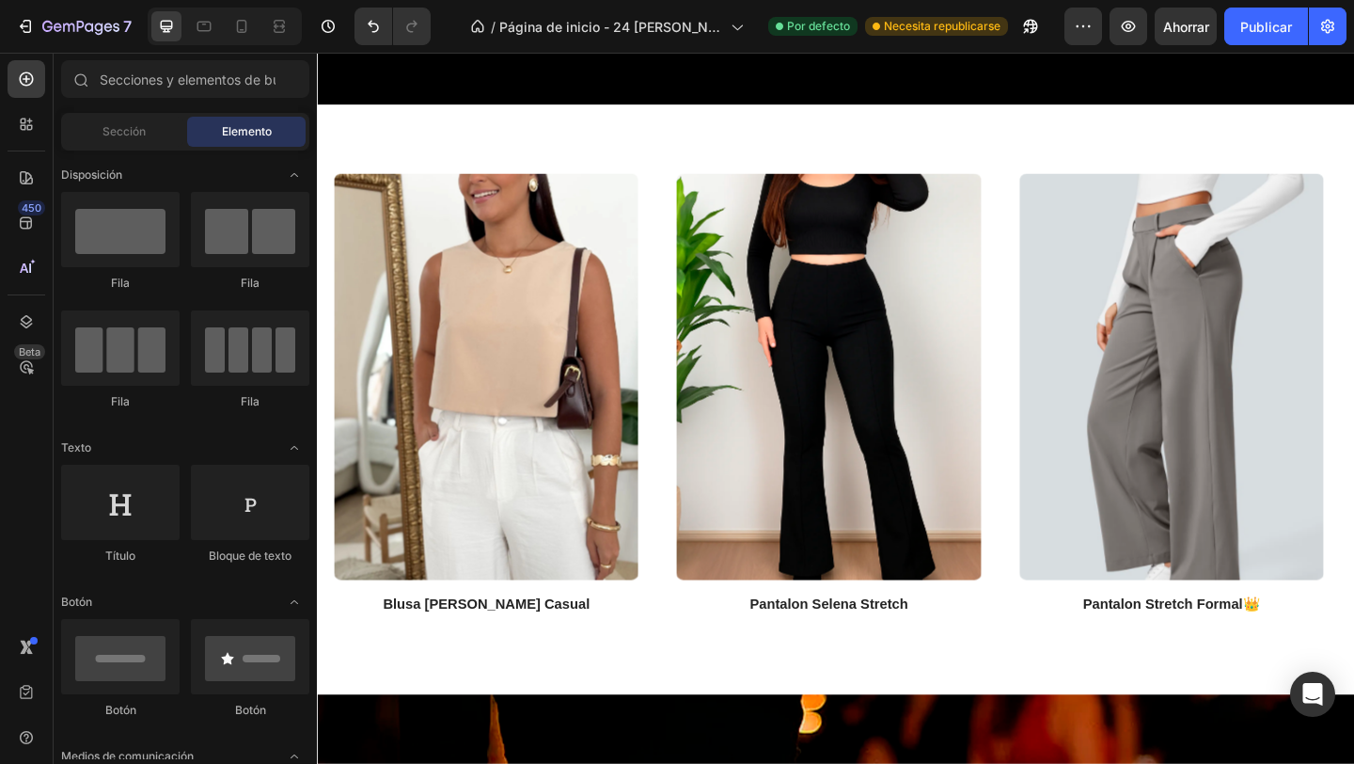
scroll to position [825, 0]
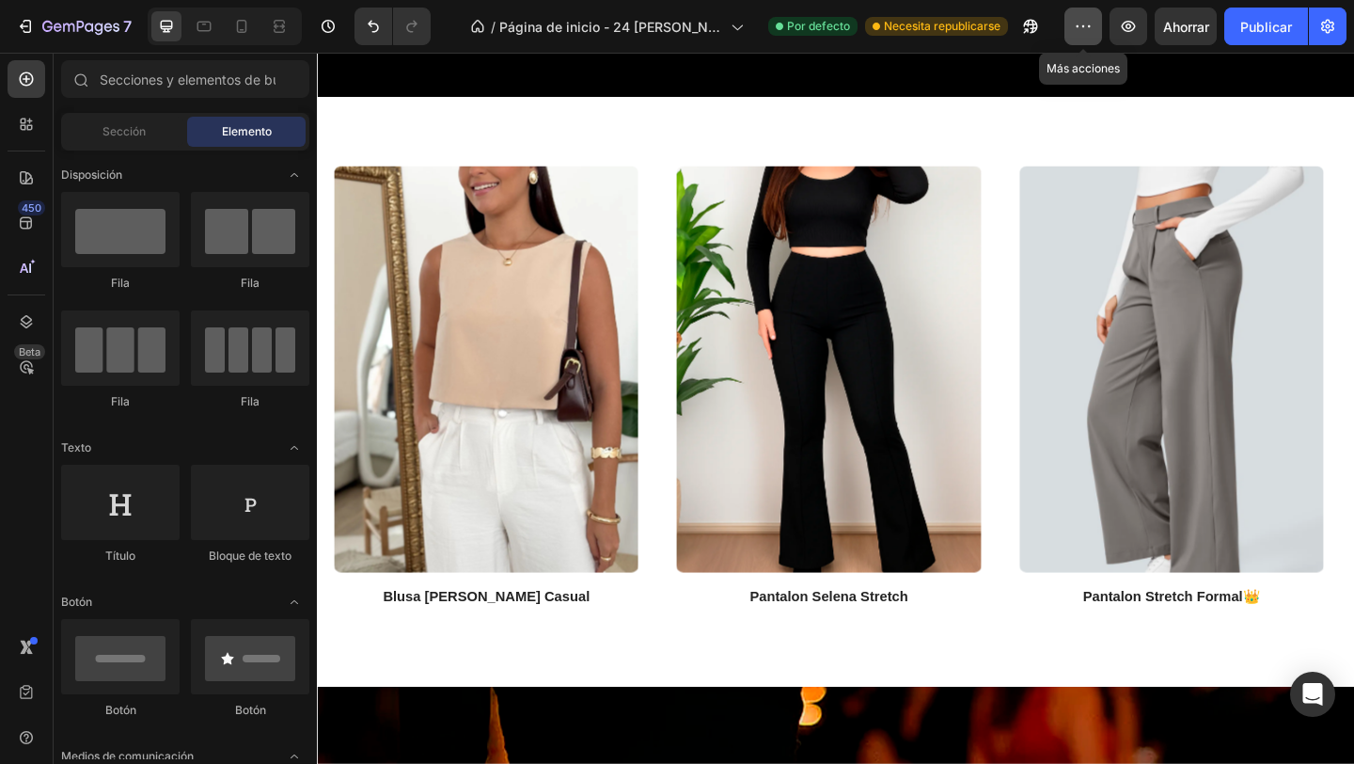
click at [1069, 26] on button "button" at bounding box center [1084, 27] width 38 height 38
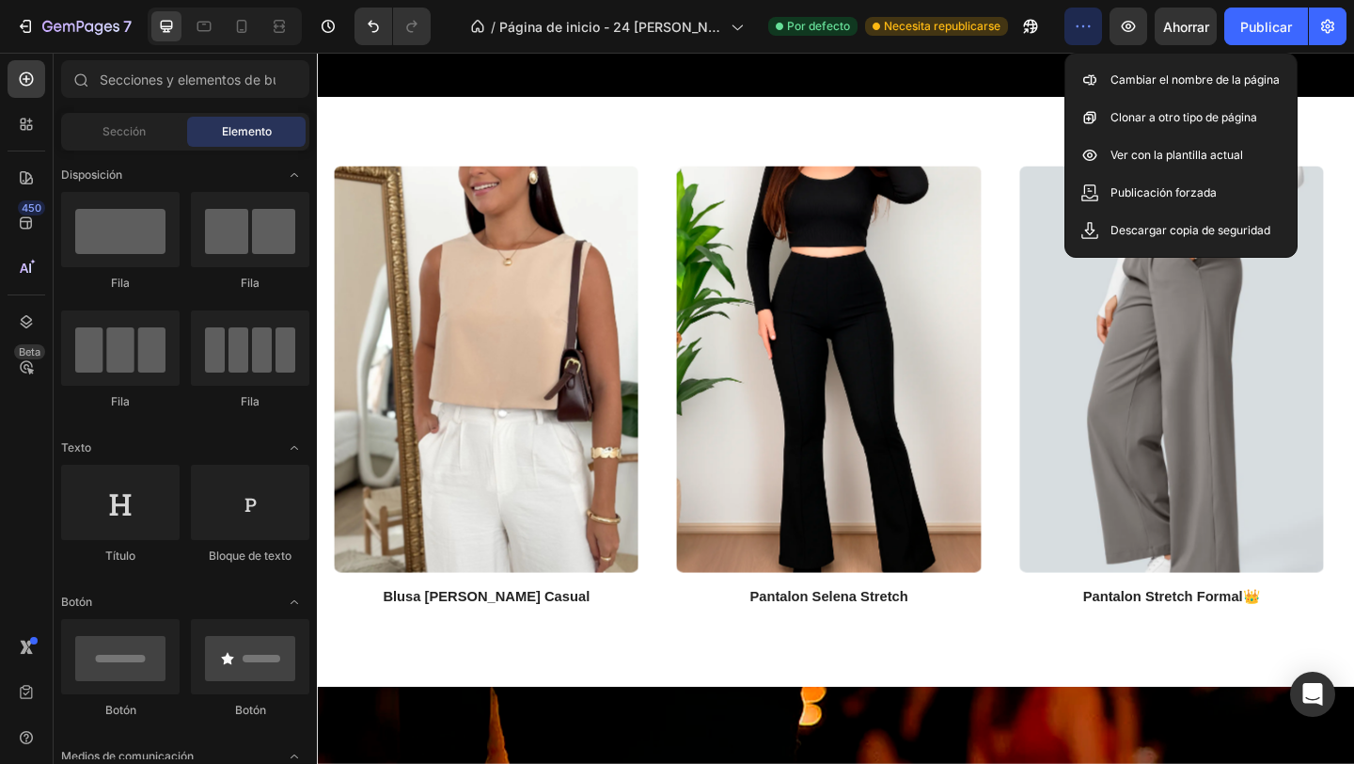
click at [1069, 26] on button "button" at bounding box center [1084, 27] width 38 height 38
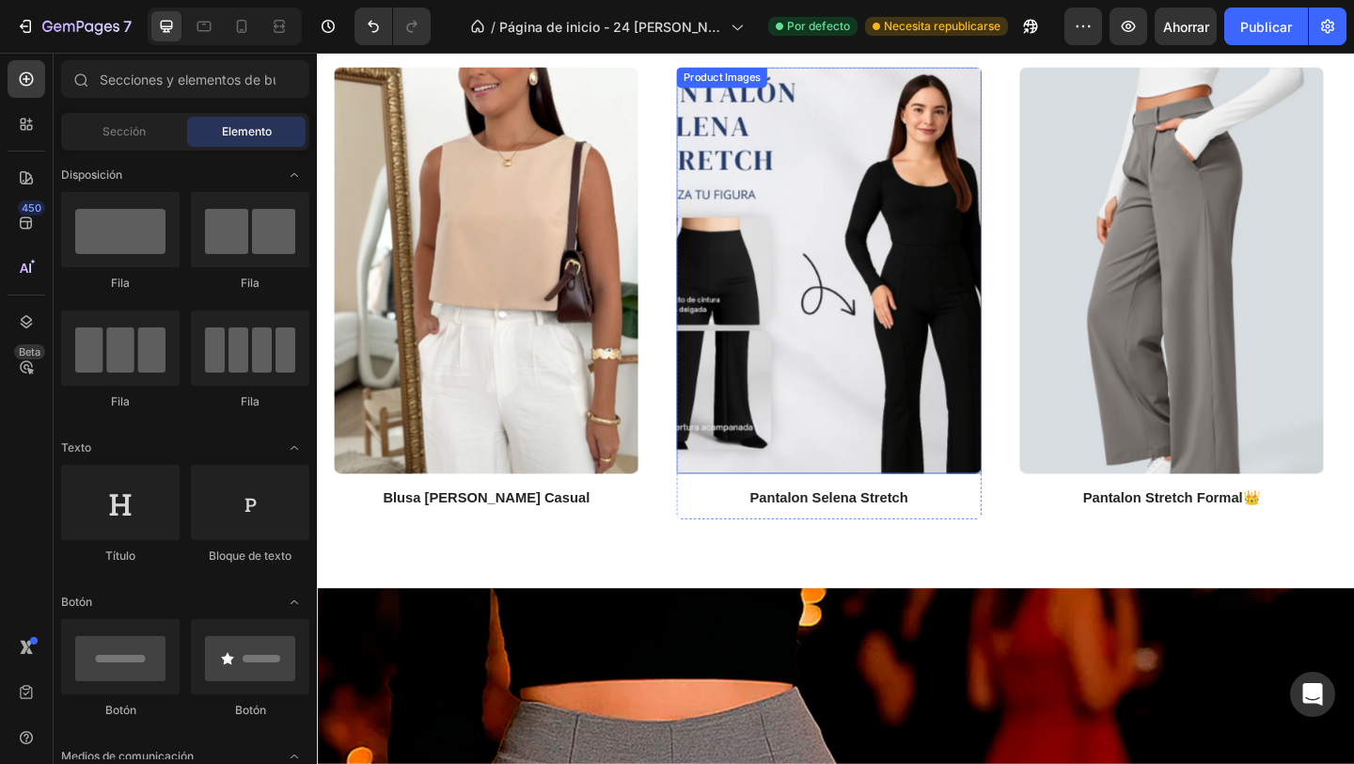
scroll to position [946, 0]
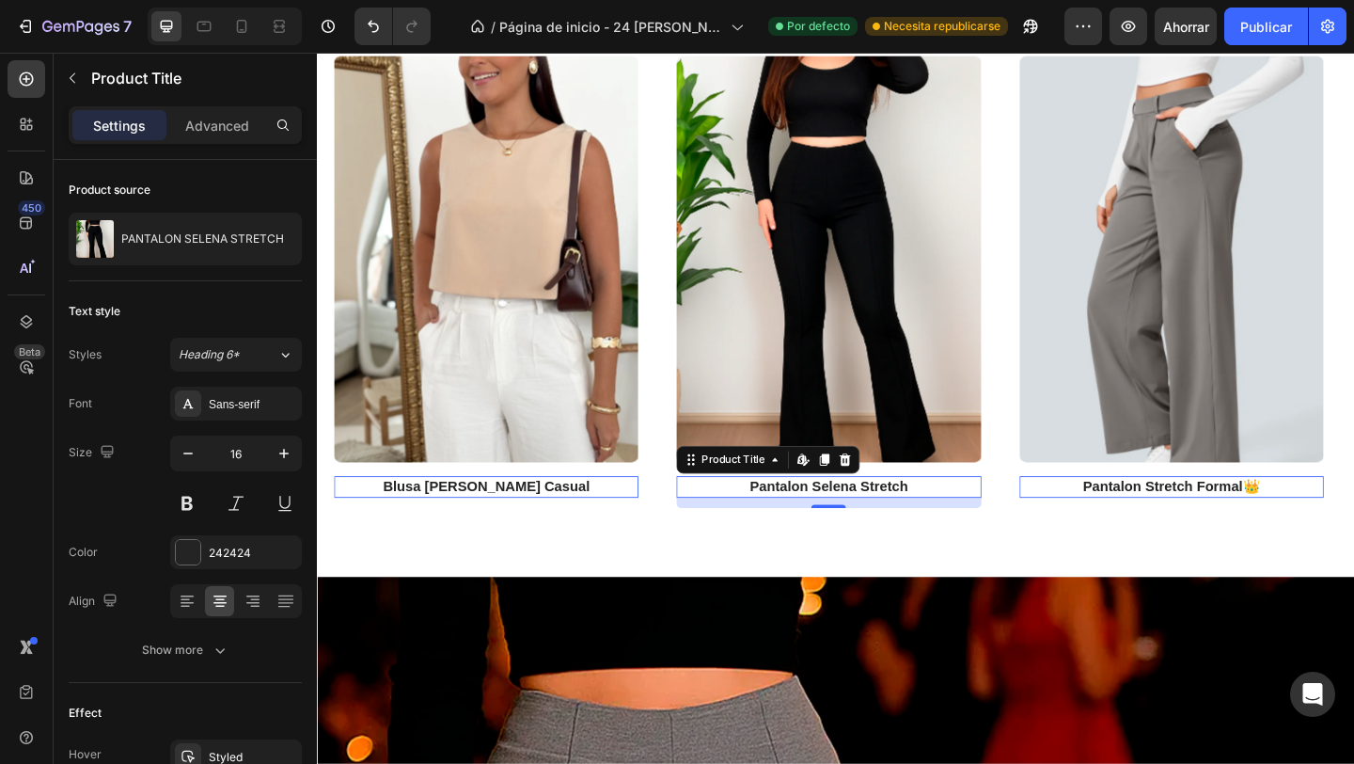
click at [913, 514] on h2 "pantalon selena stretch" at bounding box center [873, 525] width 331 height 24
click at [317, 53] on div "Edit content in Shopify" at bounding box center [317, 53] width 0 height 0
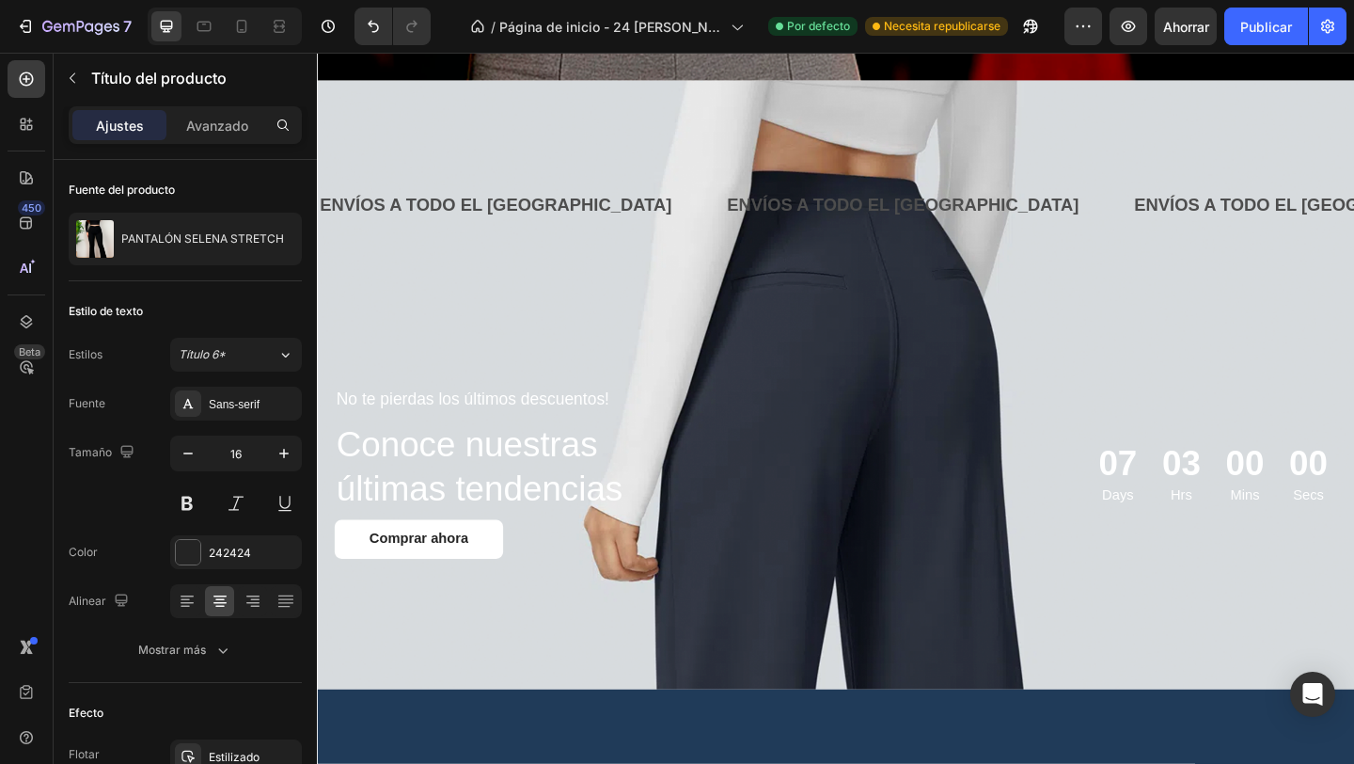
scroll to position [1771, 0]
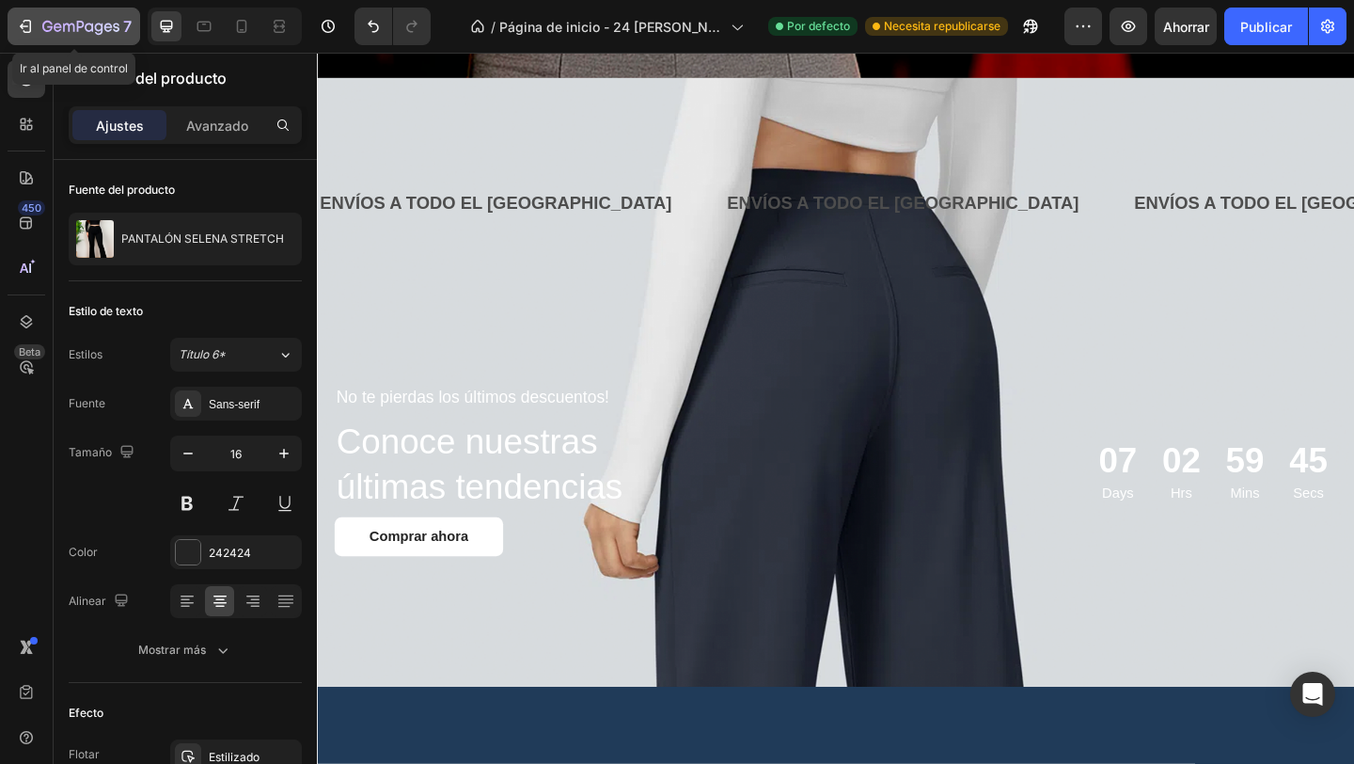
click at [40, 24] on div "7" at bounding box center [74, 26] width 116 height 23
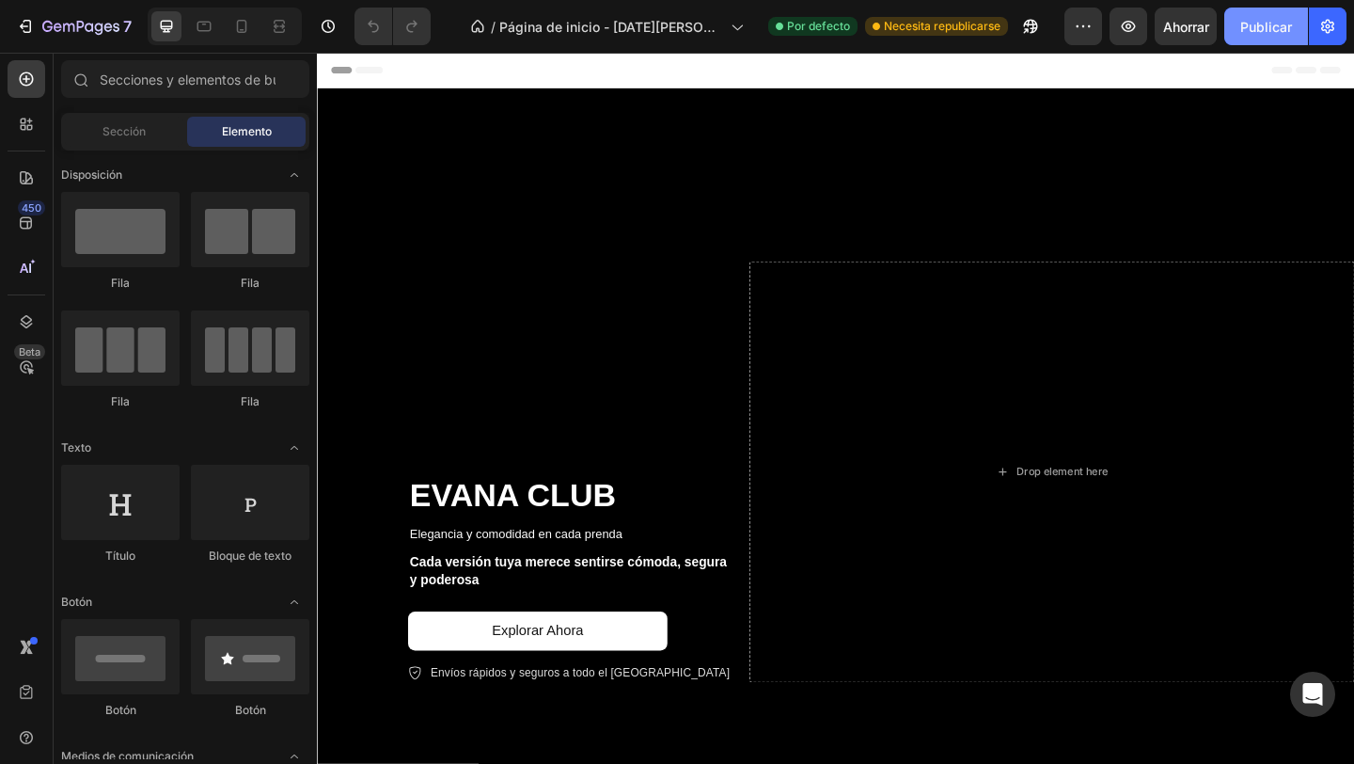
click at [1250, 33] on font "Publicar" at bounding box center [1267, 27] width 52 height 16
click at [1261, 25] on font "Publicar" at bounding box center [1267, 27] width 52 height 16
